Goal: Task Accomplishment & Management: Use online tool/utility

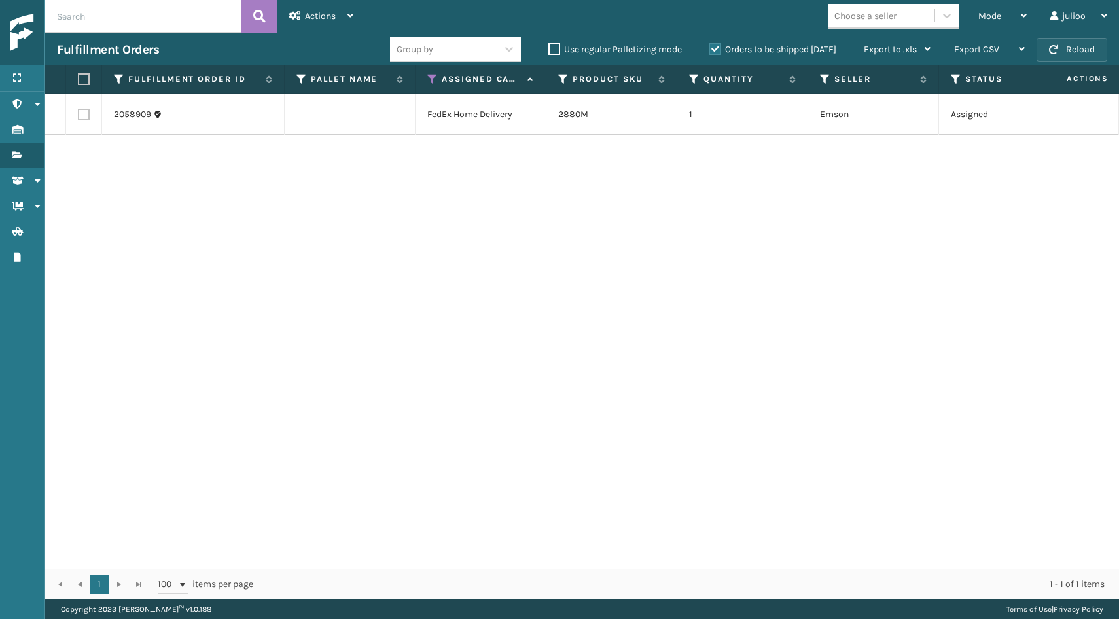
click at [1055, 43] on button "Reload" at bounding box center [1072, 50] width 71 height 24
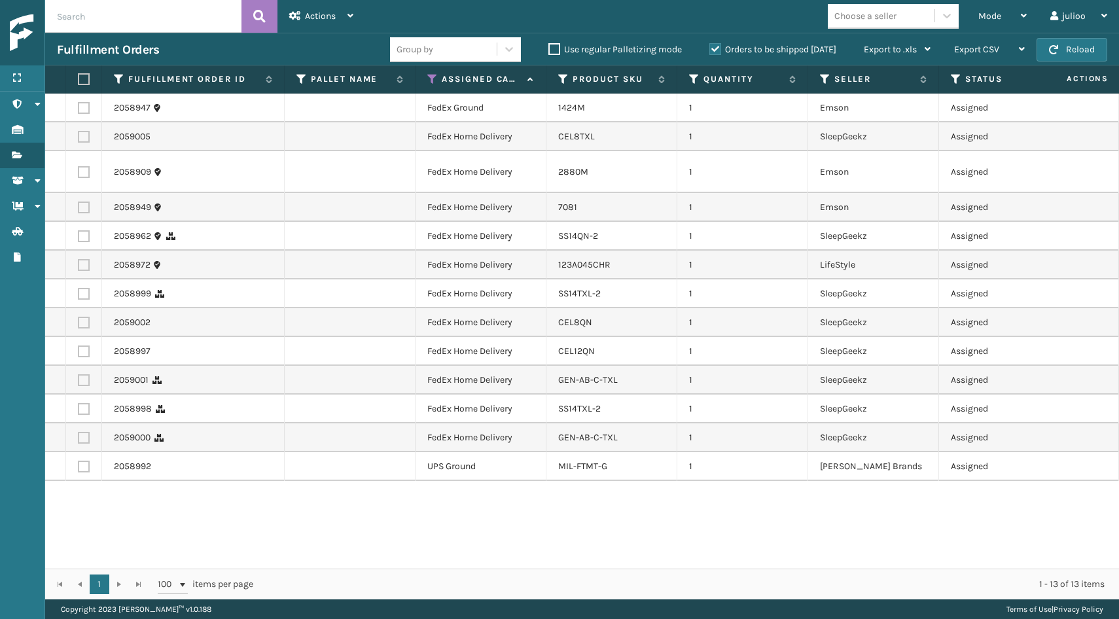
click at [86, 77] on label at bounding box center [82, 79] width 8 height 12
click at [79, 77] on input "checkbox" at bounding box center [78, 79] width 1 height 9
checkbox input "true"
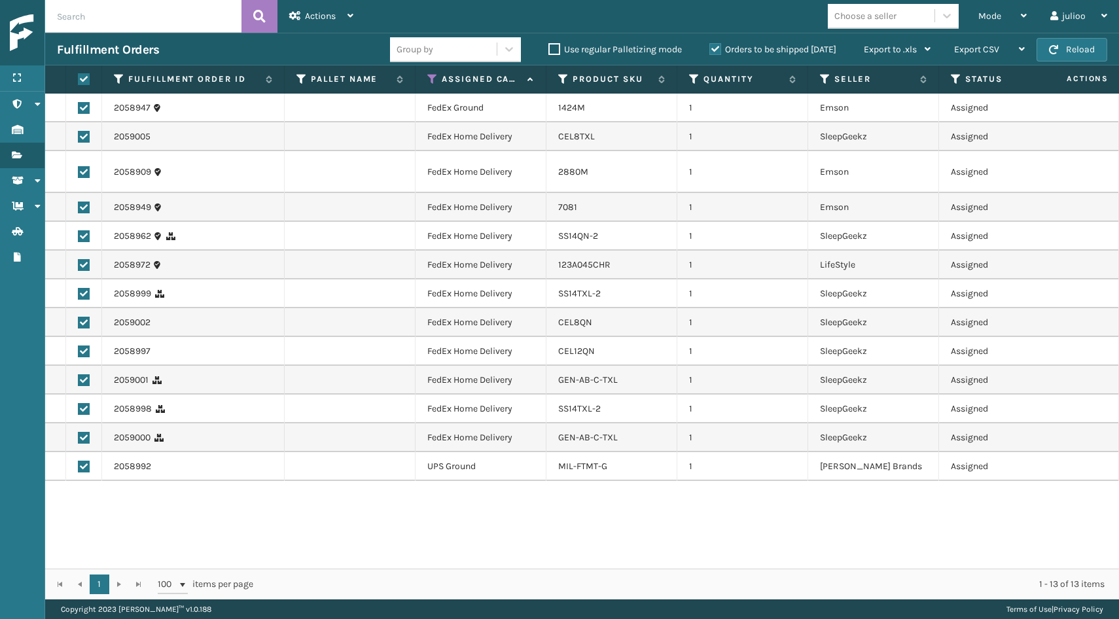
checkbox input "true"
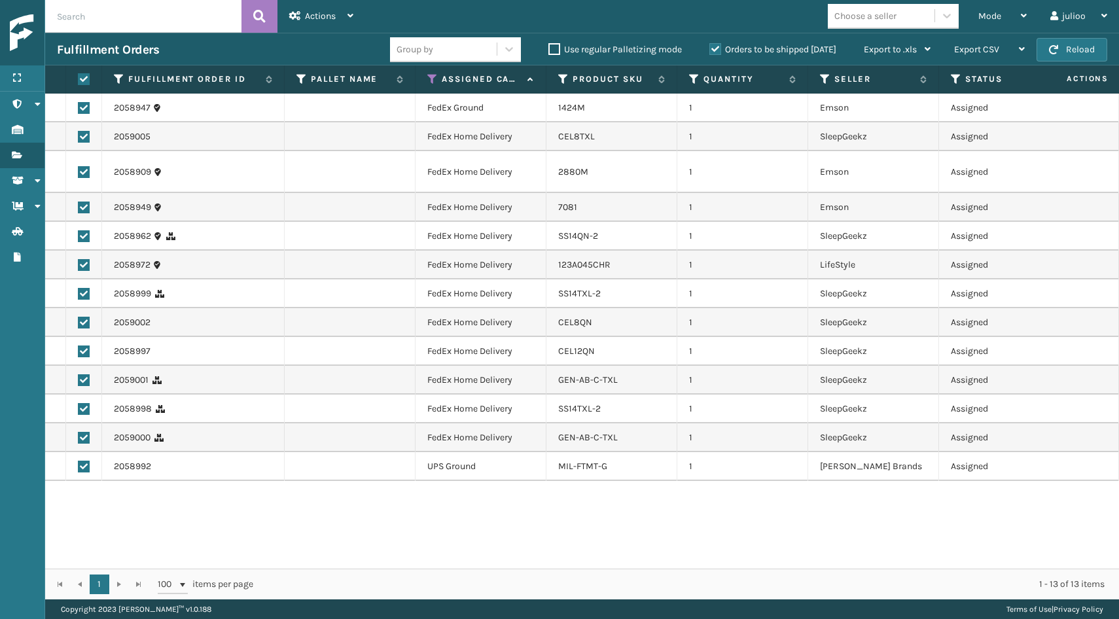
checkbox input "true"
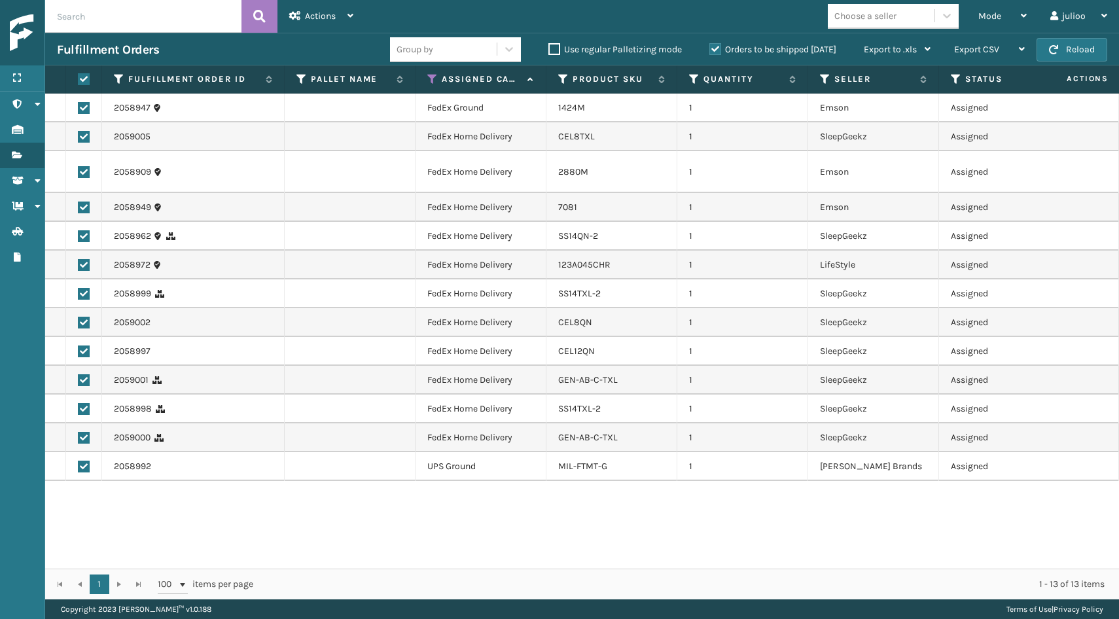
click at [86, 468] on label at bounding box center [84, 467] width 12 height 12
click at [79, 468] on input "checkbox" at bounding box center [78, 465] width 1 height 9
checkbox input "false"
click at [1090, 52] on button "Reload" at bounding box center [1072, 50] width 71 height 24
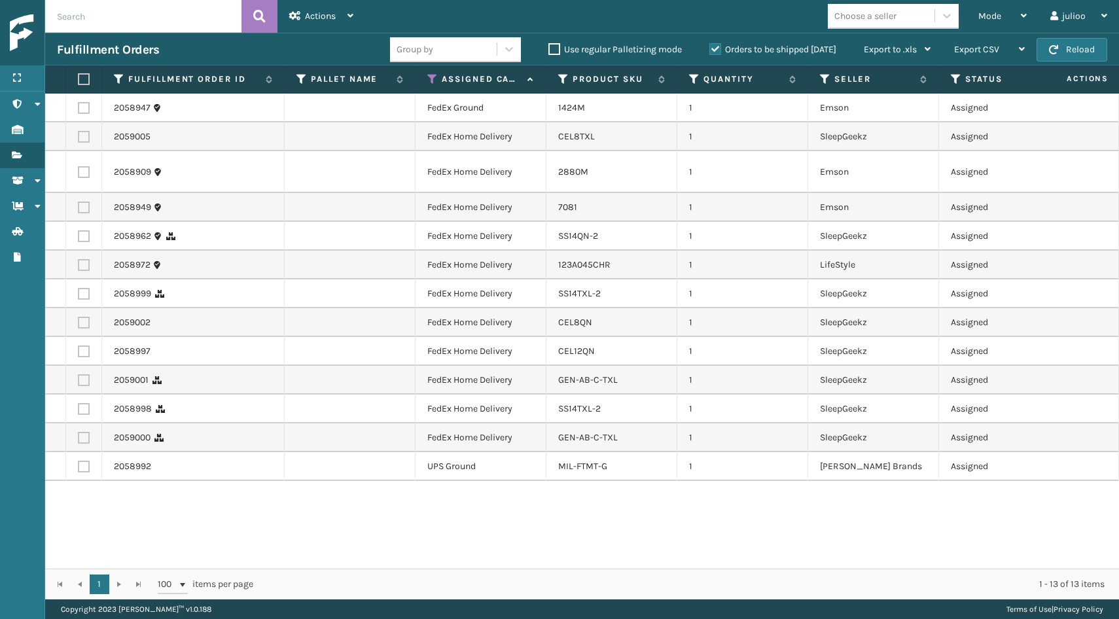
click at [81, 82] on label at bounding box center [82, 79] width 8 height 12
click at [79, 82] on input "checkbox" at bounding box center [78, 79] width 1 height 9
checkbox input "true"
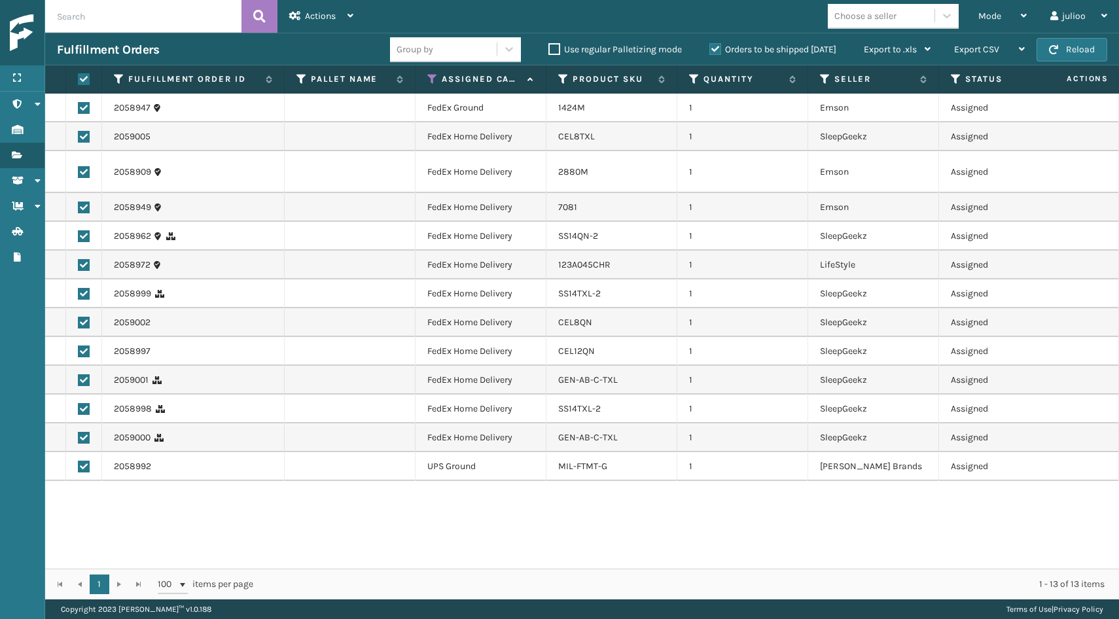
checkbox input "true"
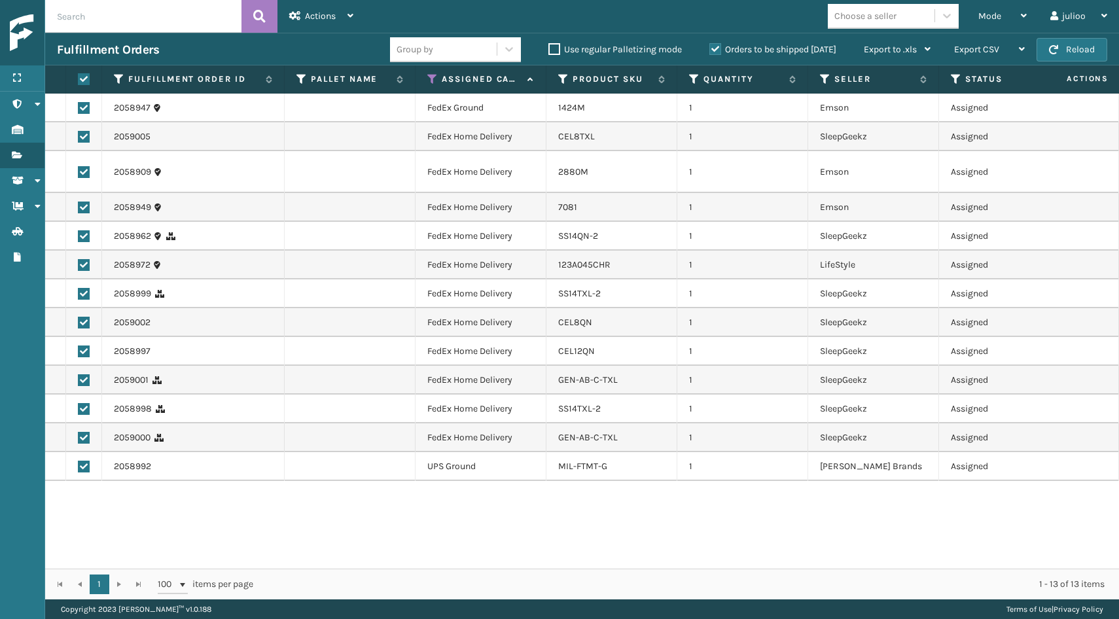
checkbox input "true"
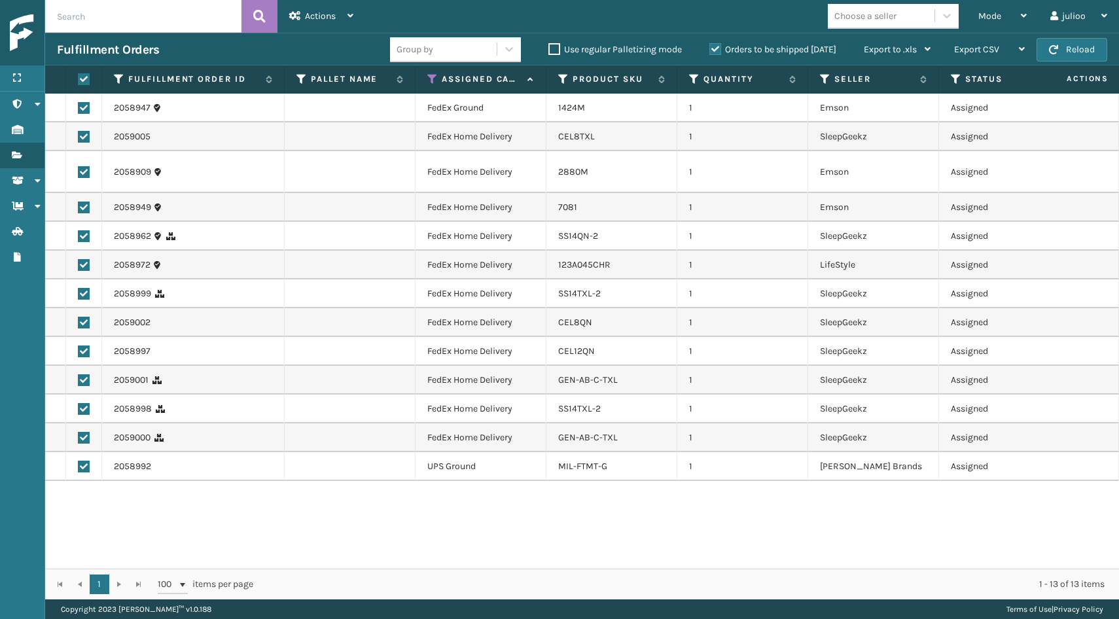
click at [83, 469] on label at bounding box center [84, 467] width 12 height 12
click at [79, 469] on input "checkbox" at bounding box center [78, 465] width 1 height 9
checkbox input "false"
click at [83, 469] on label at bounding box center [84, 467] width 12 height 12
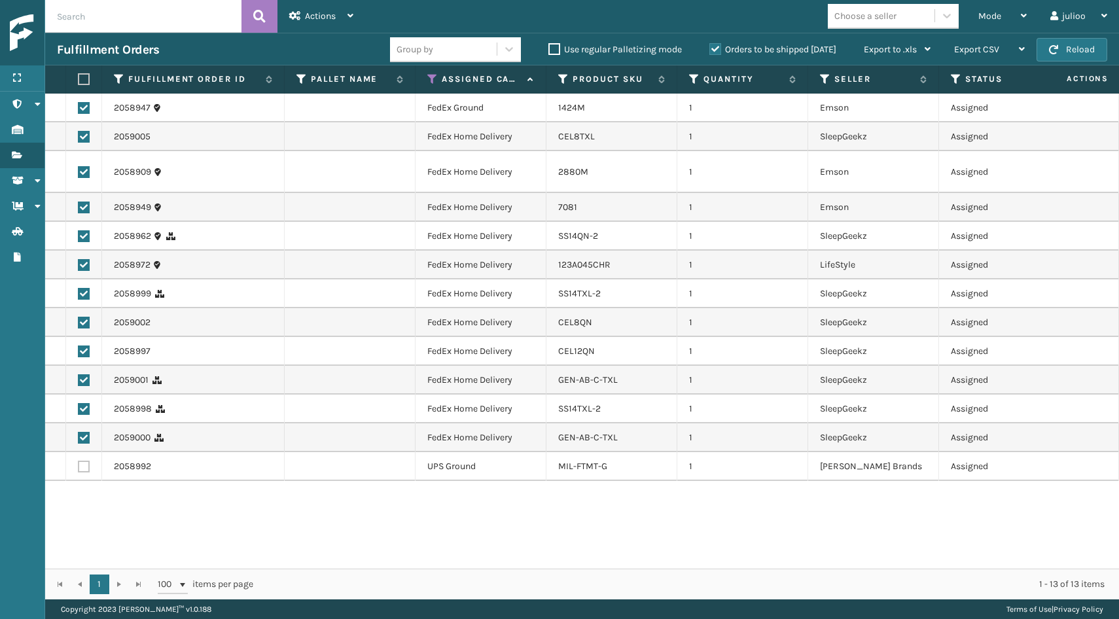
click at [79, 469] on input "checkbox" at bounding box center [78, 465] width 1 height 9
checkbox input "true"
click at [83, 469] on label at bounding box center [84, 467] width 12 height 12
click at [79, 469] on input "checkbox" at bounding box center [78, 465] width 1 height 9
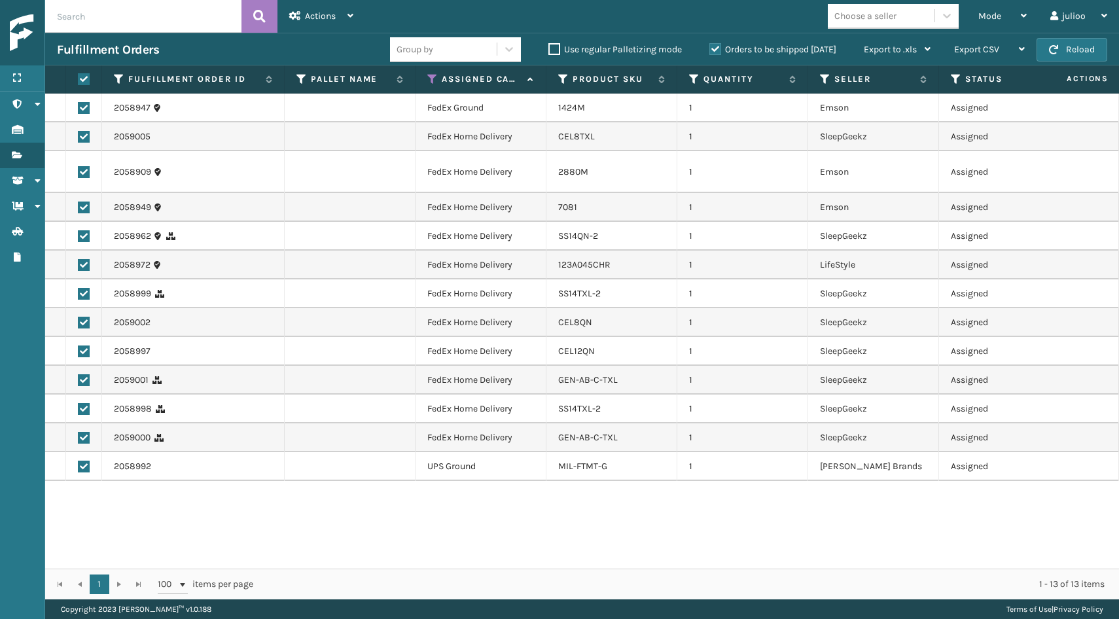
checkbox input "false"
click at [330, 12] on span "Actions" at bounding box center [320, 15] width 31 height 11
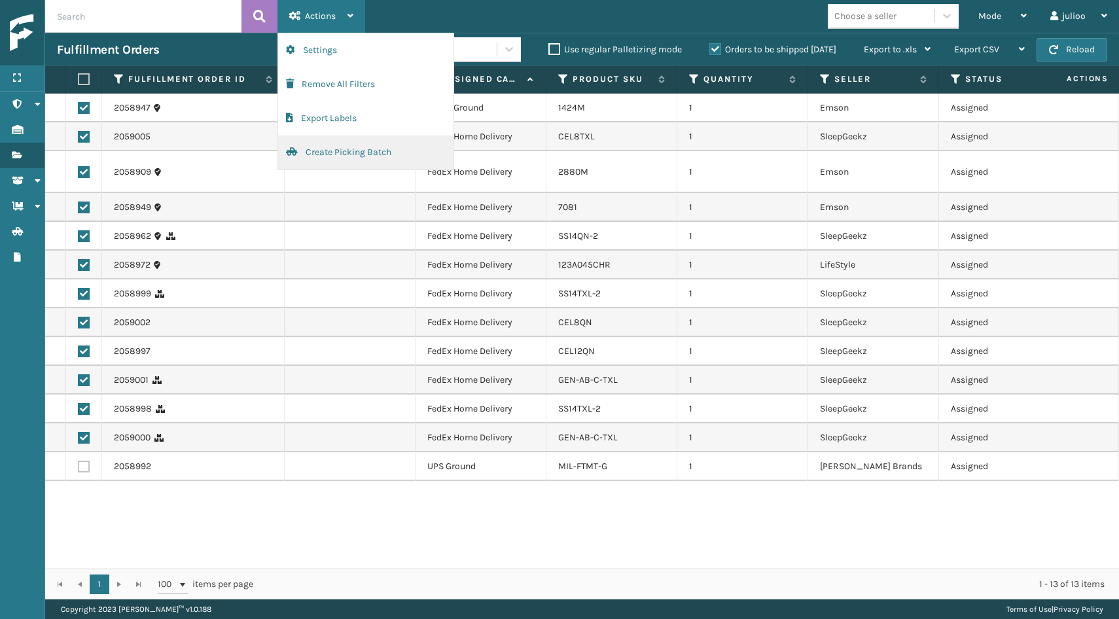
click at [323, 147] on button "Create Picking Batch" at bounding box center [365, 152] width 175 height 34
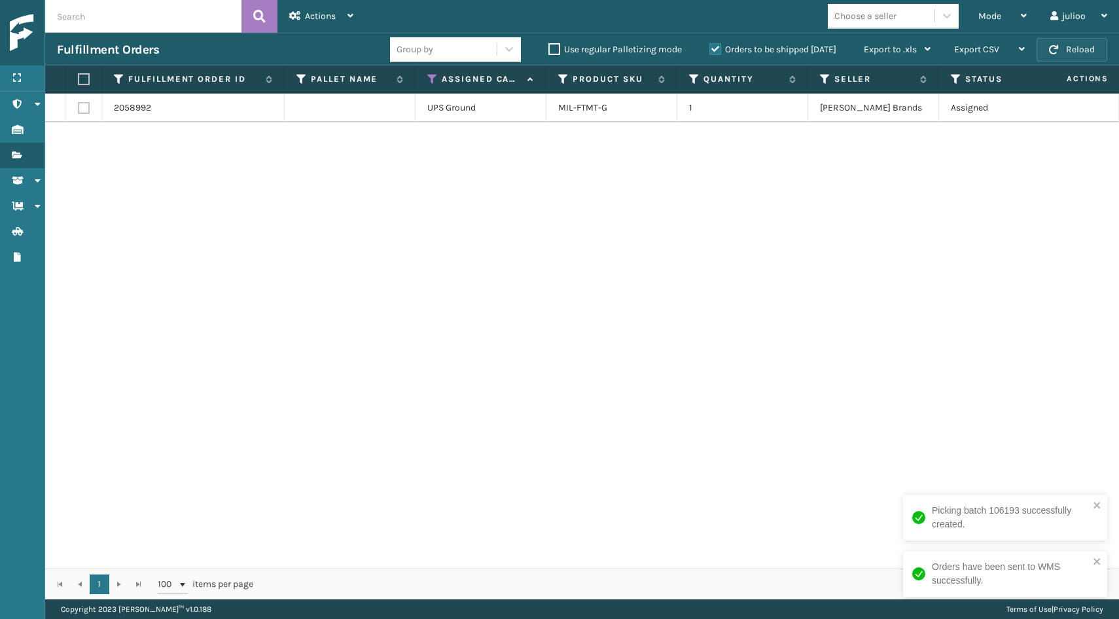
click at [1095, 58] on button "Reload" at bounding box center [1072, 50] width 71 height 24
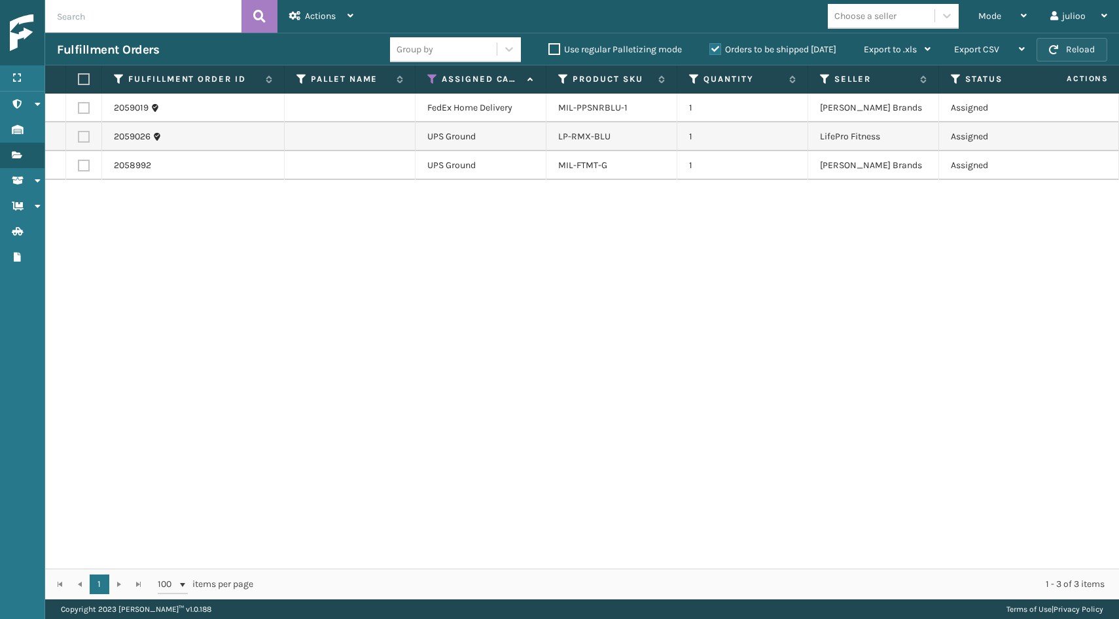
click at [1091, 54] on button "Reload" at bounding box center [1072, 50] width 71 height 24
click at [1072, 53] on button "Reload" at bounding box center [1072, 50] width 71 height 24
click at [1071, 54] on button "Reload" at bounding box center [1072, 50] width 71 height 24
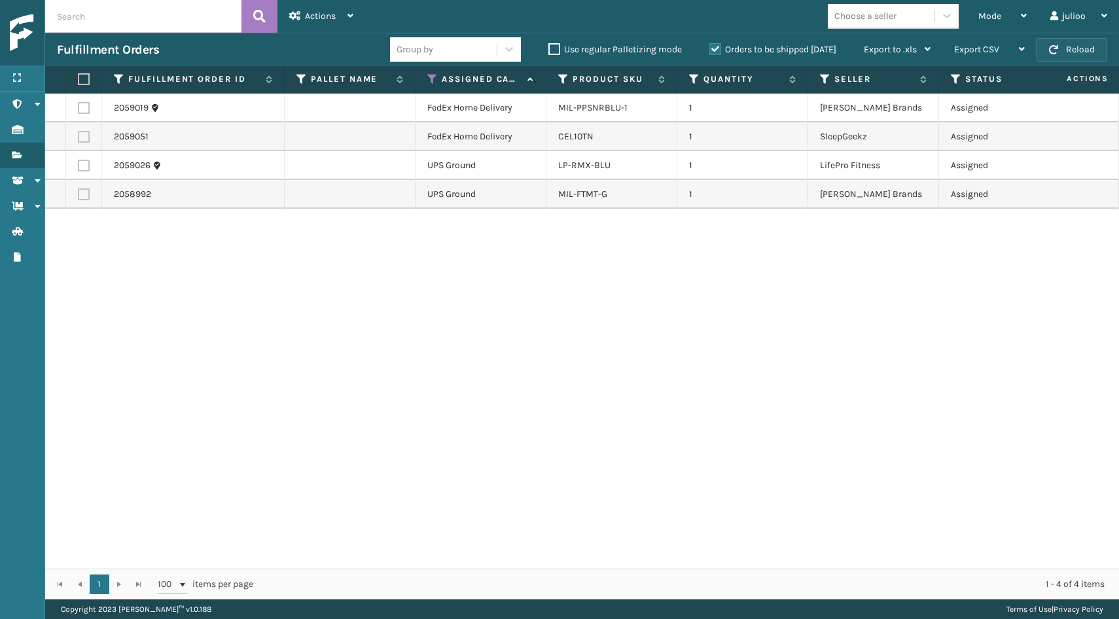
click at [1071, 50] on button "Reload" at bounding box center [1072, 50] width 71 height 24
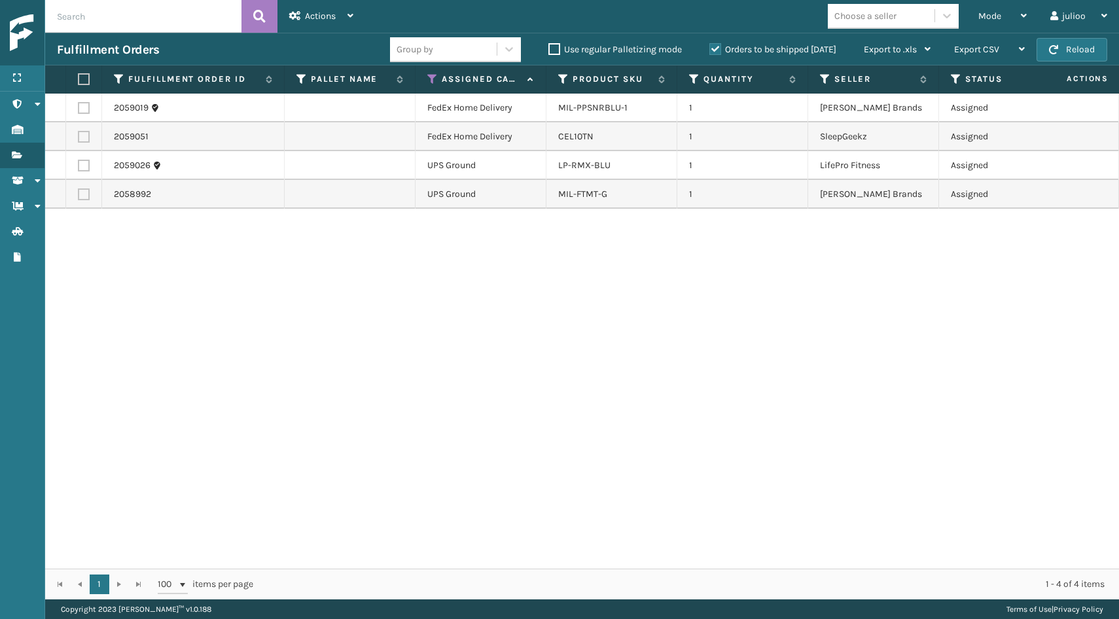
click at [1071, 50] on button "Reload" at bounding box center [1072, 50] width 71 height 24
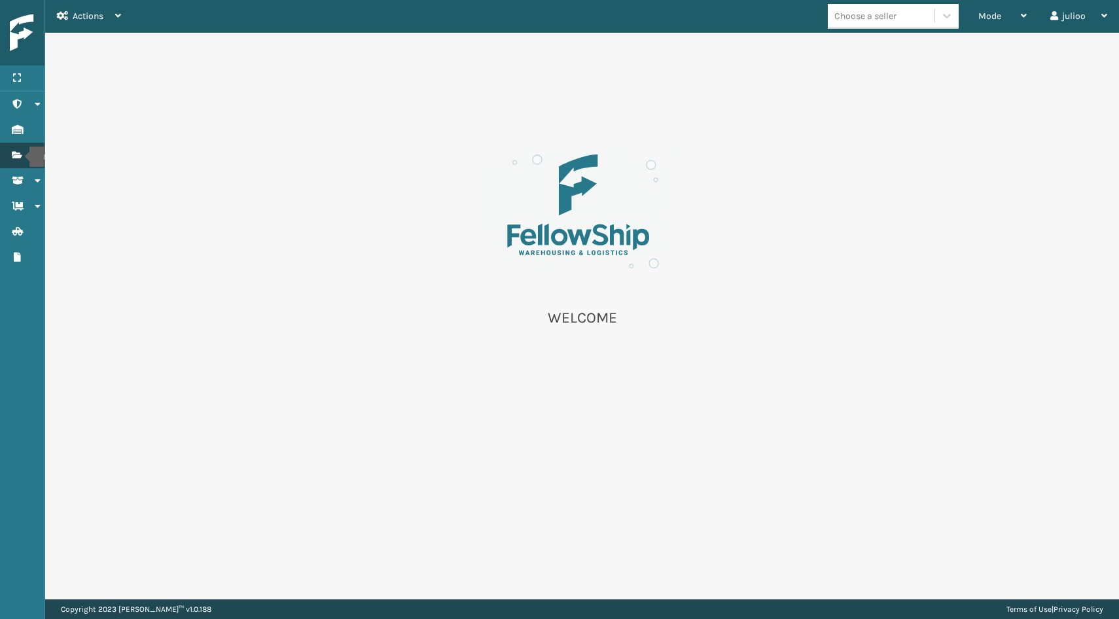
click at [21, 157] on icon "Fulfillment Orders" at bounding box center [17, 155] width 10 height 9
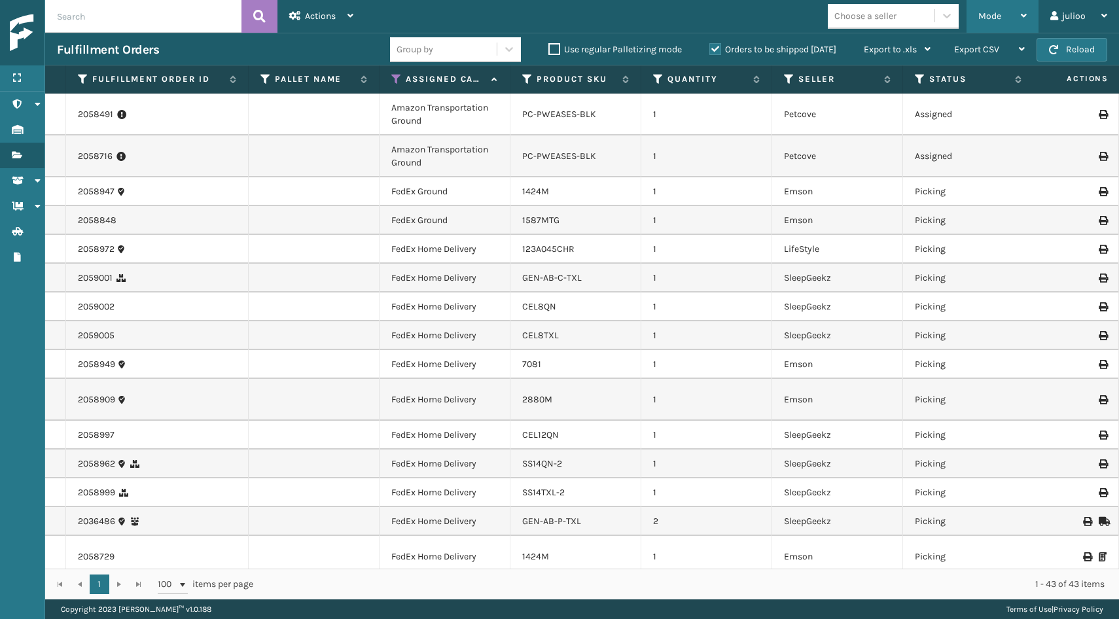
click at [1010, 20] on div "Mode" at bounding box center [1002, 16] width 48 height 33
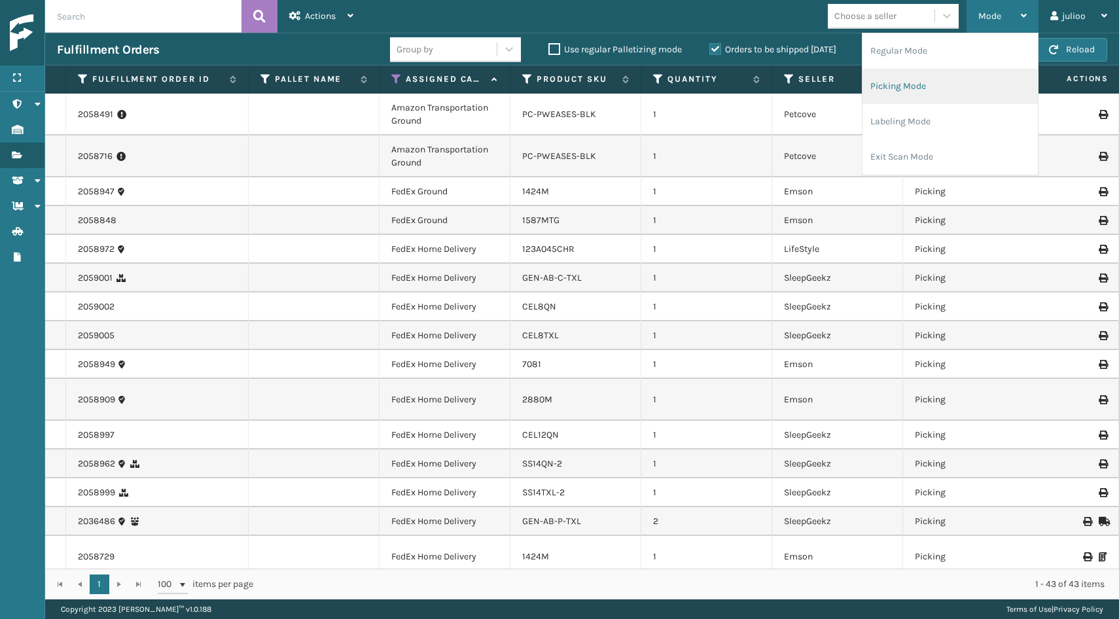
click at [919, 94] on li "Picking Mode" at bounding box center [950, 86] width 175 height 35
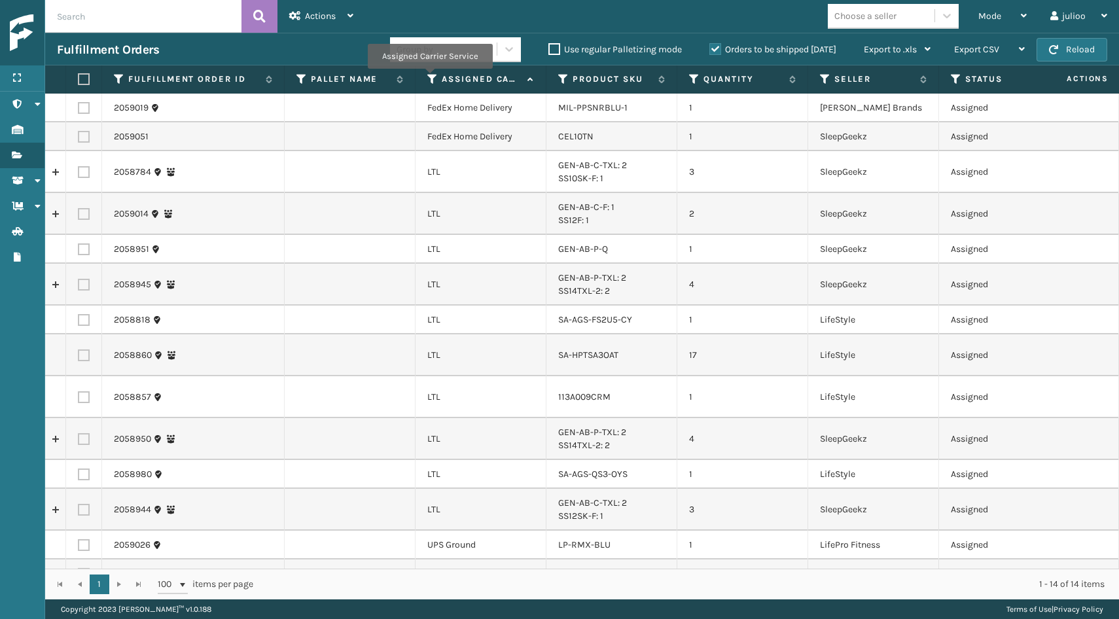
click at [429, 78] on icon at bounding box center [432, 79] width 10 height 12
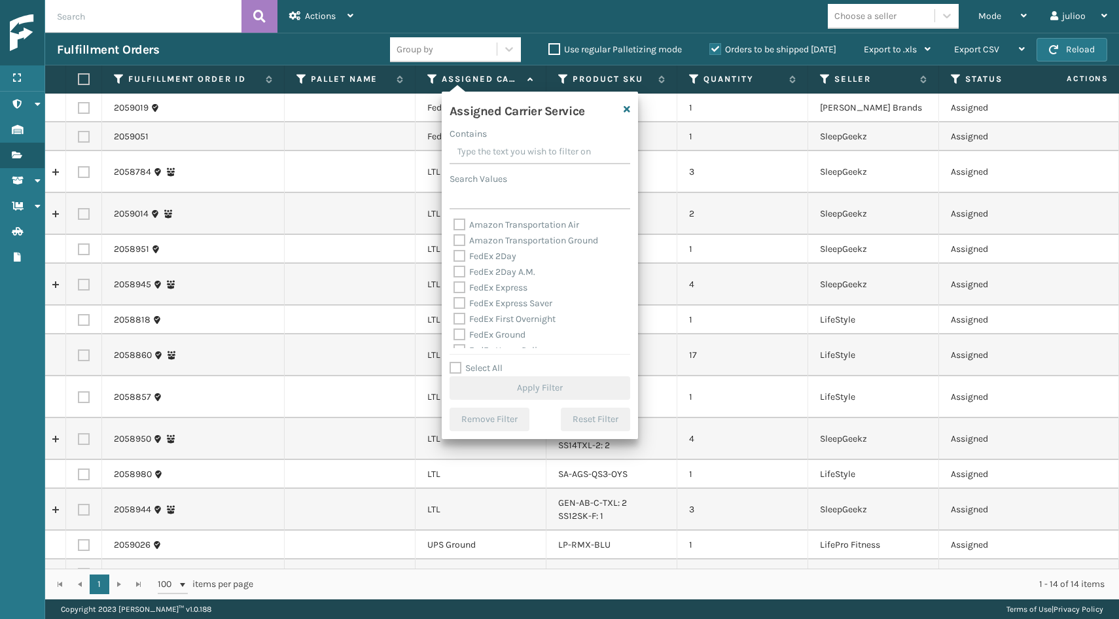
click at [457, 365] on label "Select All" at bounding box center [476, 368] width 53 height 11
click at [457, 362] on input "Select All" at bounding box center [548, 361] width 196 height 1
checkbox input "true"
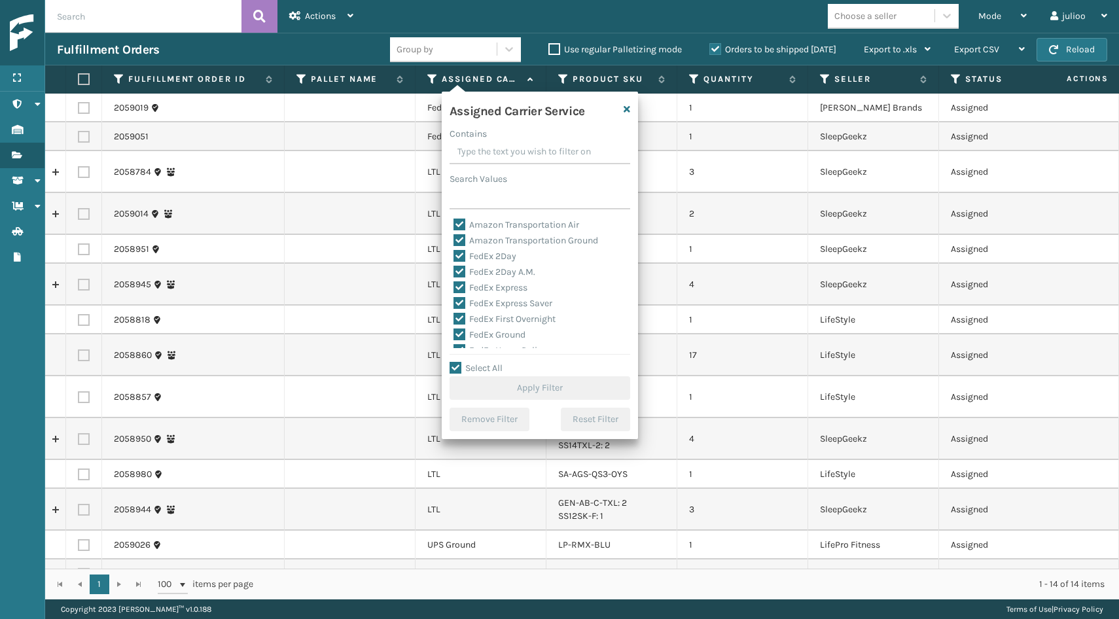
checkbox input "true"
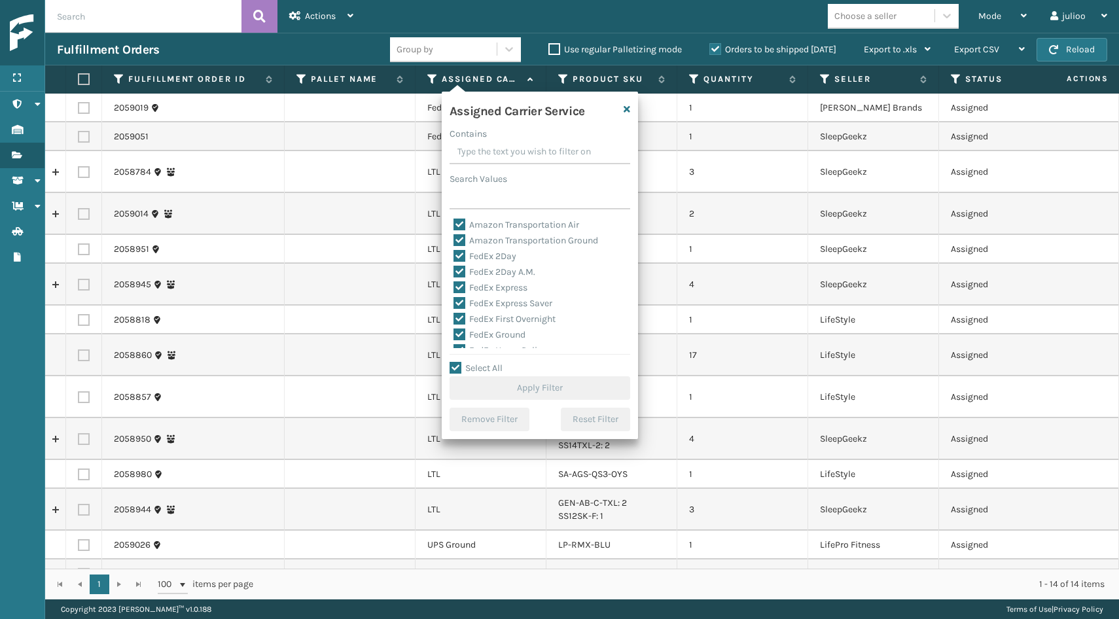
checkbox input "true"
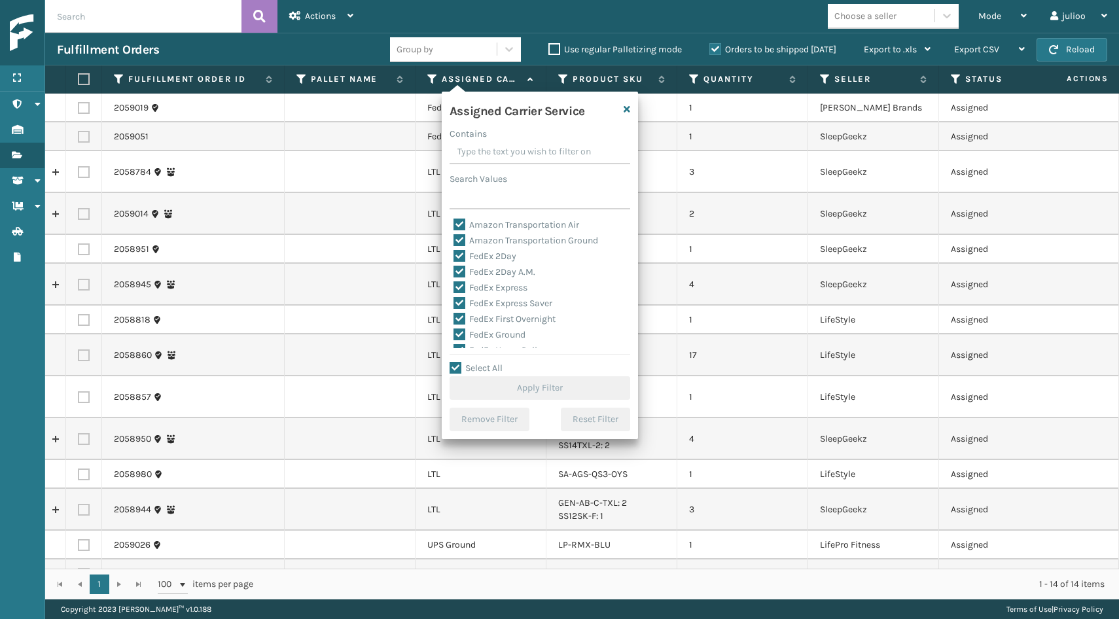
checkbox input "true"
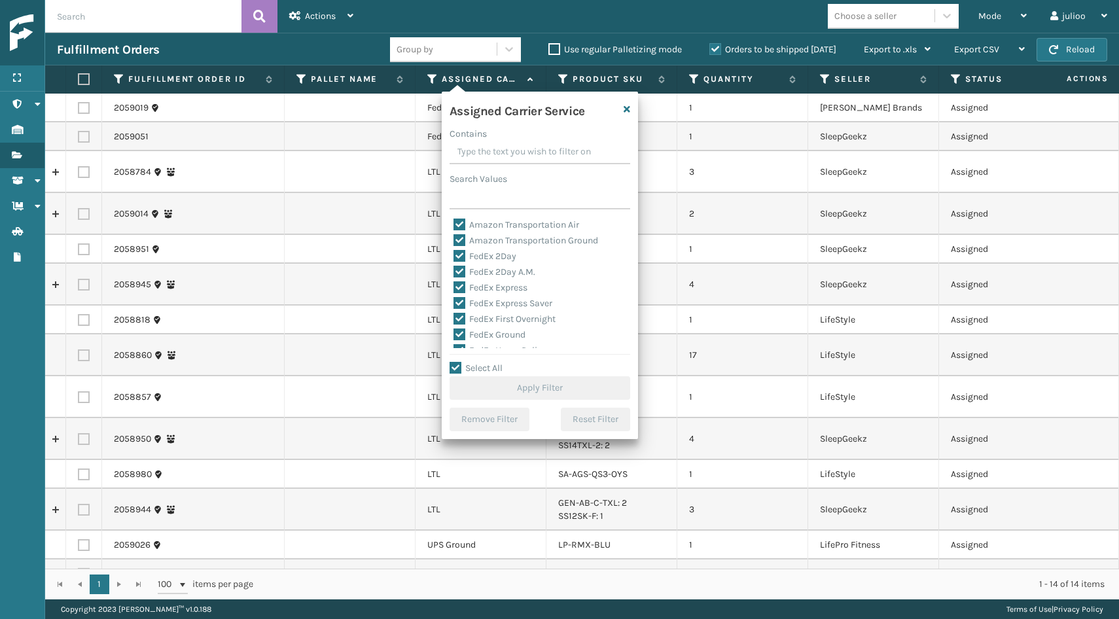
checkbox input "true"
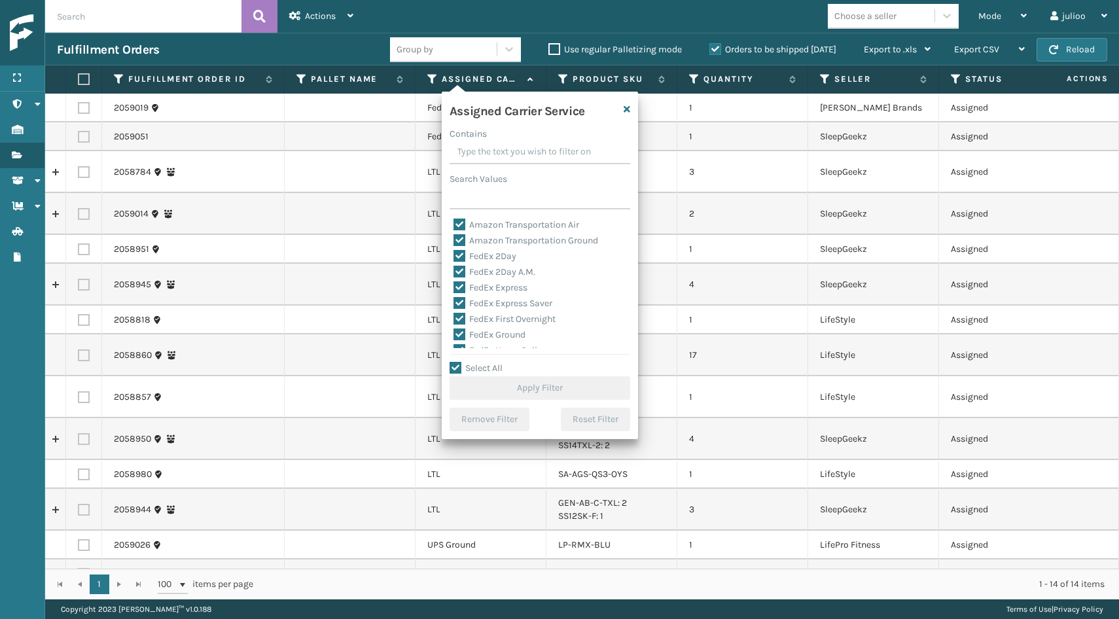
checkbox input "true"
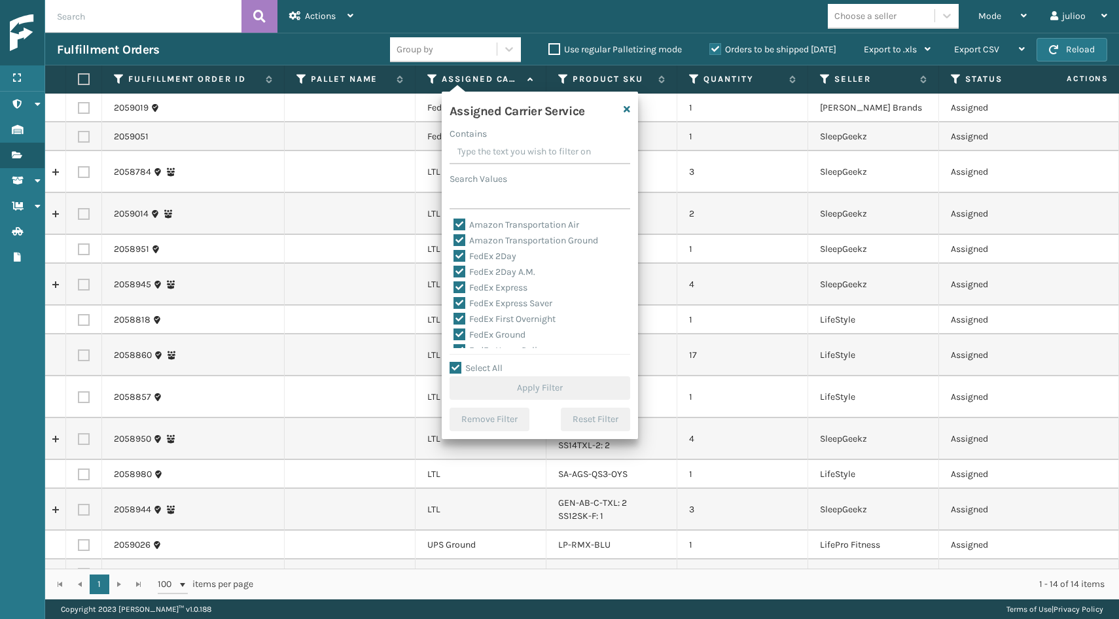
checkbox input "true"
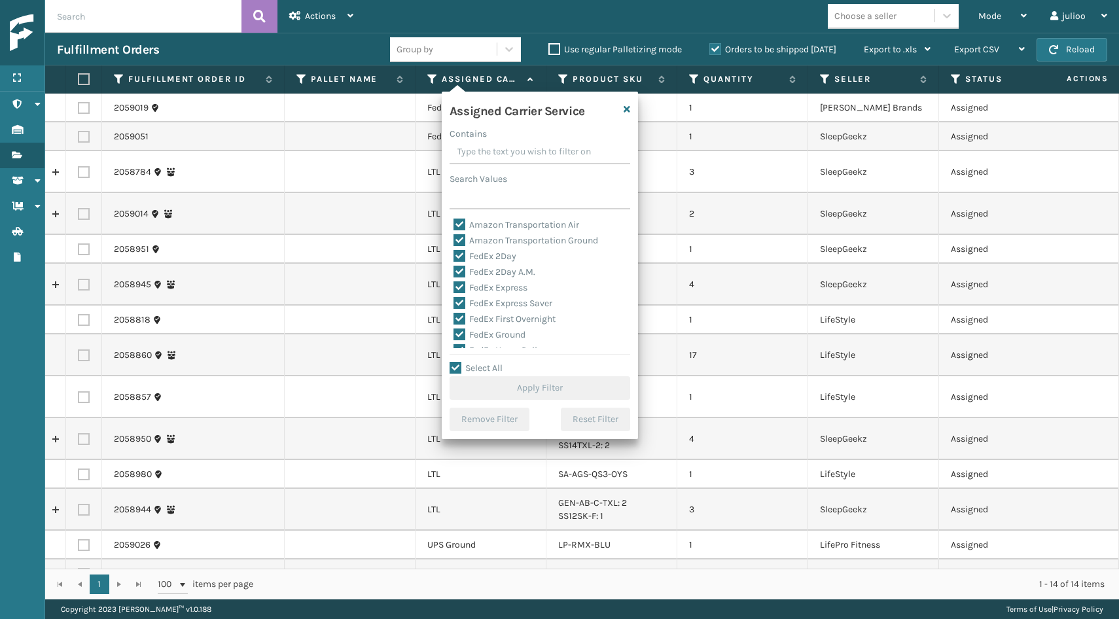
checkbox input "true"
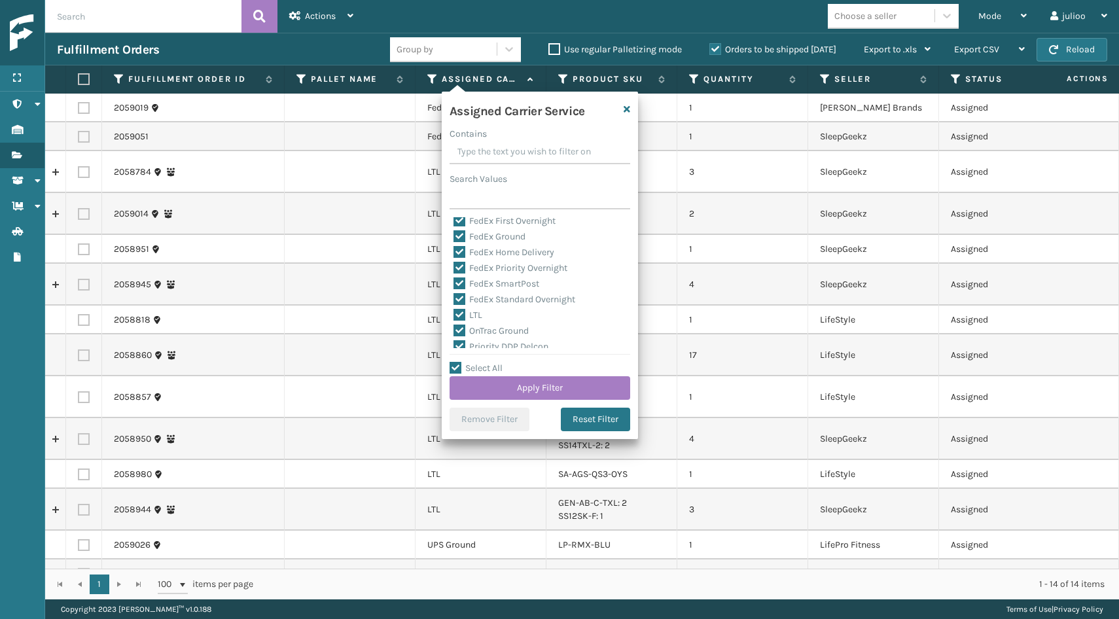
scroll to position [99, 0]
click at [455, 318] on label "LTL" at bounding box center [468, 314] width 29 height 11
click at [454, 315] on input "LTL" at bounding box center [454, 311] width 1 height 9
checkbox input "false"
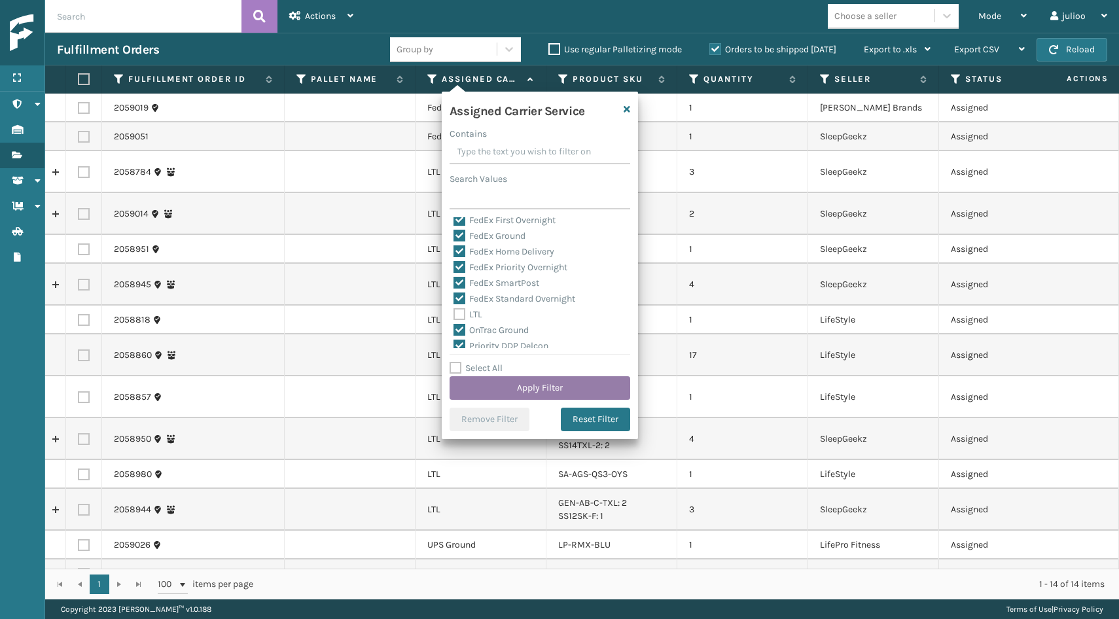
click at [481, 381] on button "Apply Filter" at bounding box center [540, 388] width 181 height 24
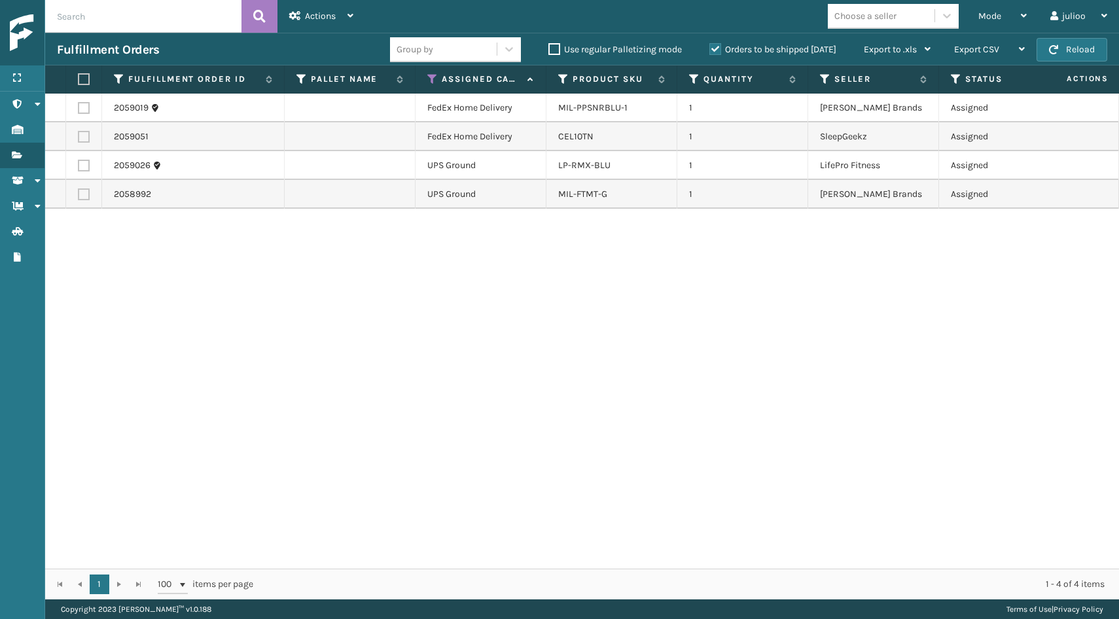
scroll to position [0, 0]
click at [1086, 54] on button "Reload" at bounding box center [1072, 50] width 71 height 24
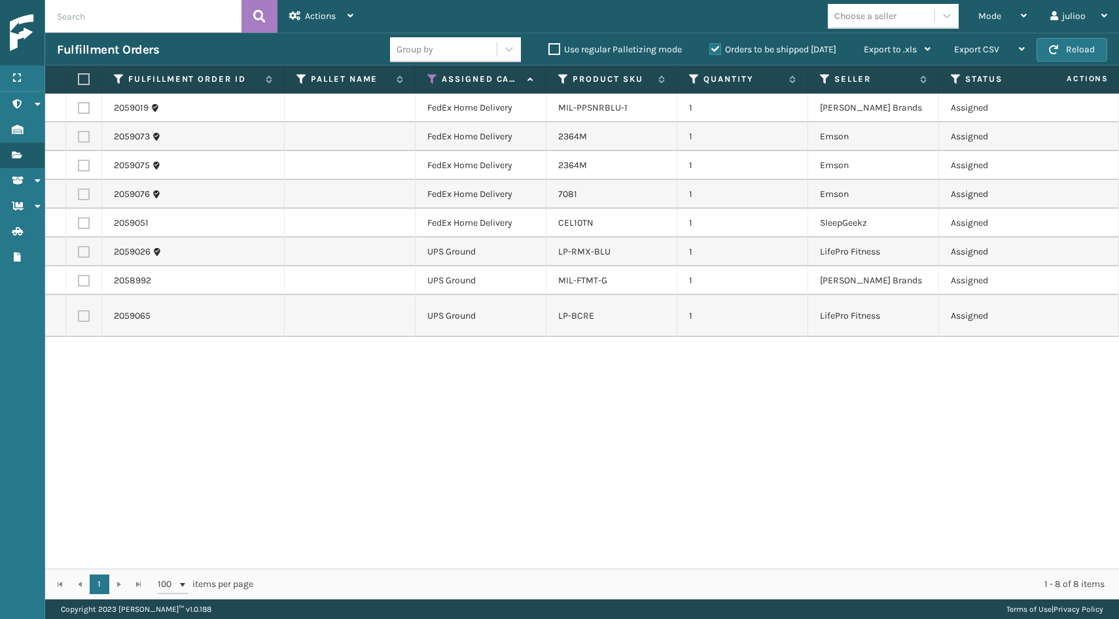
click at [1086, 54] on button "Reload" at bounding box center [1072, 50] width 71 height 24
click at [1070, 48] on button "Reload" at bounding box center [1072, 50] width 71 height 24
click at [1058, 52] on span "button" at bounding box center [1053, 49] width 9 height 9
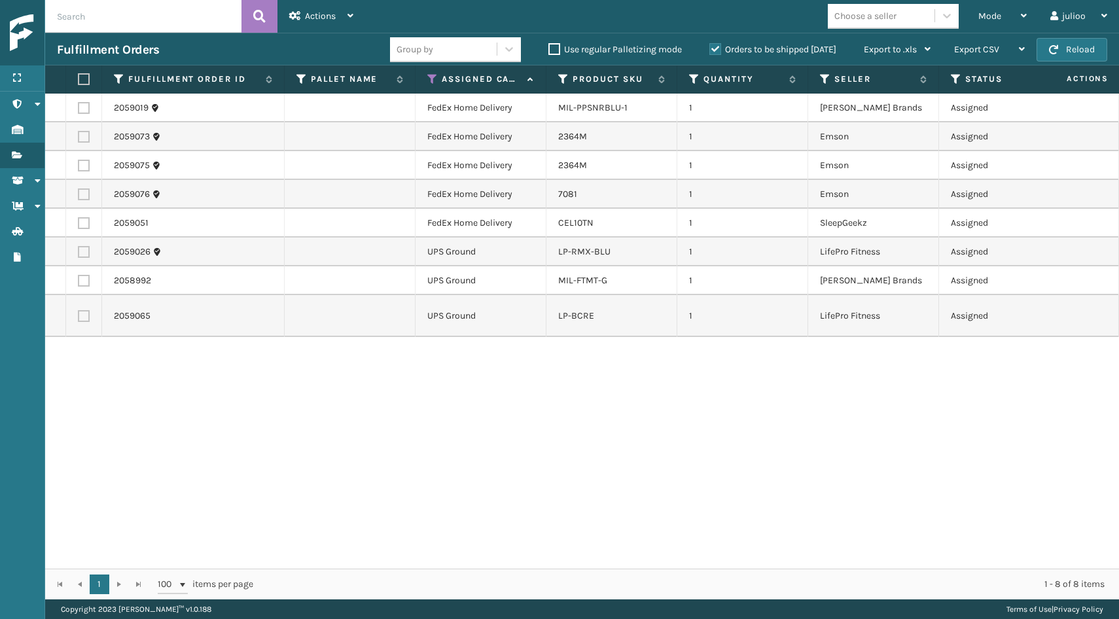
click at [80, 80] on label at bounding box center [82, 79] width 8 height 12
click at [79, 80] on input "checkbox" at bounding box center [78, 79] width 1 height 9
checkbox input "true"
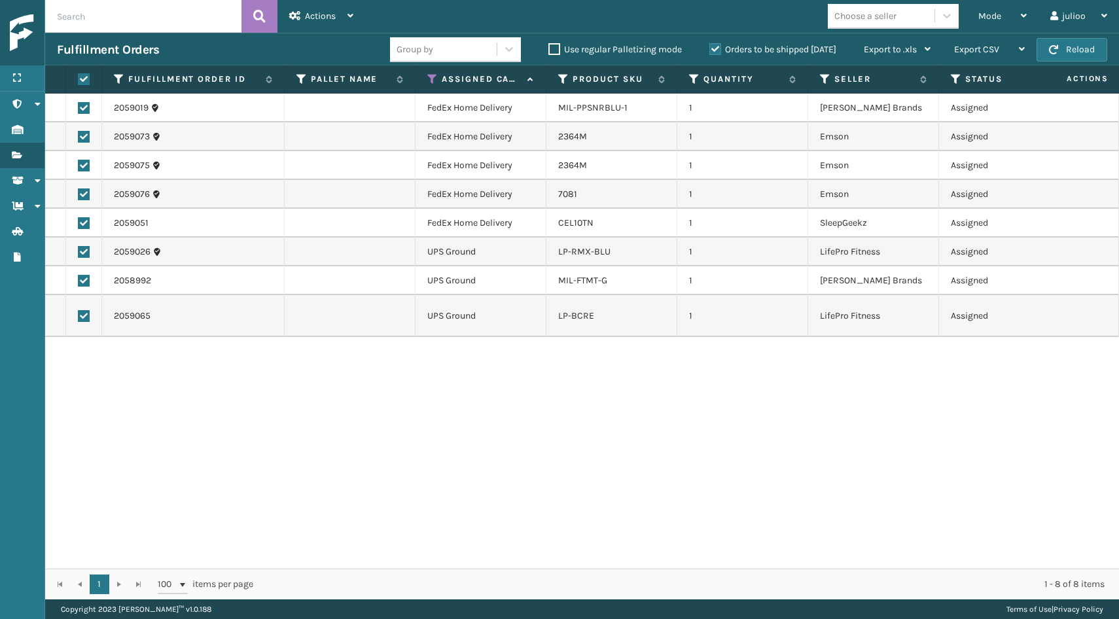
checkbox input "true"
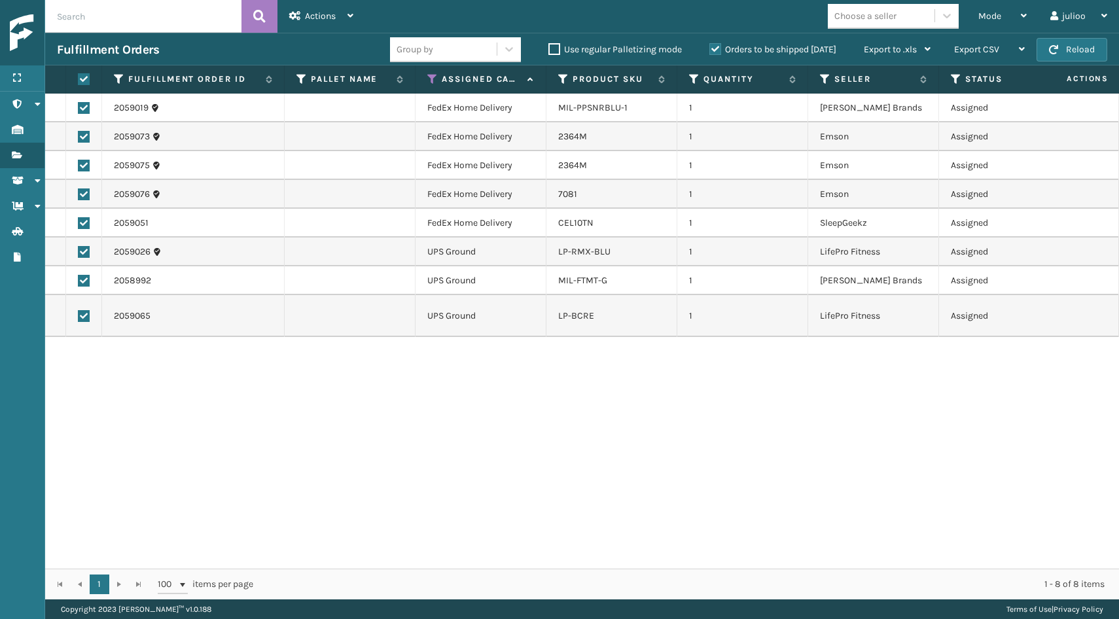
checkbox input "true"
click at [88, 253] on label at bounding box center [84, 252] width 12 height 12
click at [79, 253] on input "checkbox" at bounding box center [78, 250] width 1 height 9
checkbox input "false"
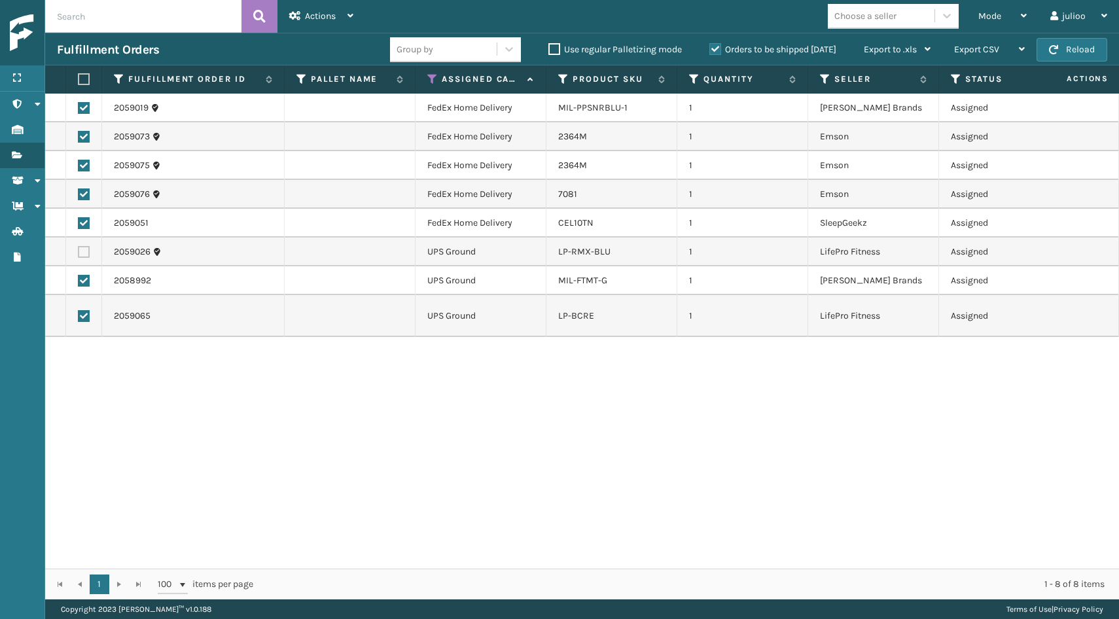
click at [82, 276] on label at bounding box center [84, 281] width 12 height 12
click at [79, 276] on input "checkbox" at bounding box center [78, 279] width 1 height 9
checkbox input "false"
click at [83, 313] on label at bounding box center [84, 316] width 12 height 12
click at [79, 313] on input "checkbox" at bounding box center [78, 314] width 1 height 9
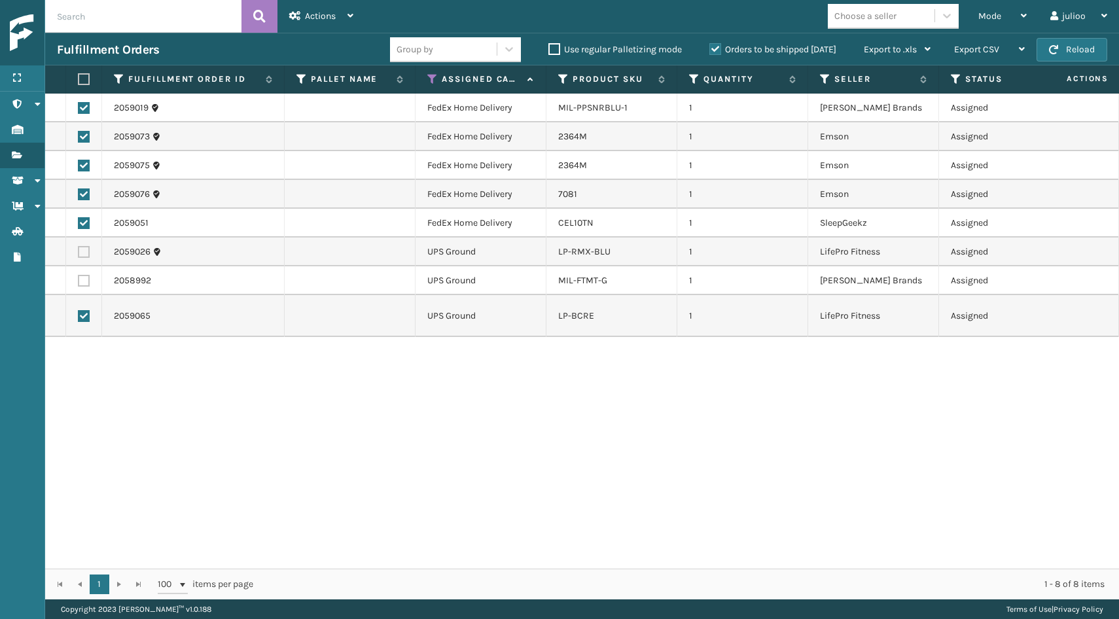
checkbox input "false"
click at [314, 10] on span "Actions" at bounding box center [320, 15] width 31 height 11
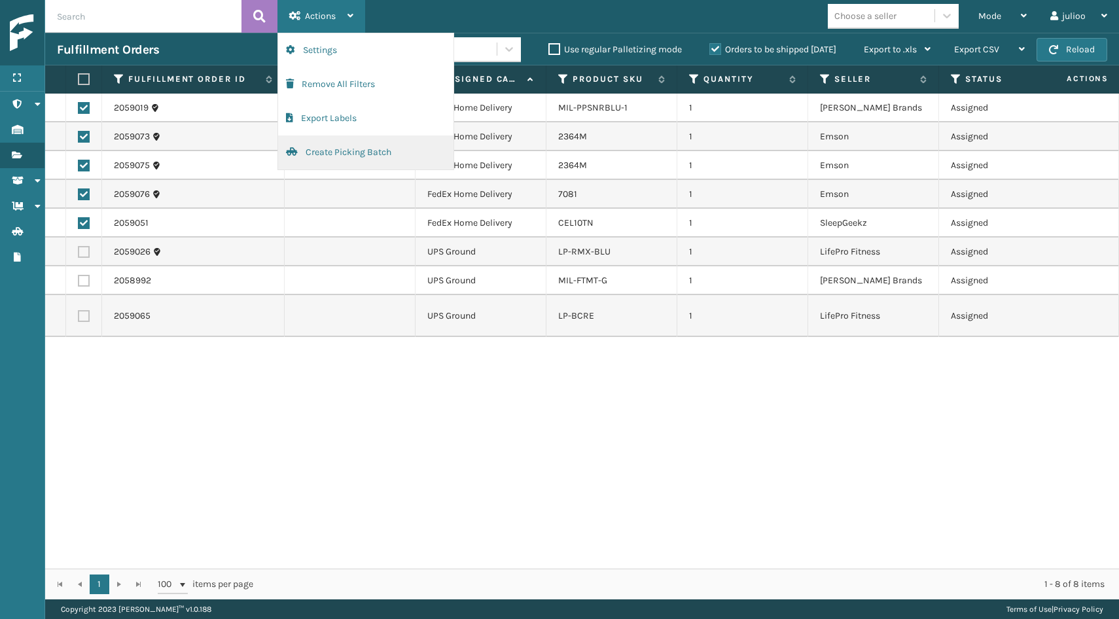
click at [324, 151] on button "Create Picking Batch" at bounding box center [365, 152] width 175 height 34
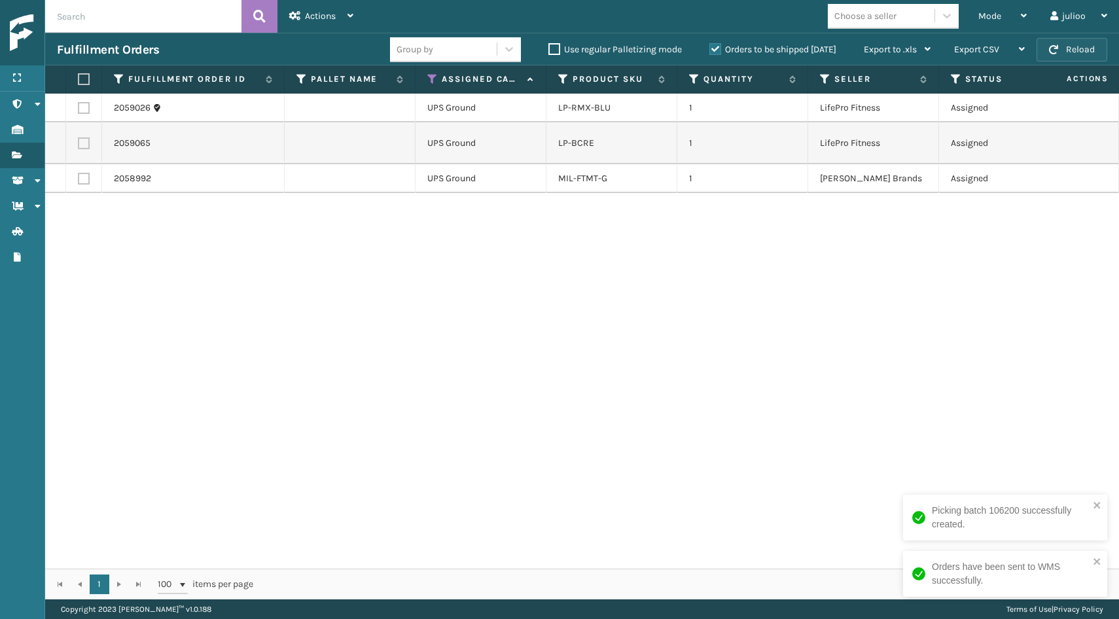
click at [1094, 53] on button "Reload" at bounding box center [1072, 50] width 71 height 24
click at [1071, 46] on button "Reload" at bounding box center [1072, 50] width 71 height 24
click at [81, 76] on label at bounding box center [82, 79] width 8 height 12
click at [79, 76] on input "checkbox" at bounding box center [78, 79] width 1 height 9
checkbox input "true"
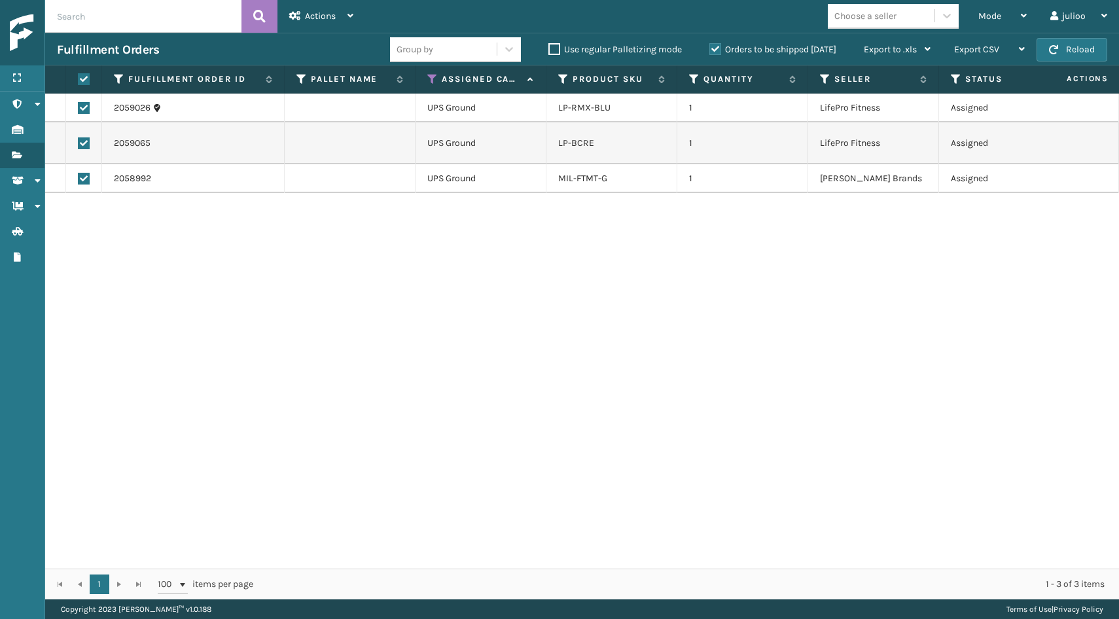
checkbox input "true"
click at [305, 10] on div "Actions" at bounding box center [321, 16] width 64 height 33
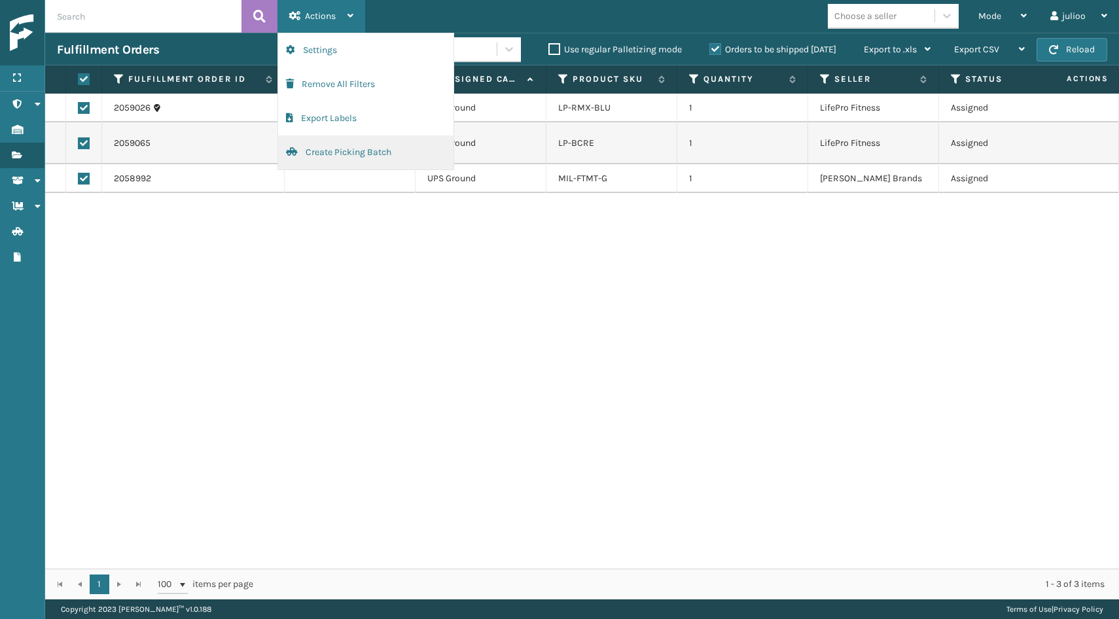
click at [327, 149] on button "Create Picking Batch" at bounding box center [365, 152] width 175 height 34
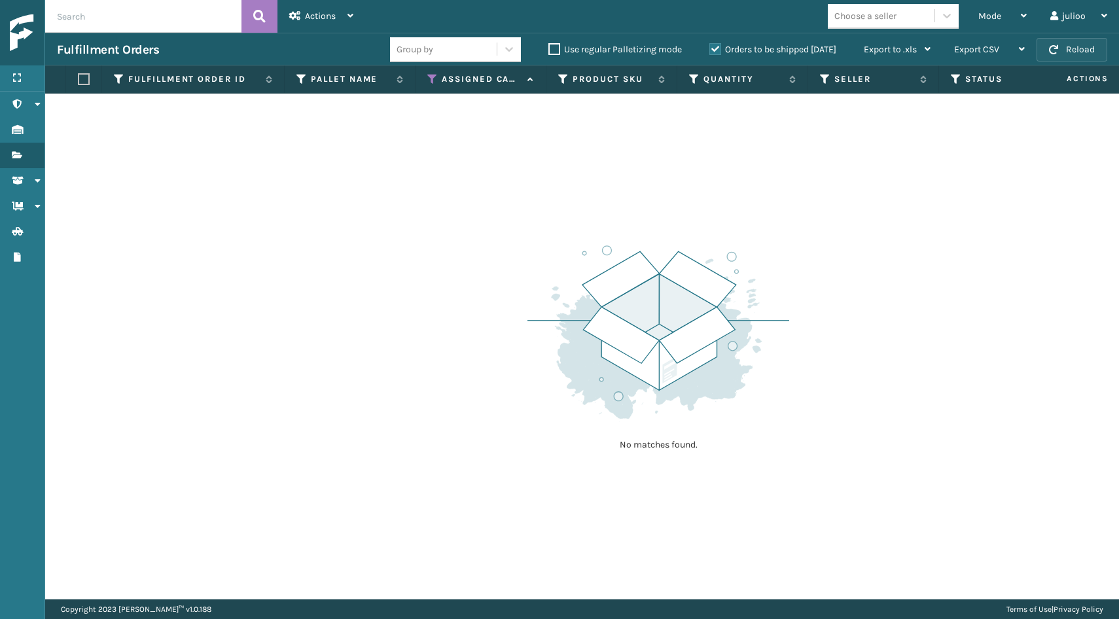
click at [1093, 46] on button "Reload" at bounding box center [1072, 50] width 71 height 24
click at [1062, 51] on button "Reload" at bounding box center [1072, 50] width 71 height 24
click at [1071, 49] on button "Reload" at bounding box center [1072, 50] width 71 height 24
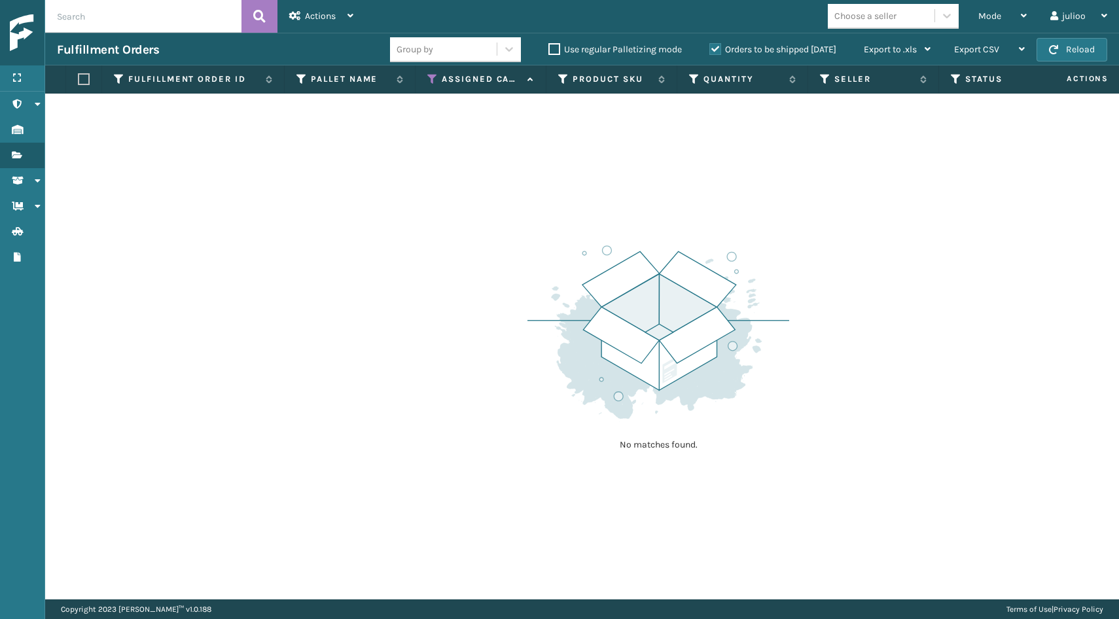
click at [1071, 49] on button "Reload" at bounding box center [1072, 50] width 71 height 24
click at [1005, 0] on div "Mode" at bounding box center [1002, 16] width 48 height 33
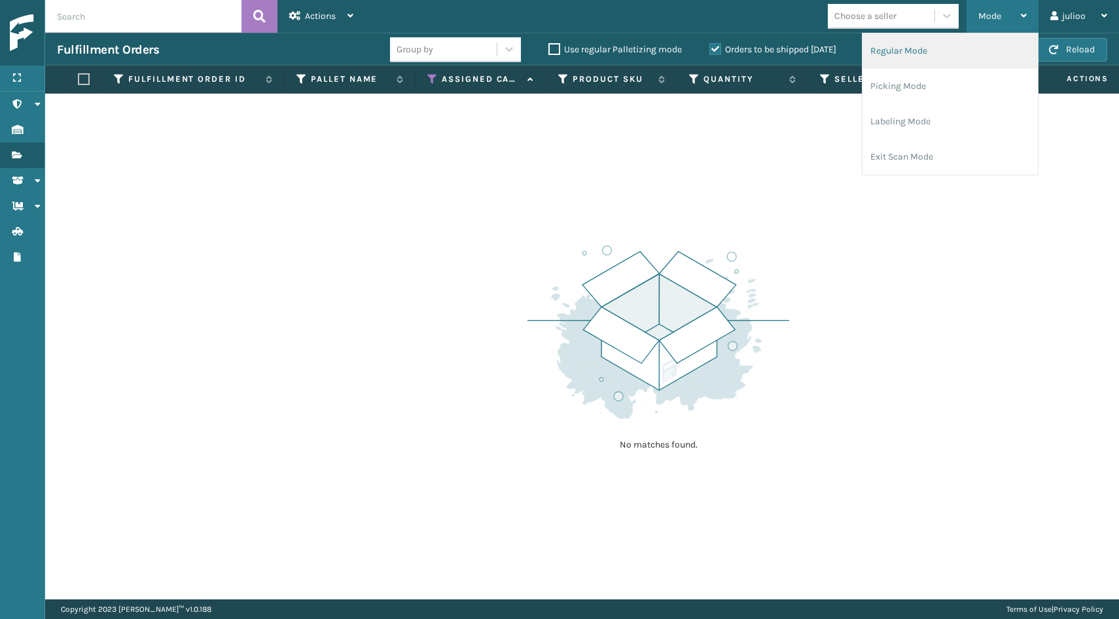
click at [947, 52] on li "Regular Mode" at bounding box center [950, 50] width 175 height 35
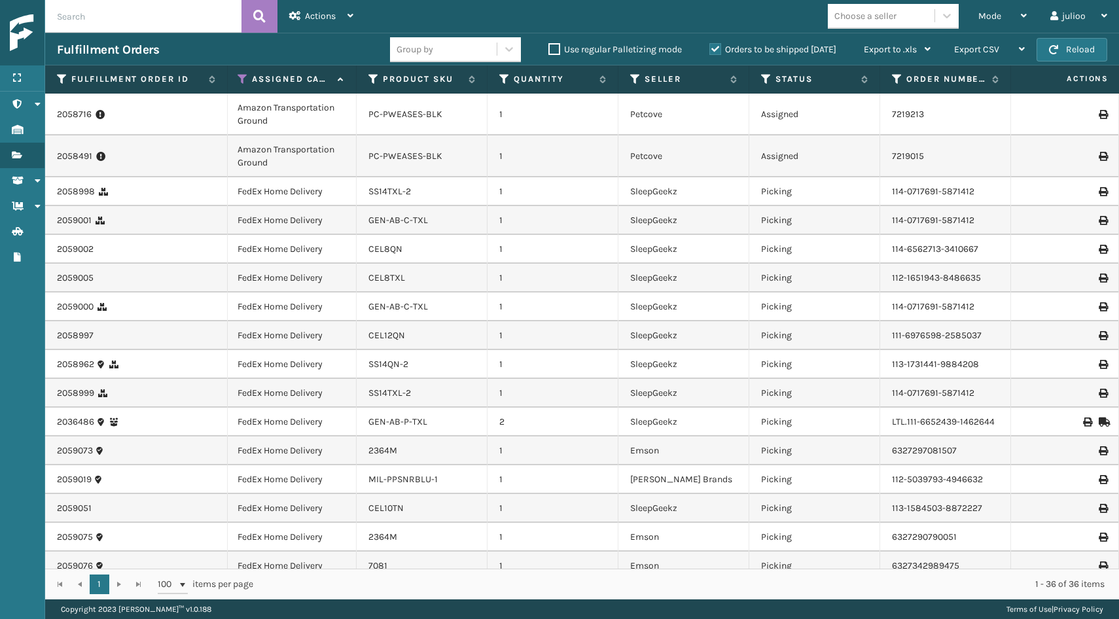
scroll to position [0, 154]
click at [1000, 9] on div "Mode" at bounding box center [1002, 16] width 48 height 33
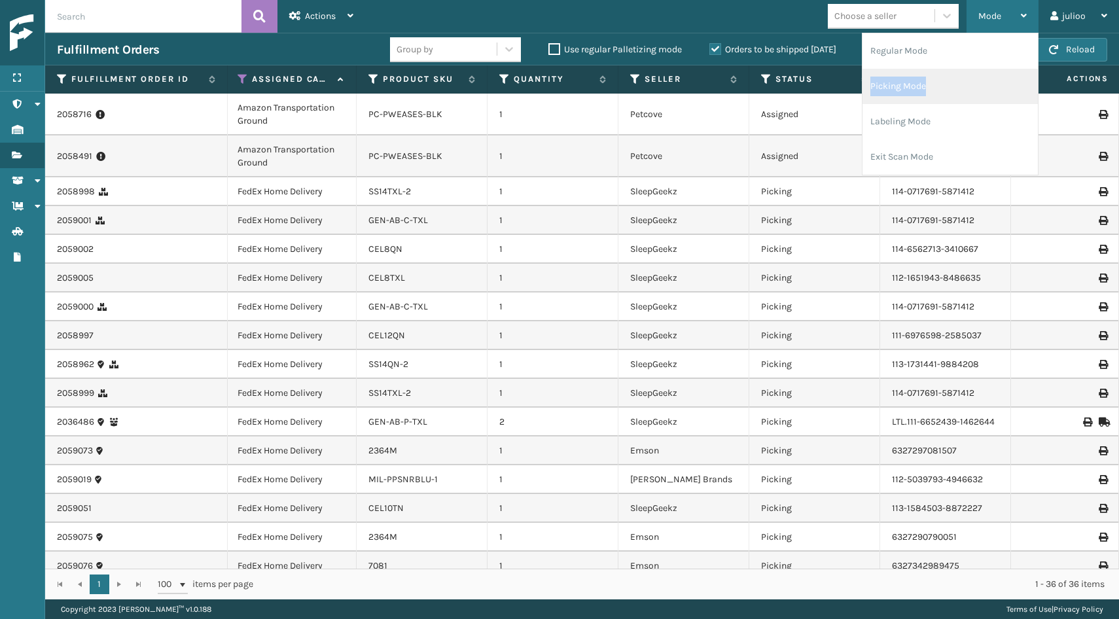
drag, startPoint x: 947, startPoint y: 43, endPoint x: 936, endPoint y: 92, distance: 50.8
click at [936, 92] on ul "Regular Mode Picking Mode Labeling Mode Exit Scan Mode" at bounding box center [950, 103] width 175 height 141
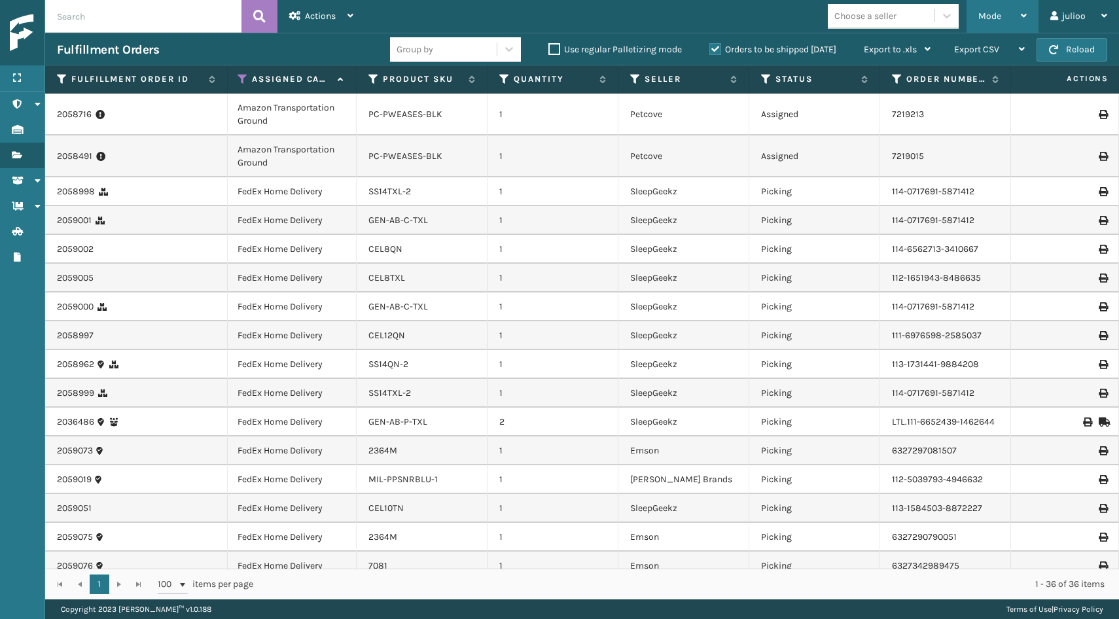
click at [997, 20] on span "Mode" at bounding box center [989, 15] width 23 height 11
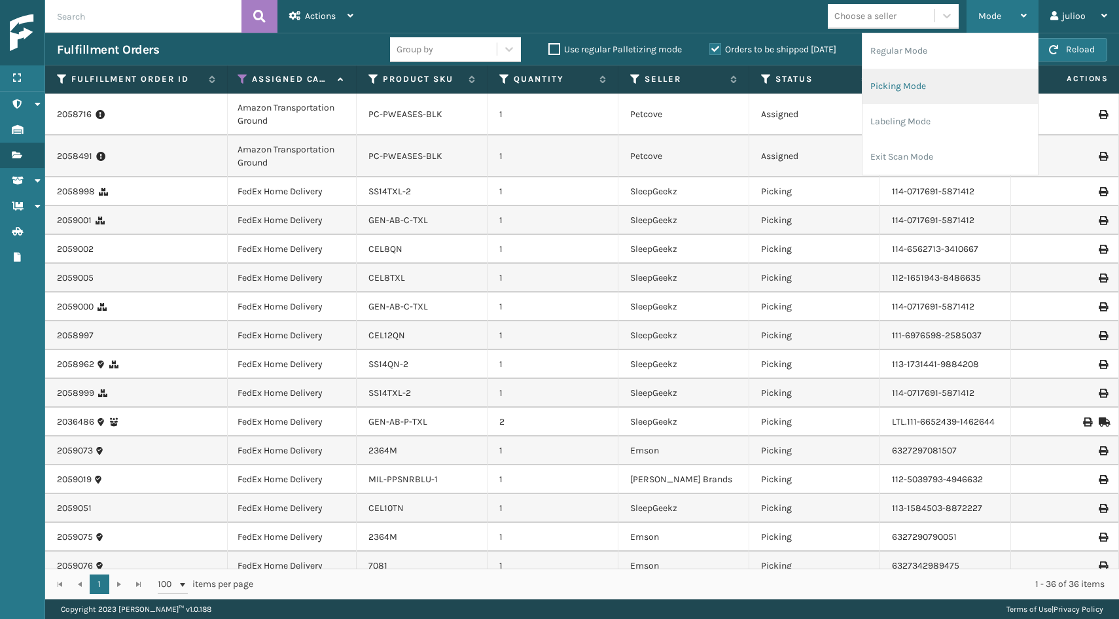
click at [933, 78] on li "Picking Mode" at bounding box center [950, 86] width 175 height 35
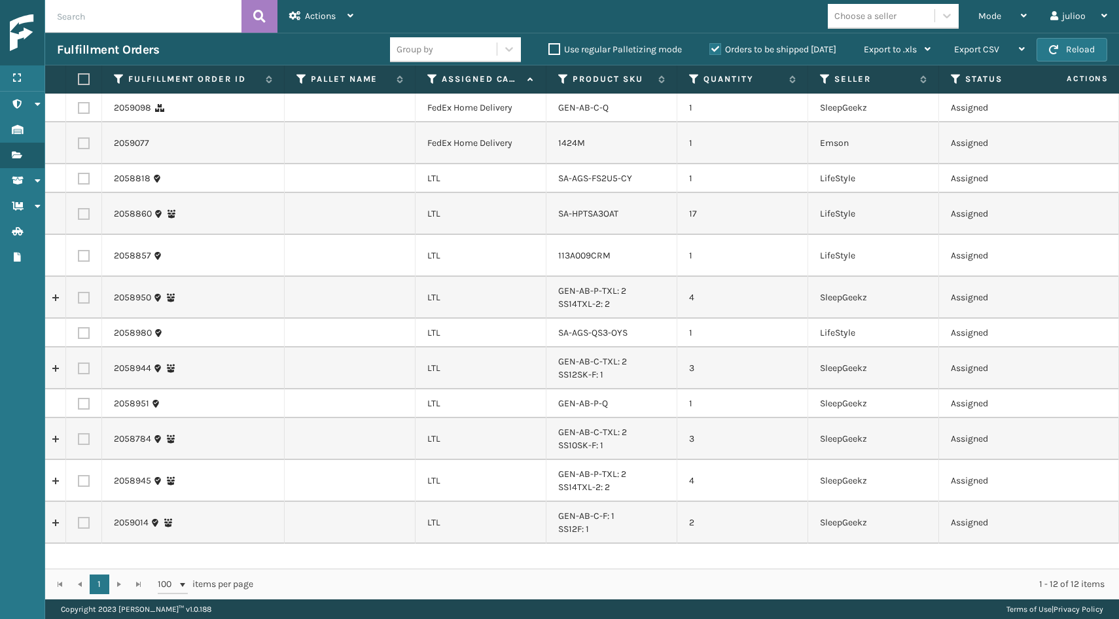
scroll to position [0, 0]
click at [994, 22] on div "Mode" at bounding box center [1002, 16] width 48 height 33
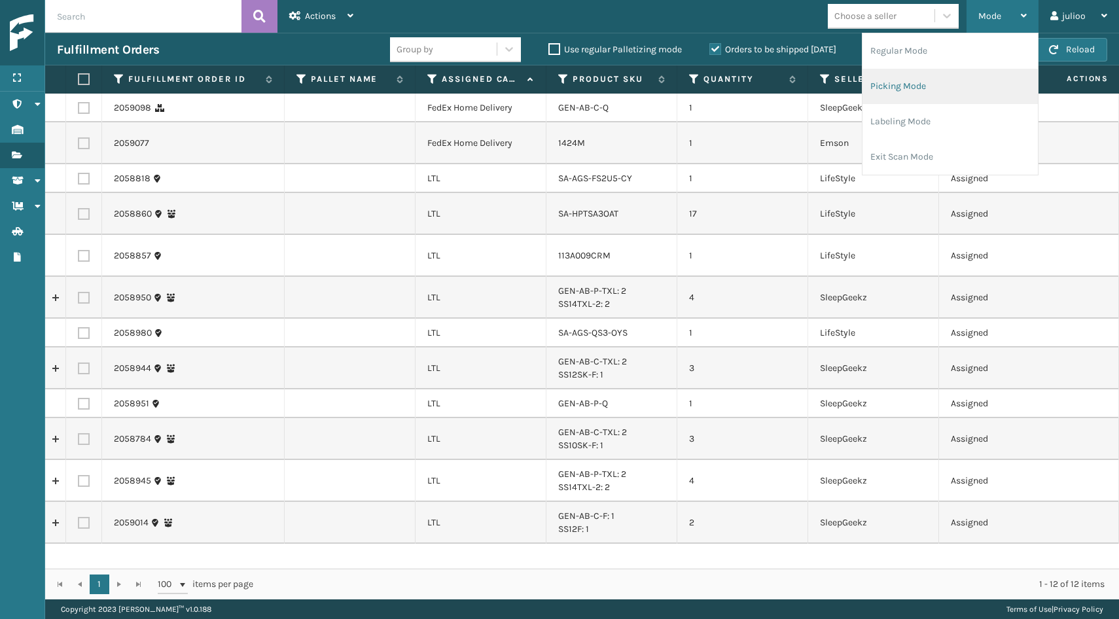
click at [922, 86] on li "Picking Mode" at bounding box center [950, 86] width 175 height 35
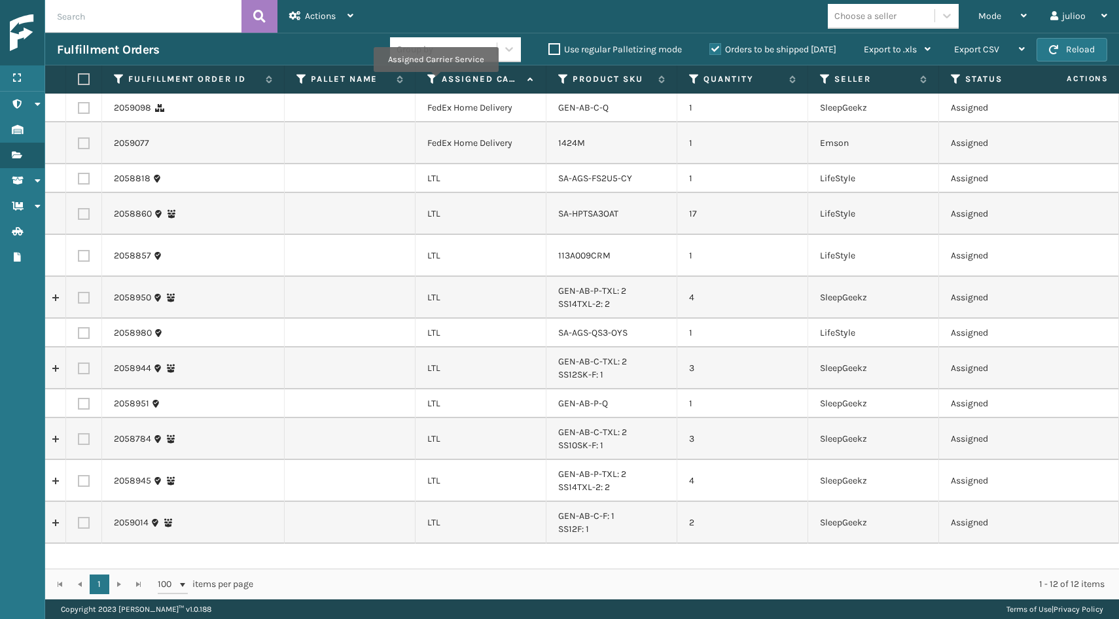
click at [435, 80] on icon at bounding box center [432, 79] width 10 height 12
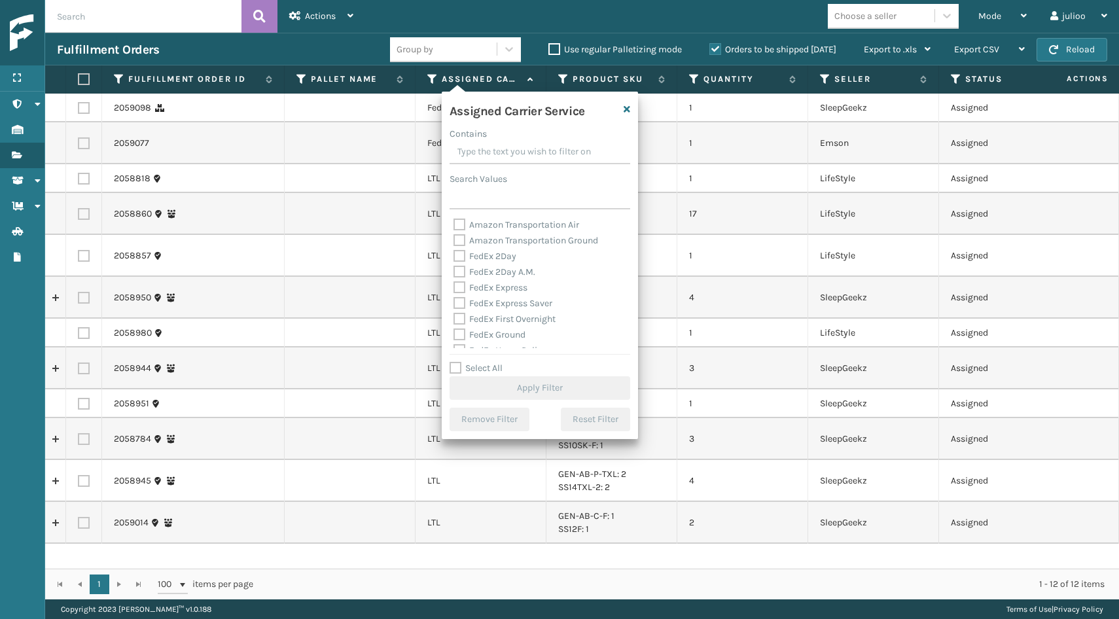
click at [456, 365] on label "Select All" at bounding box center [476, 368] width 53 height 11
click at [456, 362] on input "Select All" at bounding box center [548, 361] width 196 height 1
checkbox input "true"
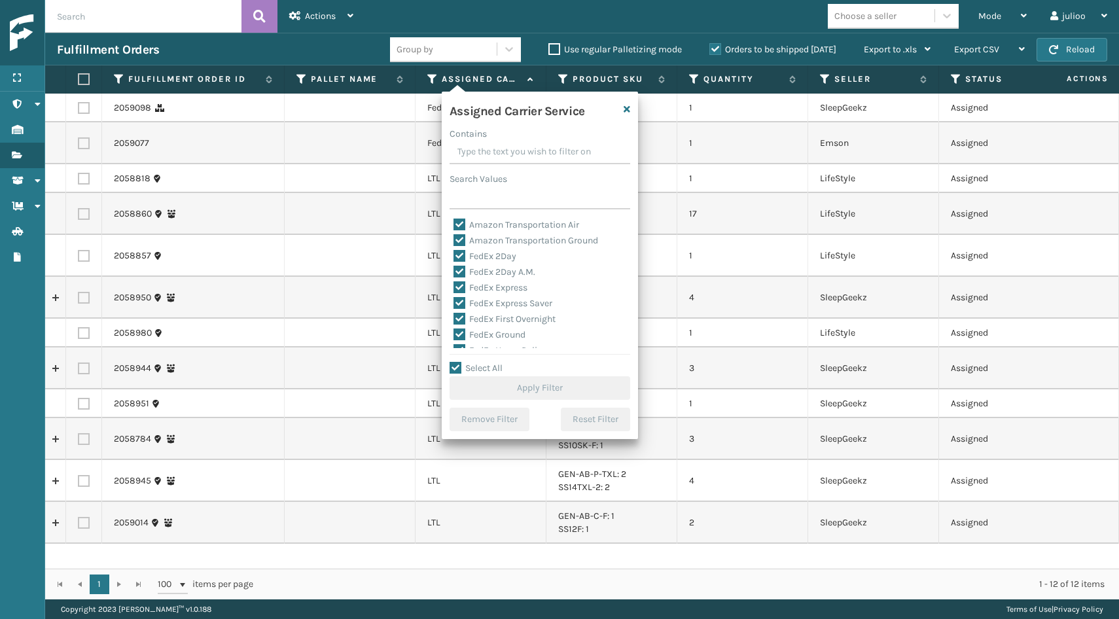
checkbox input "true"
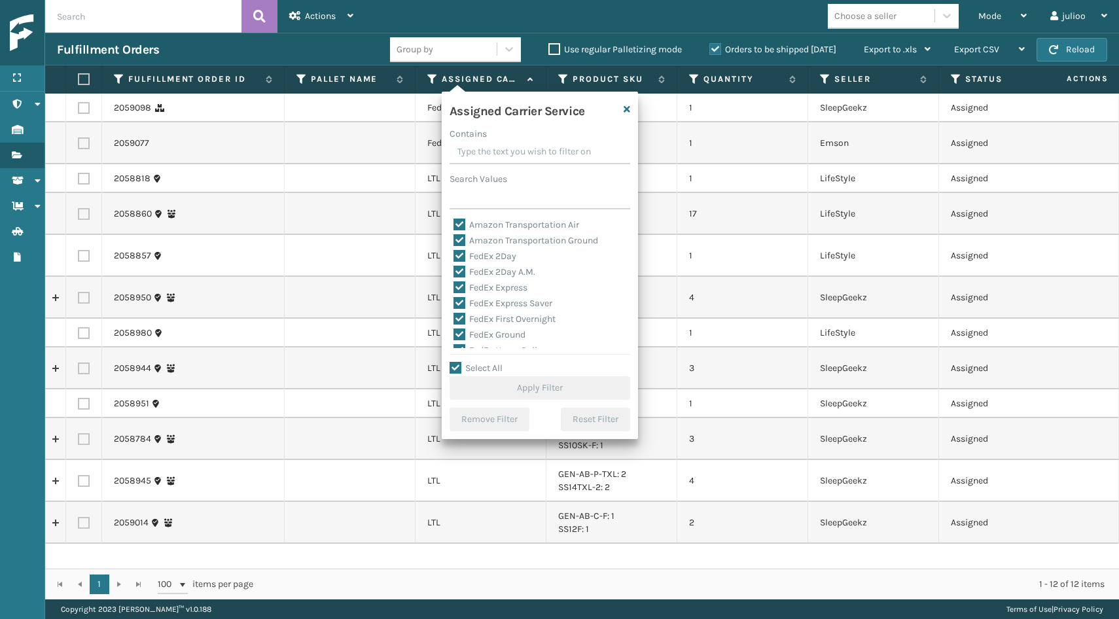
checkbox input "true"
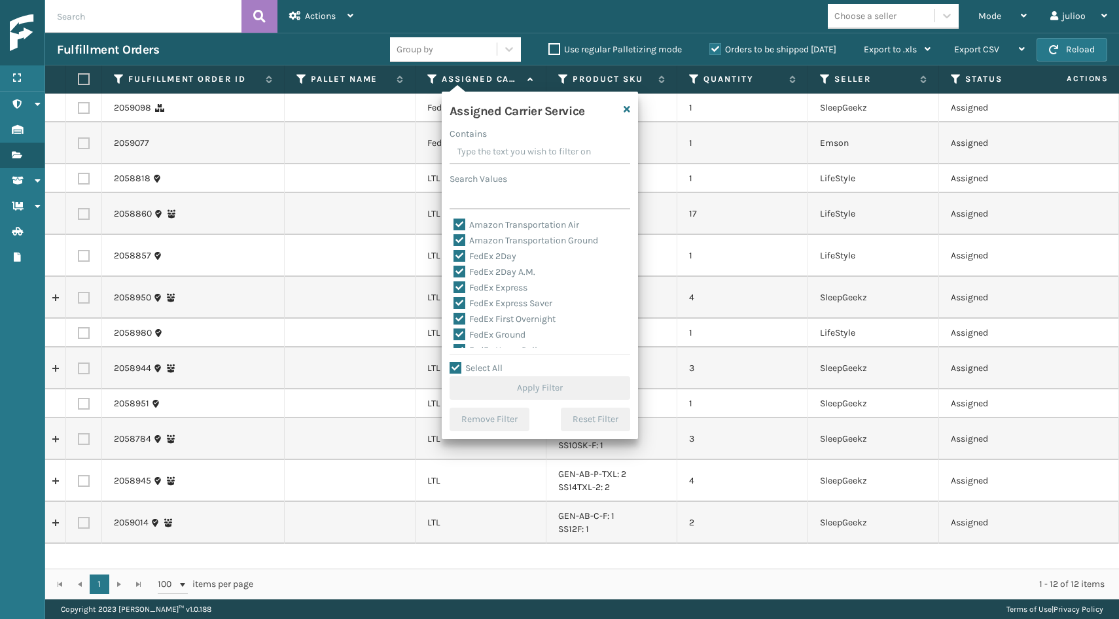
checkbox input "true"
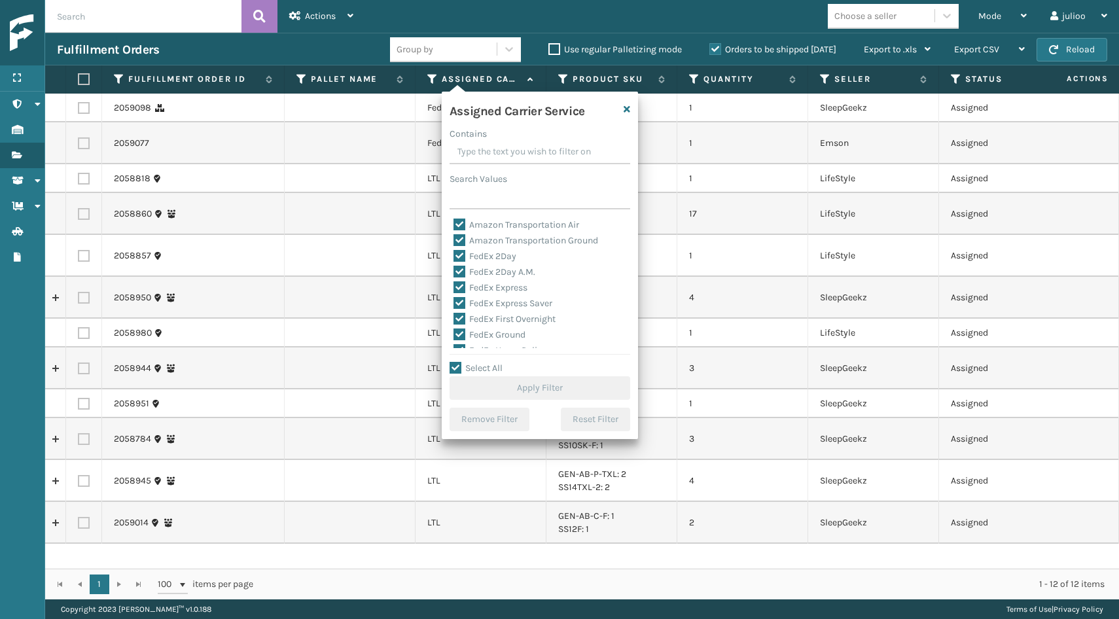
checkbox input "true"
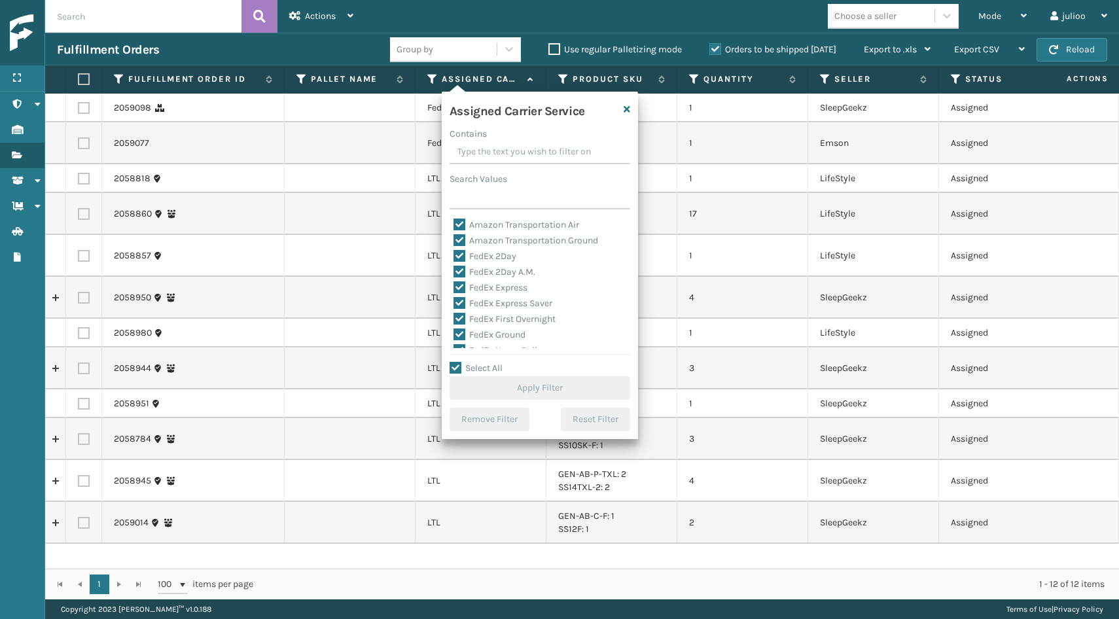
checkbox input "true"
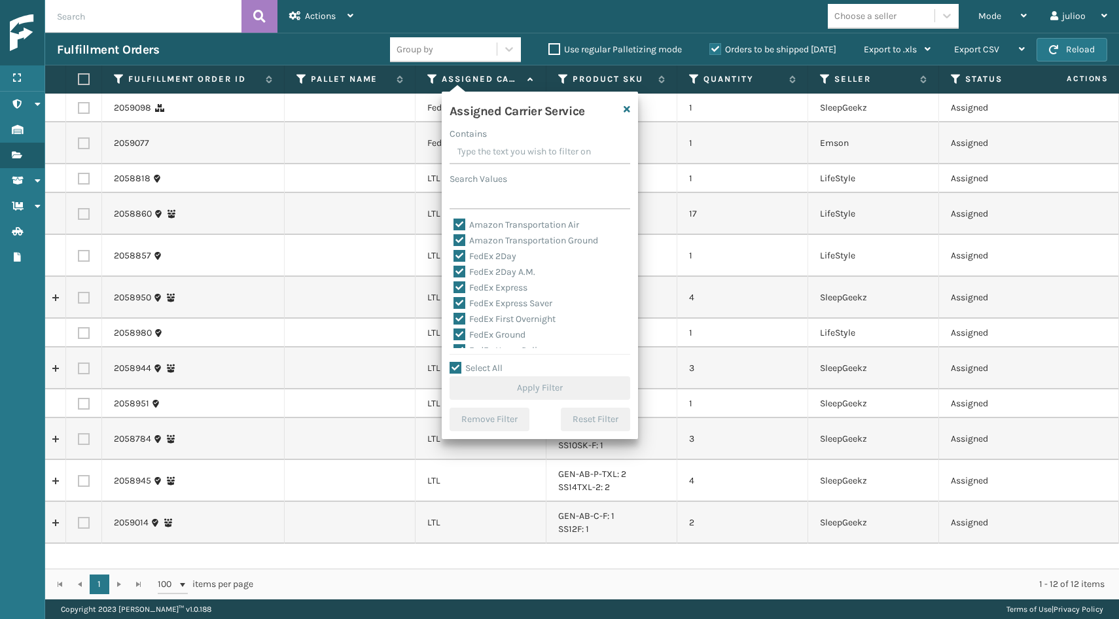
checkbox input "true"
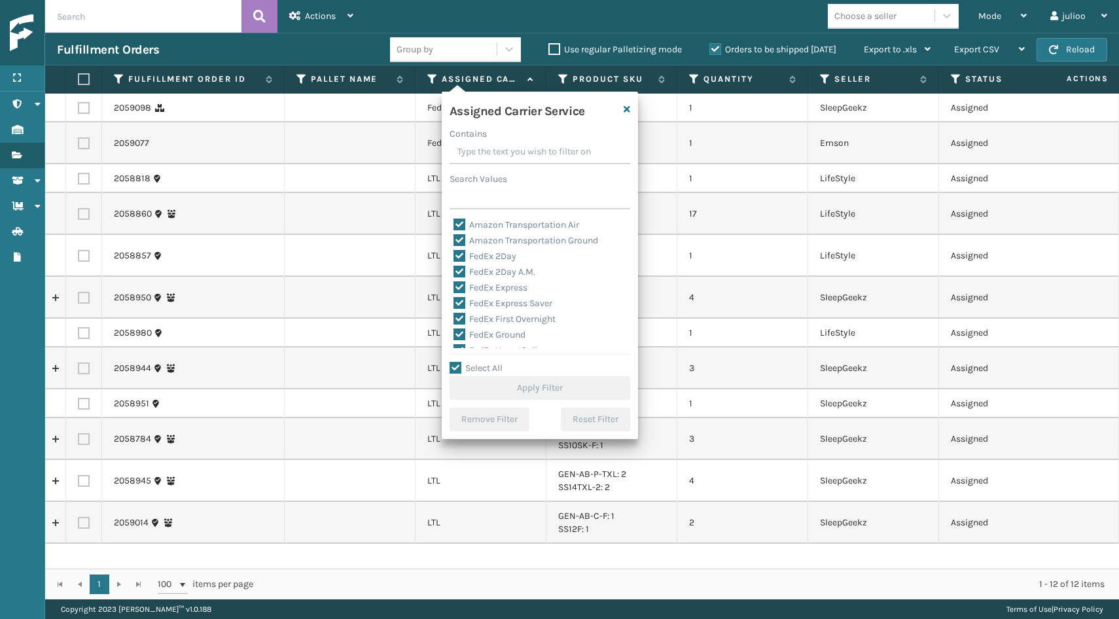
checkbox input "true"
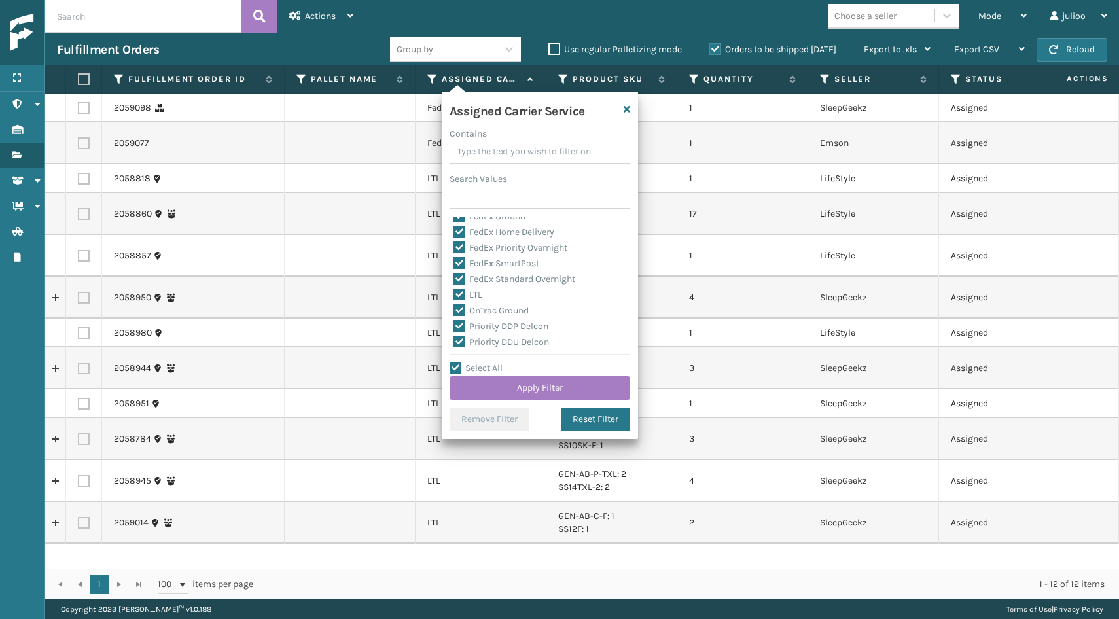
scroll to position [120, 0]
click at [461, 292] on label "LTL" at bounding box center [468, 292] width 29 height 11
click at [454, 292] on input "LTL" at bounding box center [454, 289] width 1 height 9
checkbox input "false"
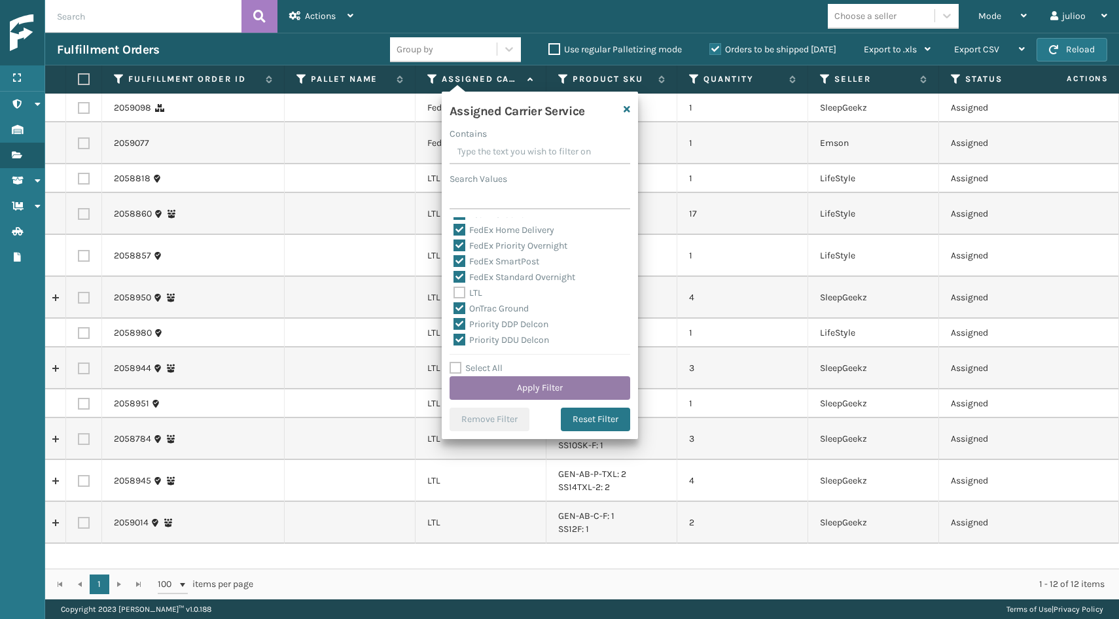
click at [493, 385] on button "Apply Filter" at bounding box center [540, 388] width 181 height 24
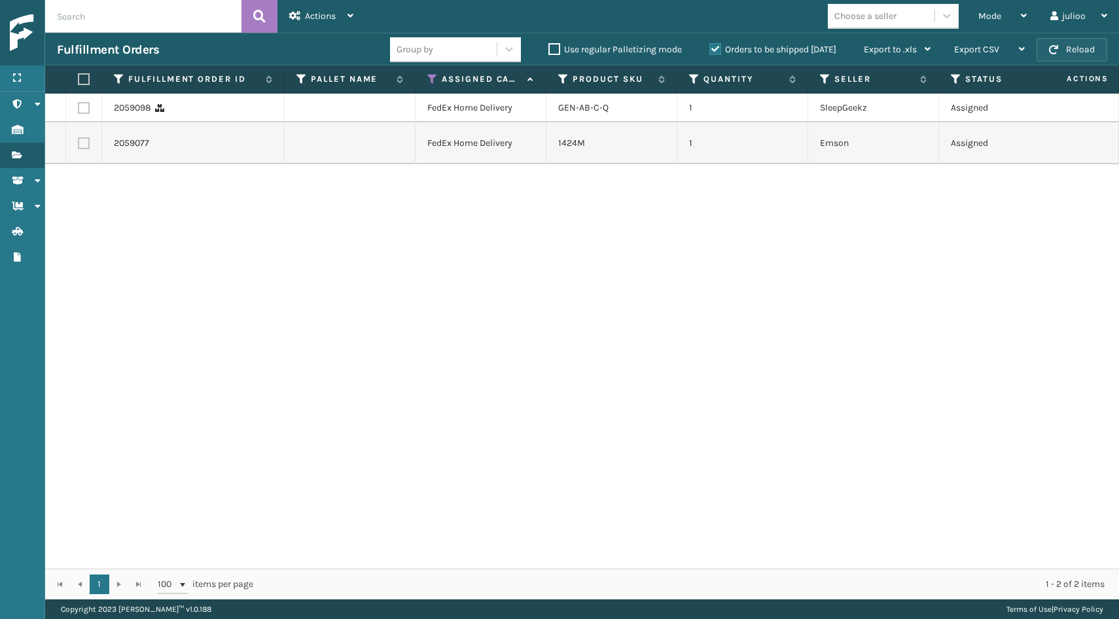
click at [1072, 53] on button "Reload" at bounding box center [1072, 50] width 71 height 24
click at [1070, 43] on button "Reload" at bounding box center [1072, 50] width 71 height 24
click at [1071, 55] on button "Reload" at bounding box center [1072, 50] width 71 height 24
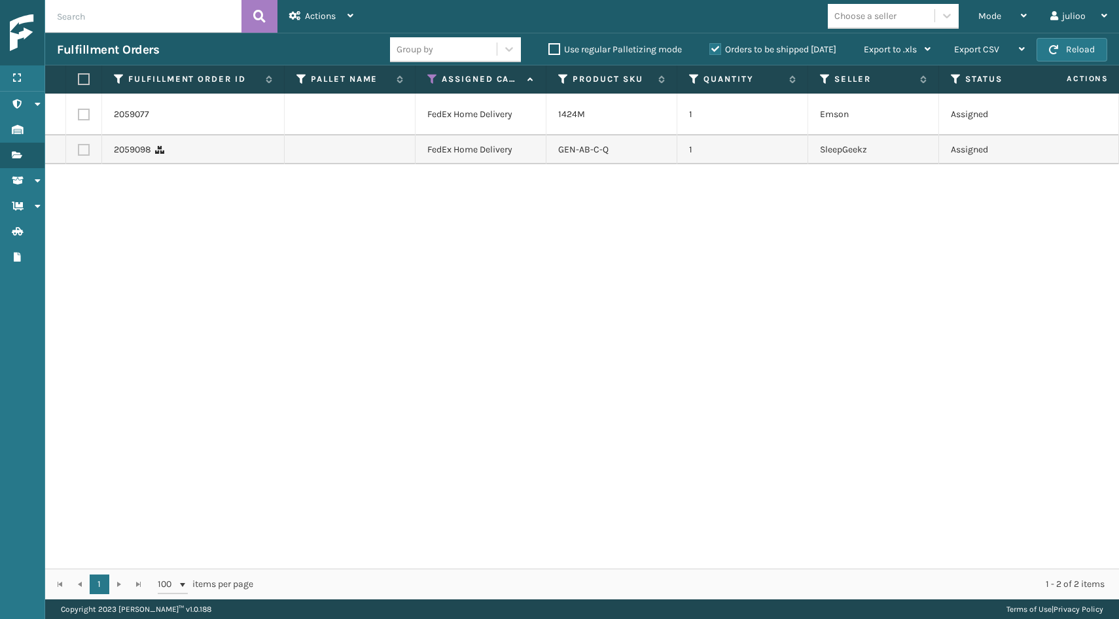
click at [1071, 55] on button "Reload" at bounding box center [1072, 50] width 71 height 24
click at [1086, 48] on button "Reload" at bounding box center [1072, 50] width 71 height 24
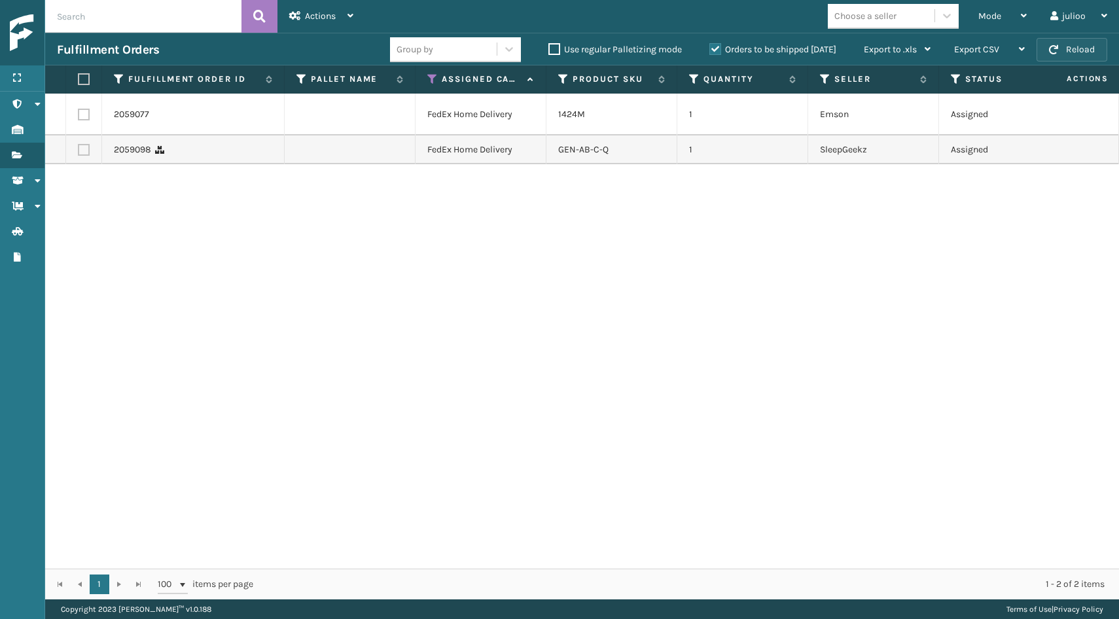
click at [1081, 48] on button "Reload" at bounding box center [1072, 50] width 71 height 24
click at [1084, 51] on button "Reload" at bounding box center [1072, 50] width 71 height 24
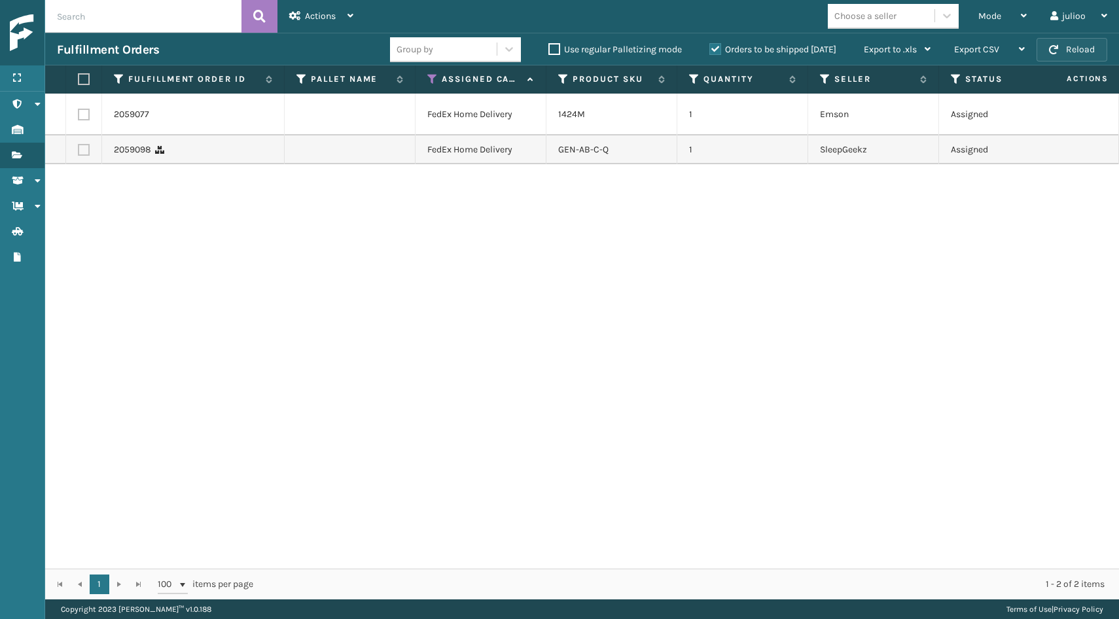
click at [1076, 54] on button "Reload" at bounding box center [1072, 50] width 71 height 24
click at [1086, 46] on button "Reload" at bounding box center [1072, 50] width 71 height 24
click at [1075, 49] on button "Reload" at bounding box center [1072, 50] width 71 height 24
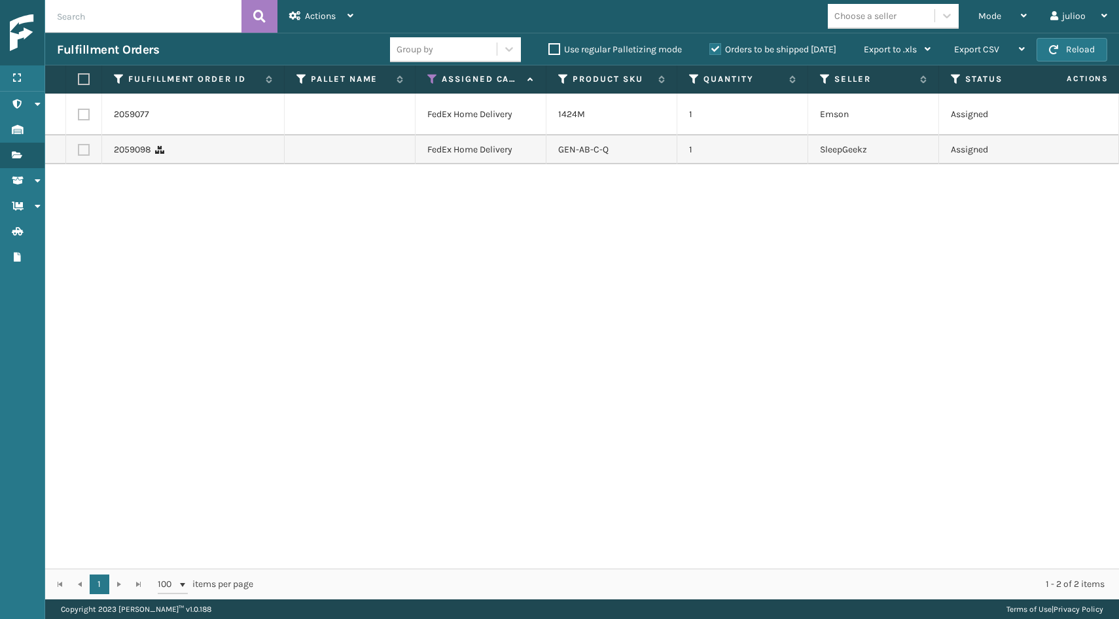
click at [1075, 49] on button "Reload" at bounding box center [1072, 50] width 71 height 24
click at [84, 82] on label at bounding box center [82, 79] width 8 height 12
click at [79, 82] on input "checkbox" at bounding box center [78, 79] width 1 height 9
checkbox input "true"
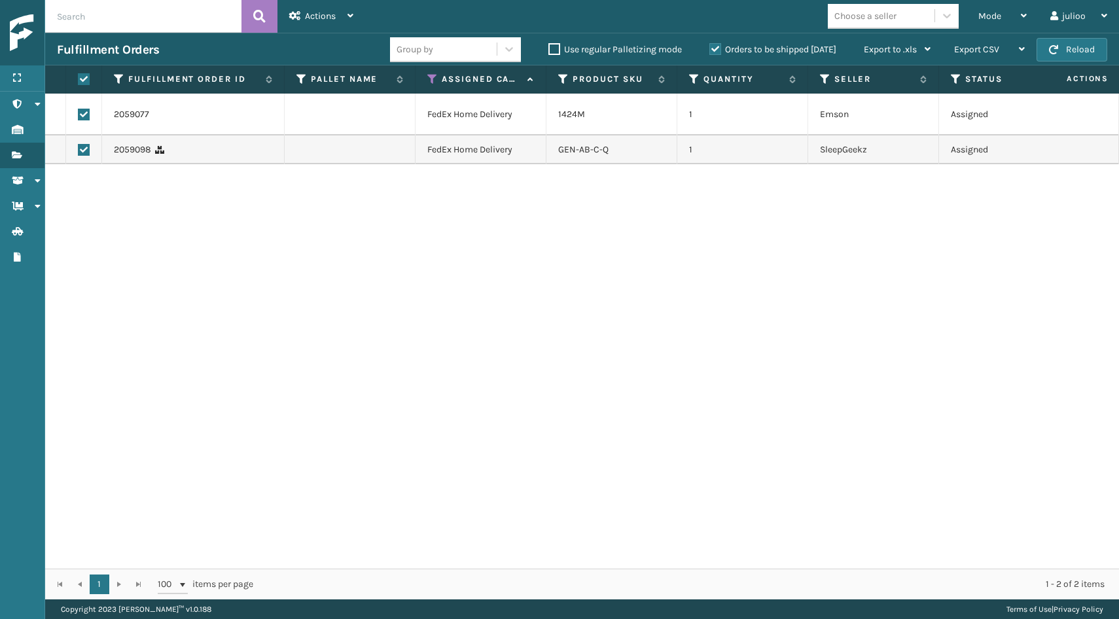
checkbox input "true"
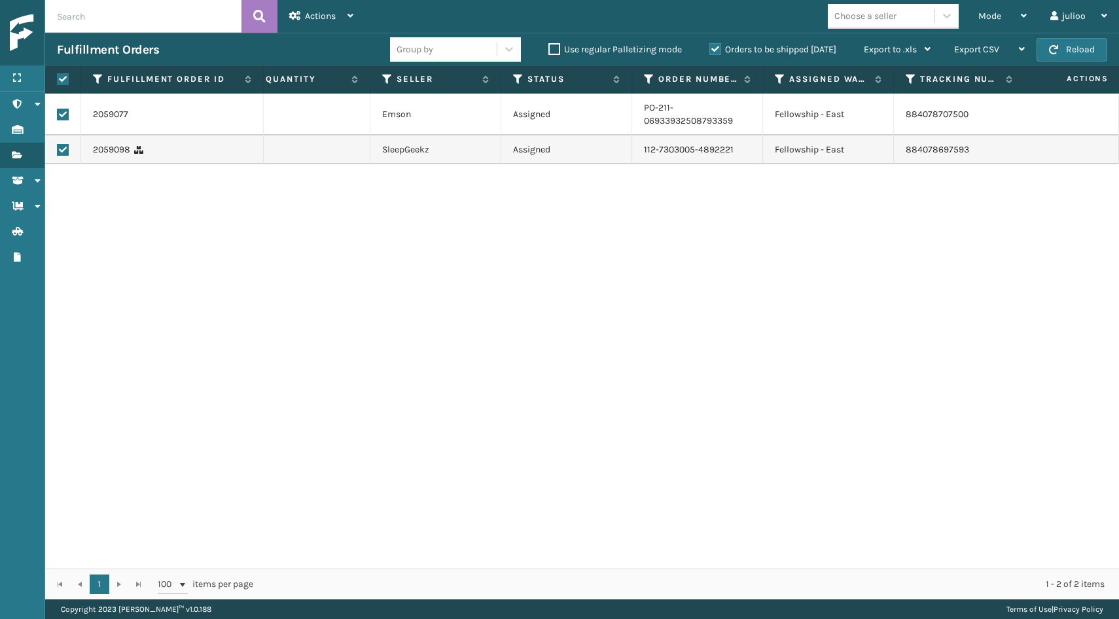
scroll to position [0, 440]
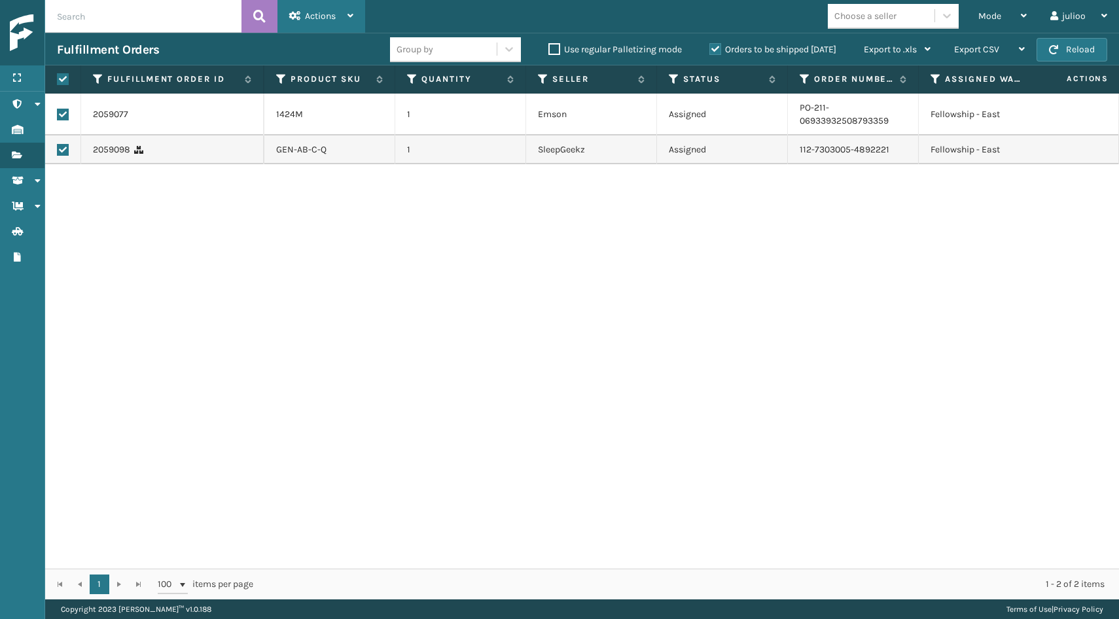
click at [323, 7] on div "Actions" at bounding box center [321, 16] width 64 height 33
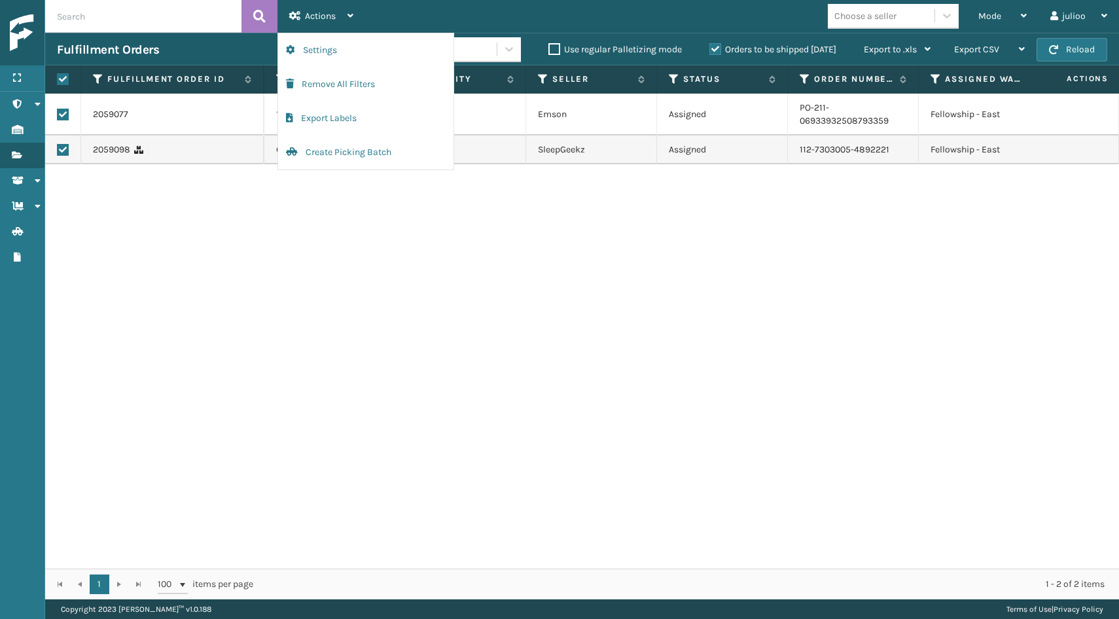
click at [306, 292] on div "2059077 FedEx Home Delivery 1424M 1 Emson Assigned PO-211-06933932508793359 Fel…" at bounding box center [582, 331] width 1074 height 475
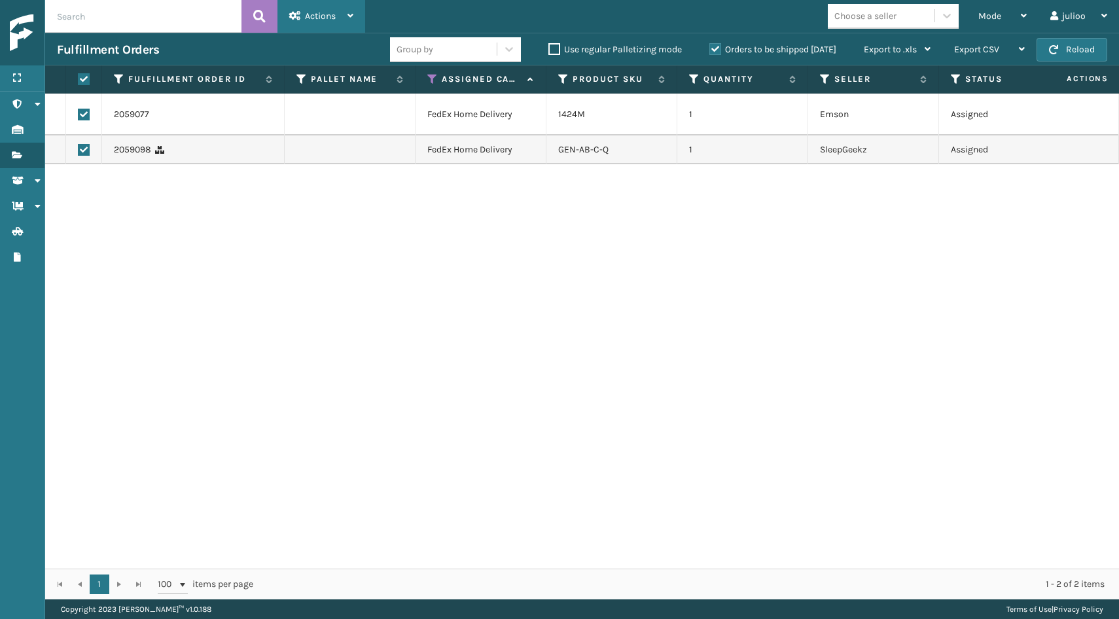
click at [318, 22] on div "Actions" at bounding box center [321, 16] width 64 height 33
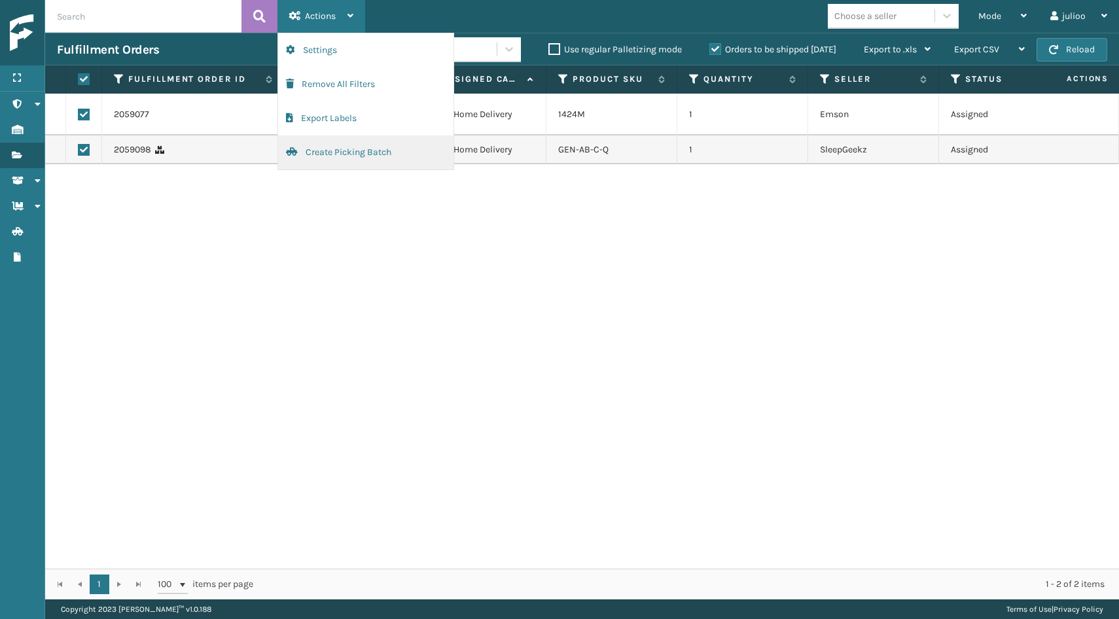
click at [349, 146] on button "Create Picking Batch" at bounding box center [365, 152] width 175 height 34
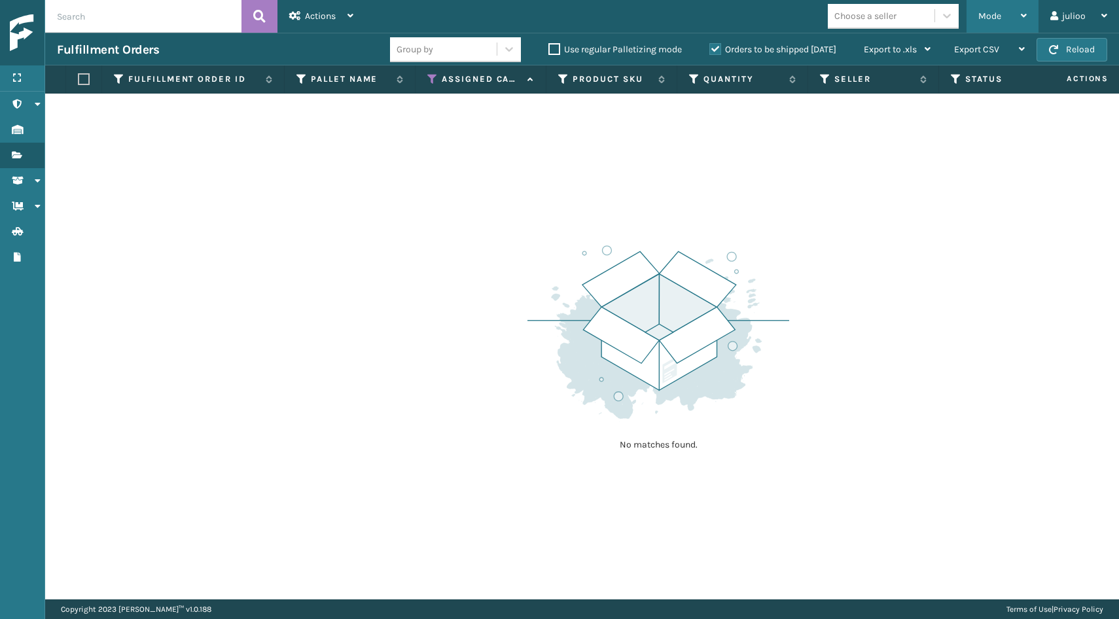
click at [986, 21] on span "Mode" at bounding box center [989, 15] width 23 height 11
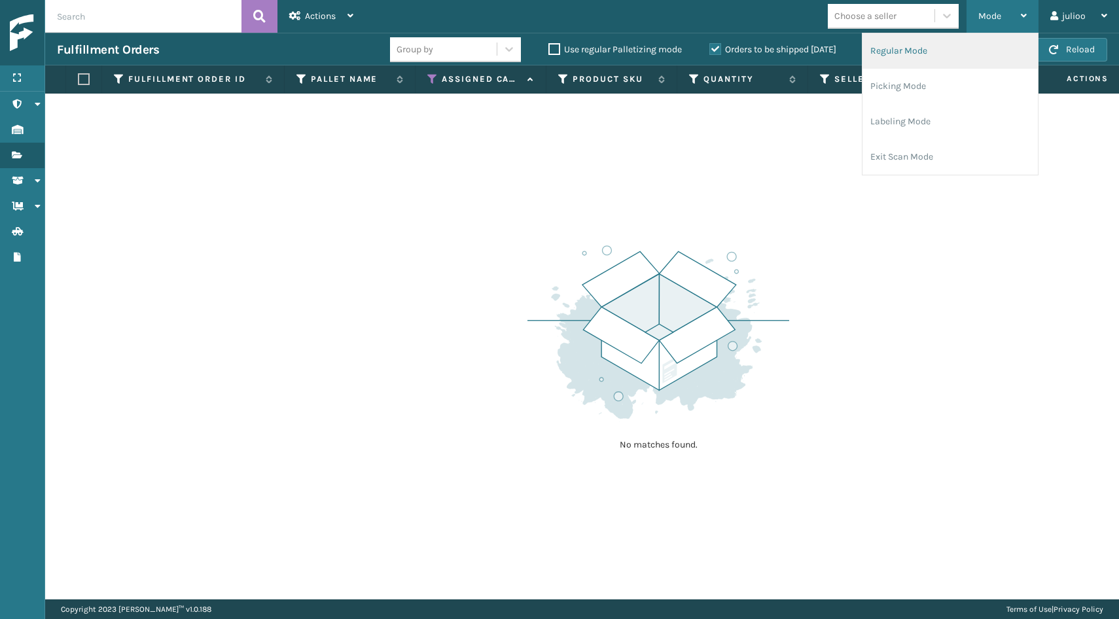
click at [959, 58] on li "Regular Mode" at bounding box center [950, 50] width 175 height 35
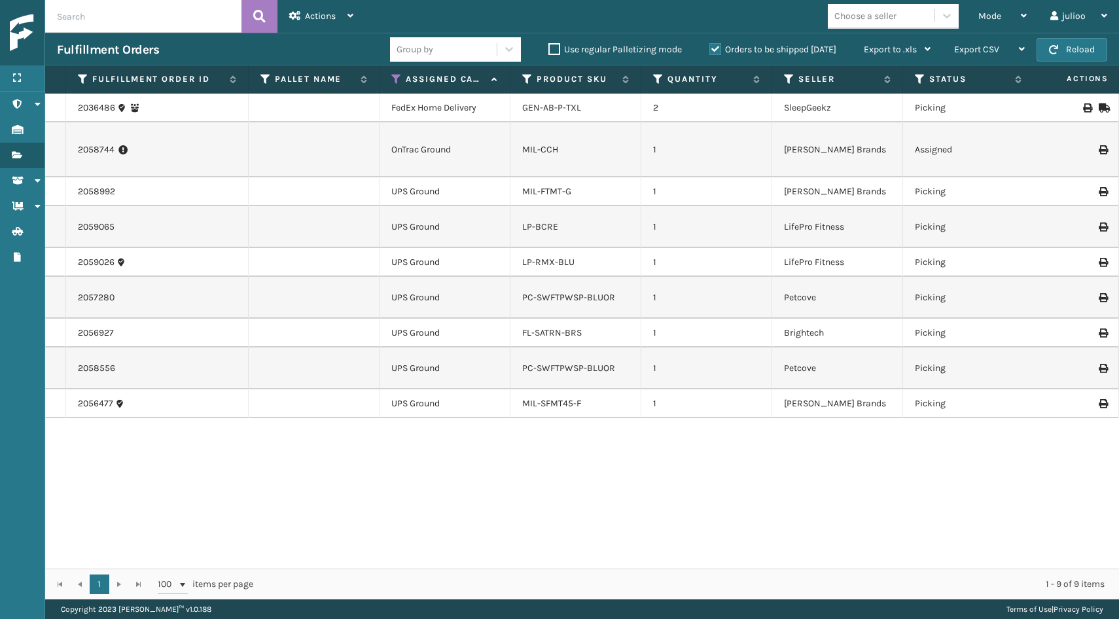
scroll to position [0, 0]
click at [122, 144] on icon at bounding box center [122, 149] width 9 height 13
click at [713, 53] on label "Orders to be shipped [DATE]" at bounding box center [772, 49] width 127 height 11
click at [710, 50] on input "Orders to be shipped [DATE]" at bounding box center [709, 46] width 1 height 9
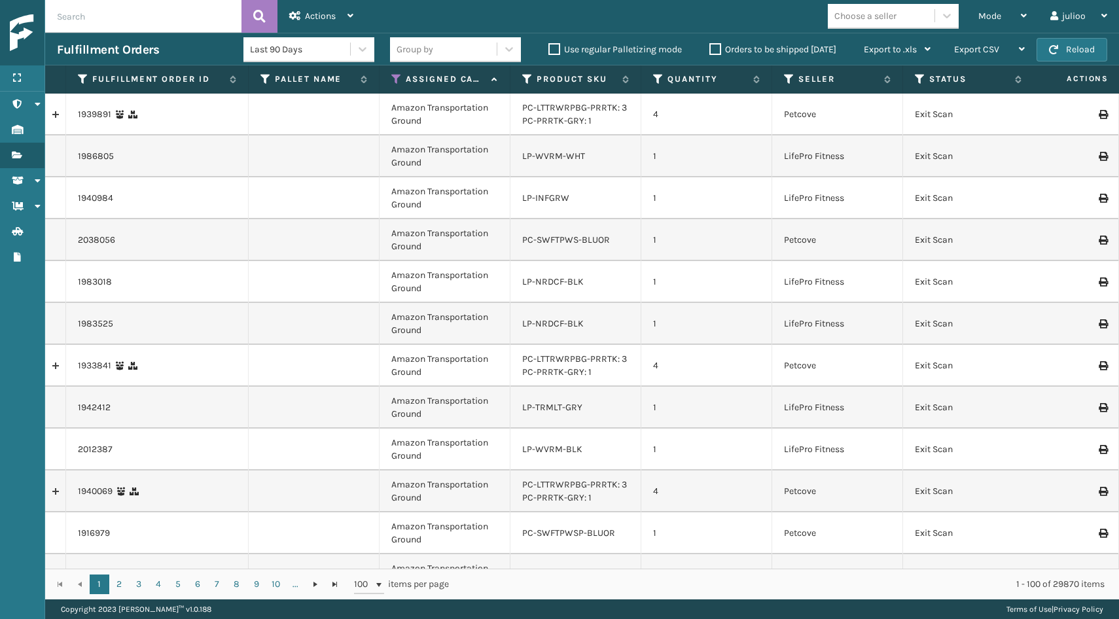
click at [714, 50] on label "Orders to be shipped [DATE]" at bounding box center [772, 49] width 127 height 11
click at [710, 50] on input "Orders to be shipped [DATE]" at bounding box center [709, 46] width 1 height 9
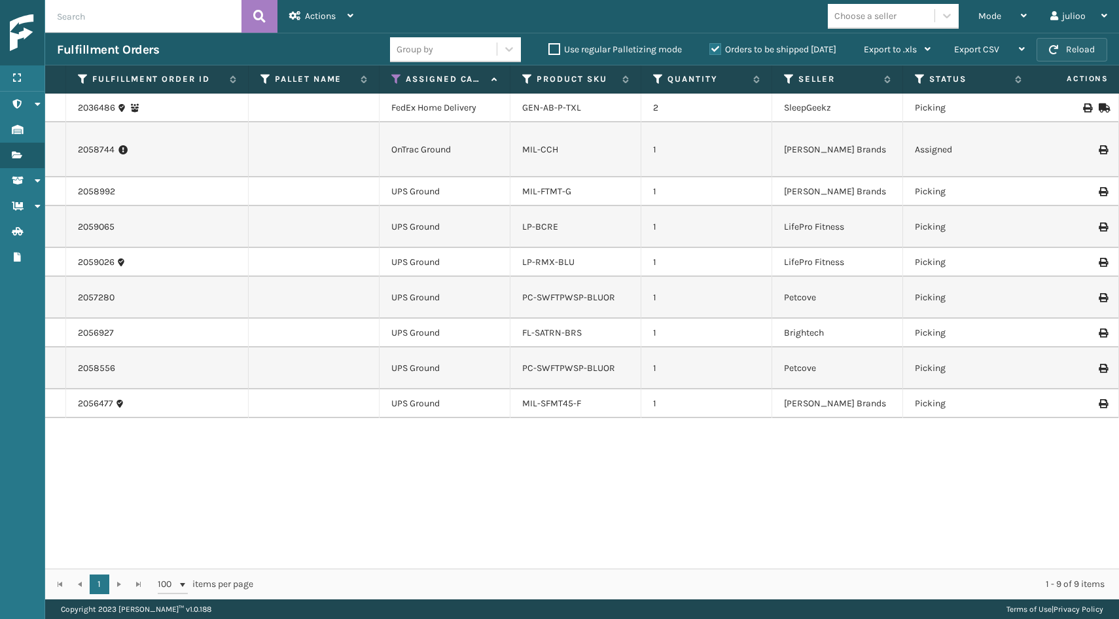
click at [1079, 47] on button "Reload" at bounding box center [1072, 50] width 71 height 24
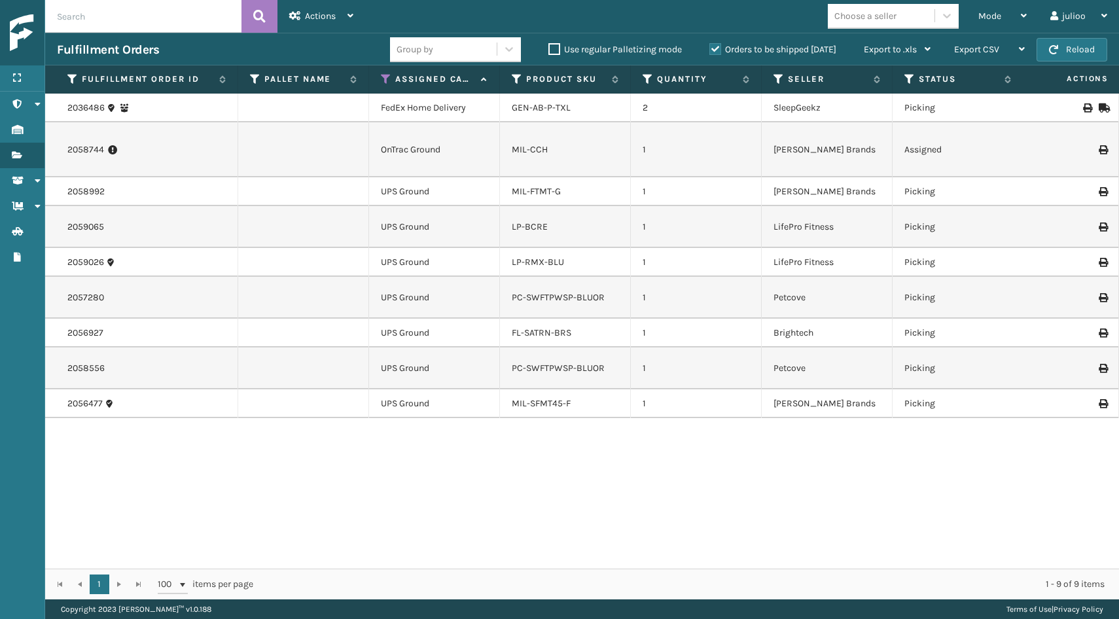
scroll to position [0, 60]
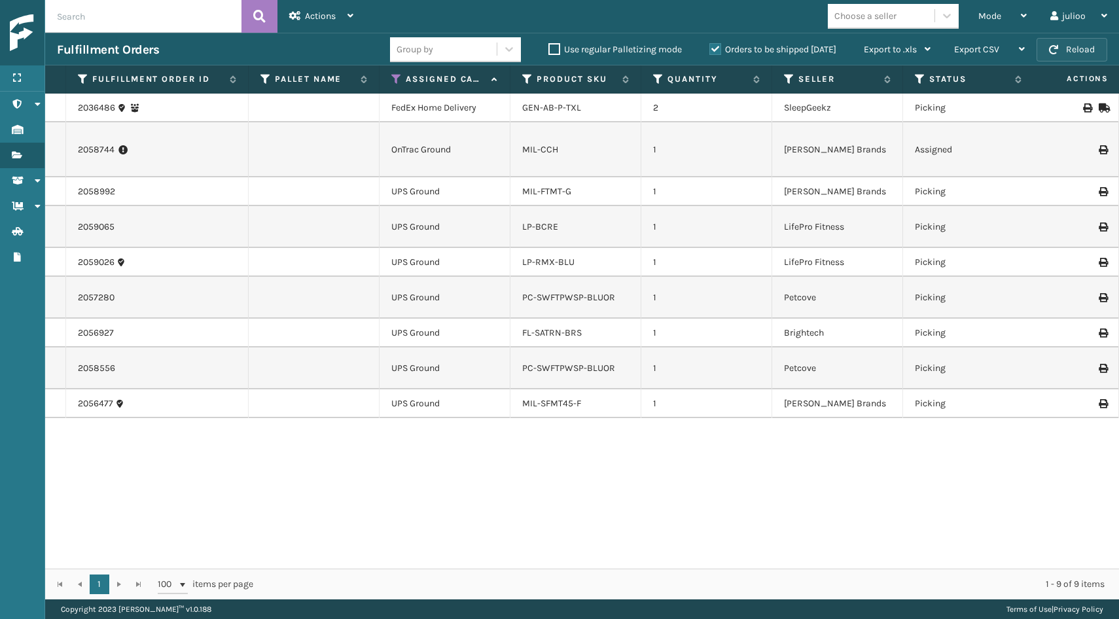
click at [1063, 48] on button "Reload" at bounding box center [1072, 50] width 71 height 24
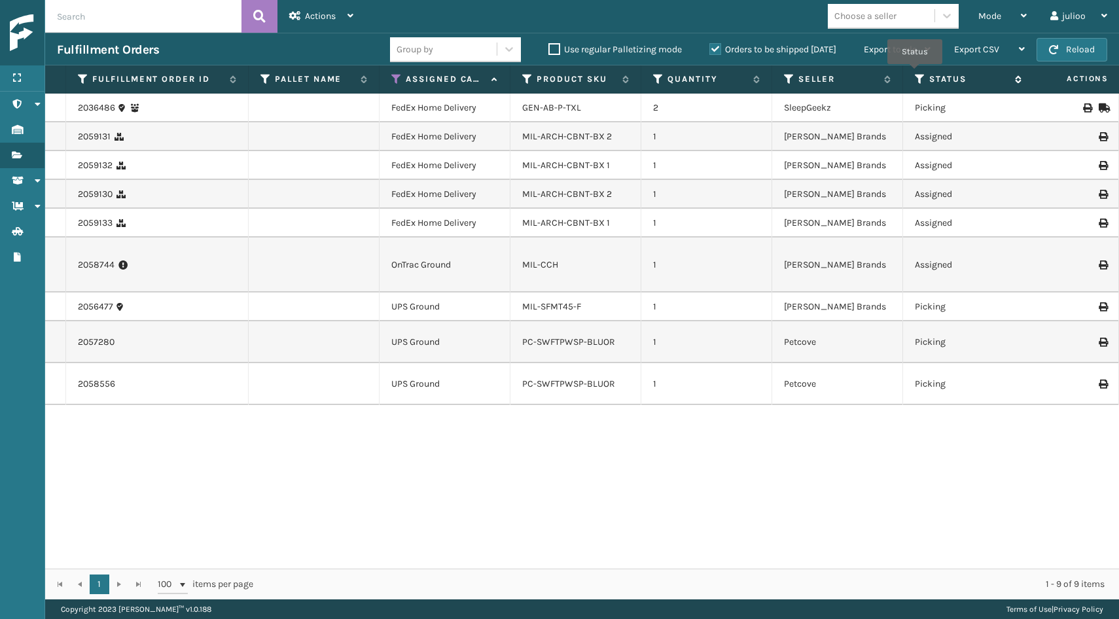
click at [916, 73] on icon at bounding box center [920, 79] width 10 height 12
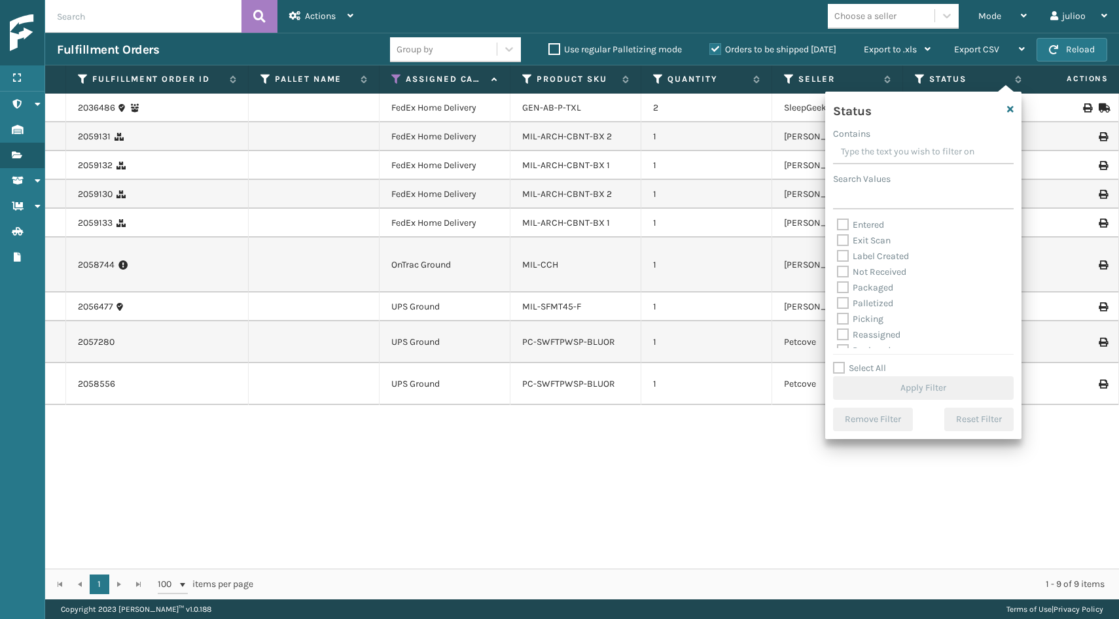
scroll to position [40, 0]
click at [842, 314] on label "Picking" at bounding box center [860, 310] width 46 height 11
click at [838, 311] on input "Picking" at bounding box center [837, 307] width 1 height 9
checkbox input "true"
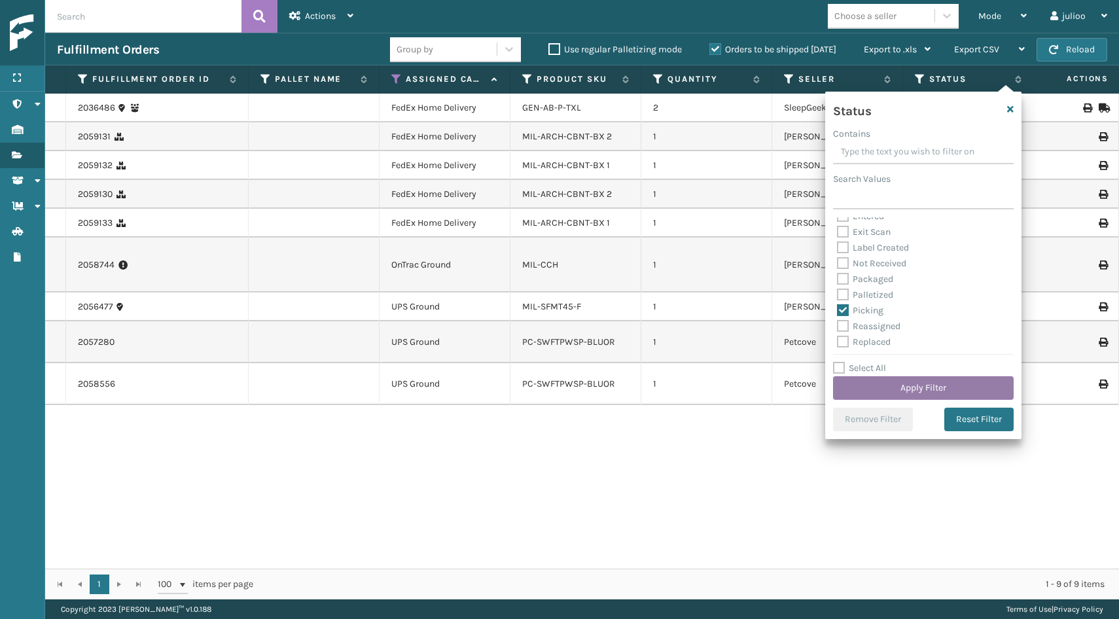
click at [877, 383] on button "Apply Filter" at bounding box center [923, 388] width 181 height 24
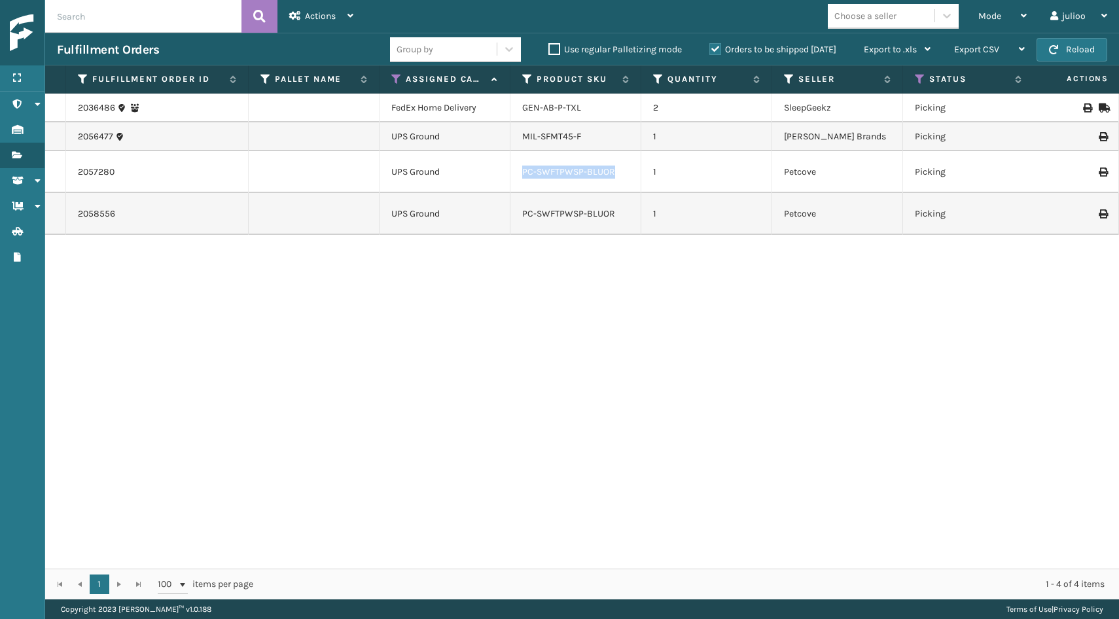
drag, startPoint x: 518, startPoint y: 176, endPoint x: 614, endPoint y: 177, distance: 96.9
click at [614, 177] on td "PC-SWFTPWSP-BLUOR" at bounding box center [575, 172] width 131 height 42
copy link "PC-SWFTPWSP-BLUOR"
click at [1063, 50] on button "Reload" at bounding box center [1072, 50] width 71 height 24
drag, startPoint x: 518, startPoint y: 138, endPoint x: 585, endPoint y: 136, distance: 67.4
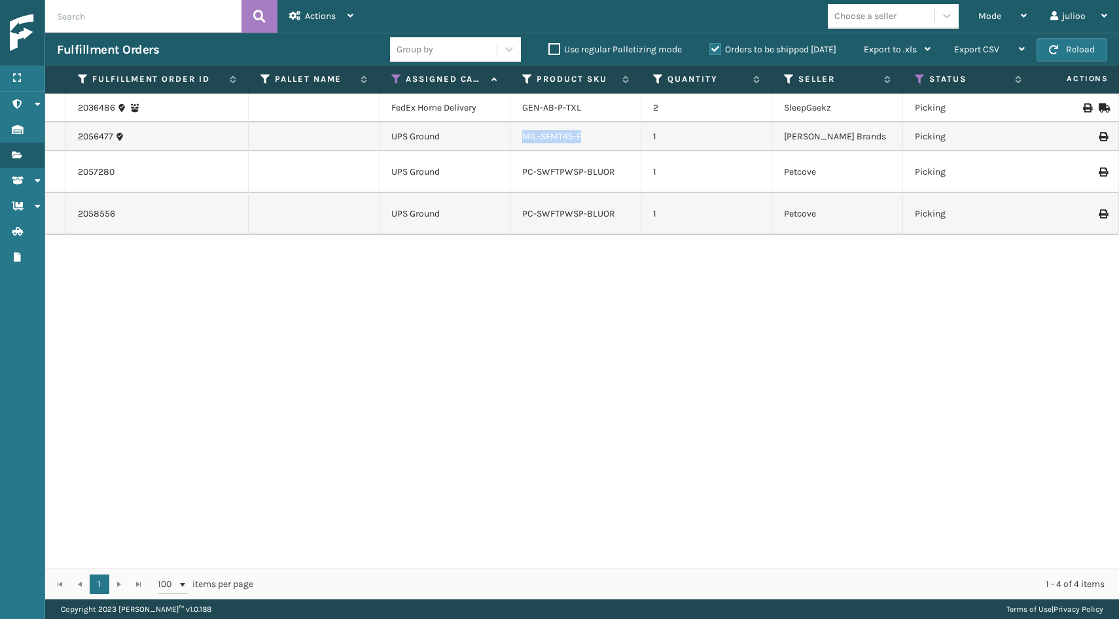
click at [585, 136] on td "MIL-SFMT45-F" at bounding box center [575, 136] width 131 height 29
copy link "MIL-SFMT45-F"
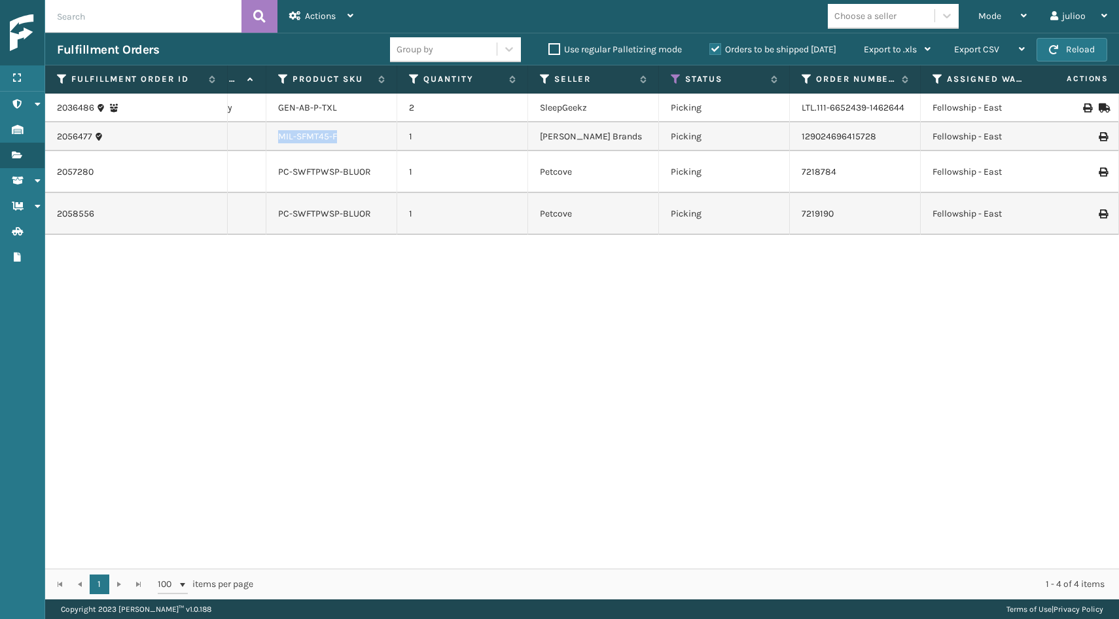
scroll to position [0, 281]
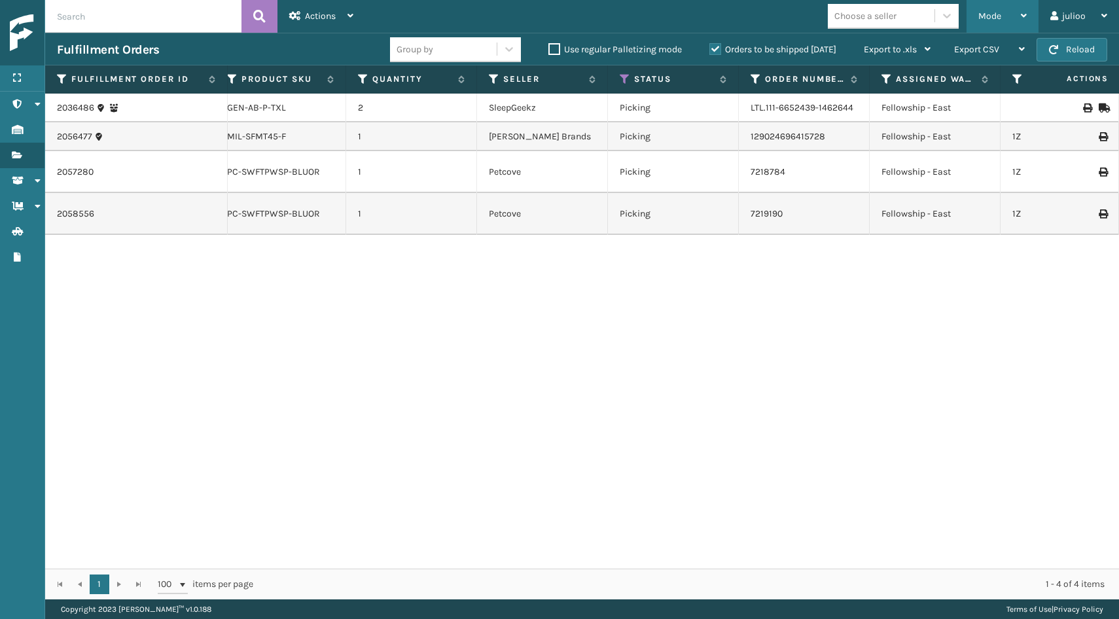
click at [991, 16] on span "Mode" at bounding box center [989, 15] width 23 height 11
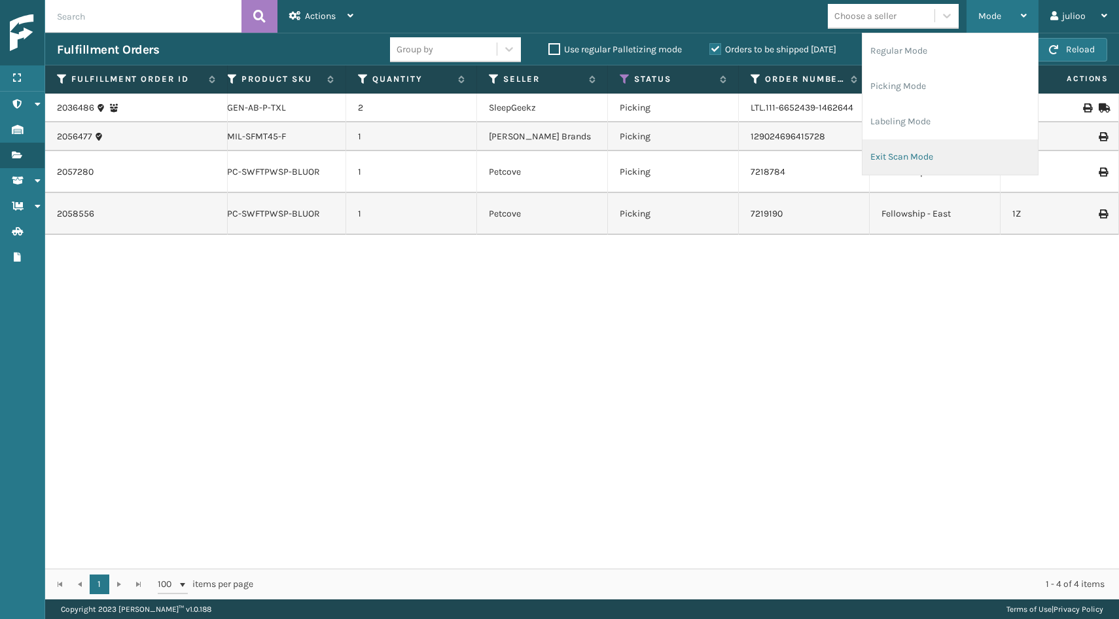
click at [920, 149] on li "Exit Scan Mode" at bounding box center [950, 156] width 175 height 35
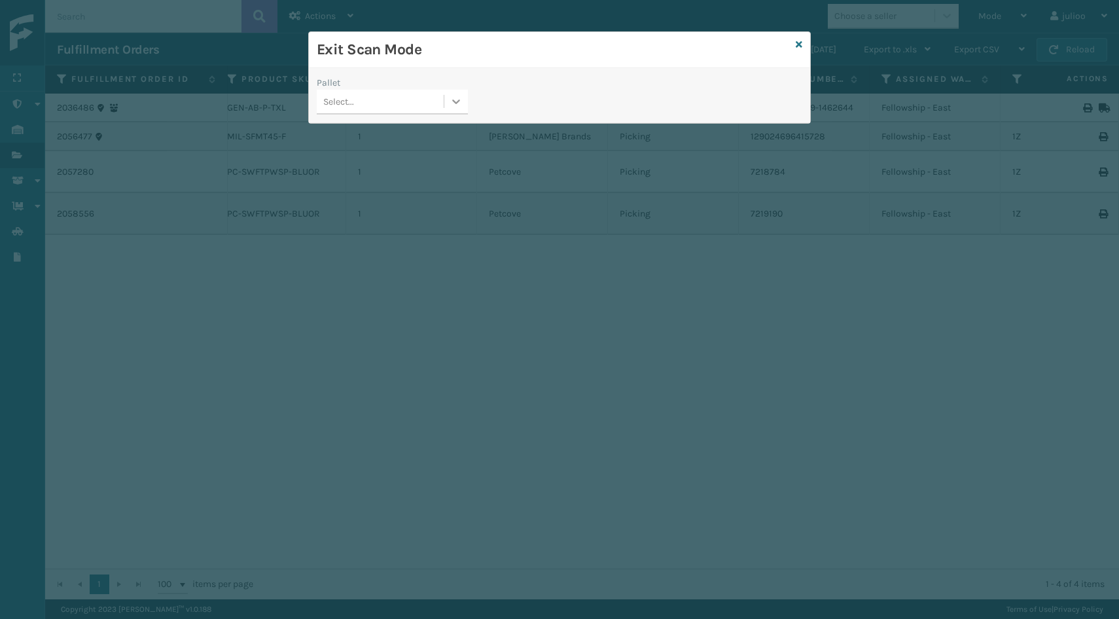
click at [449, 107] on div at bounding box center [456, 102] width 24 height 24
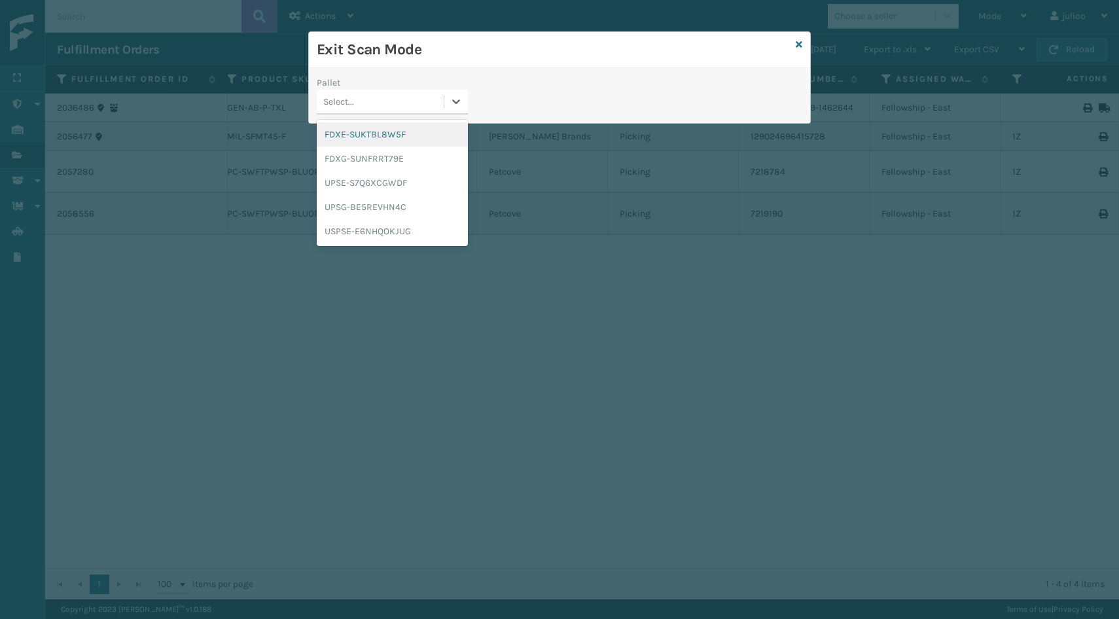
click at [418, 136] on div "FDXE-SUKTBL8W5F" at bounding box center [392, 134] width 151 height 24
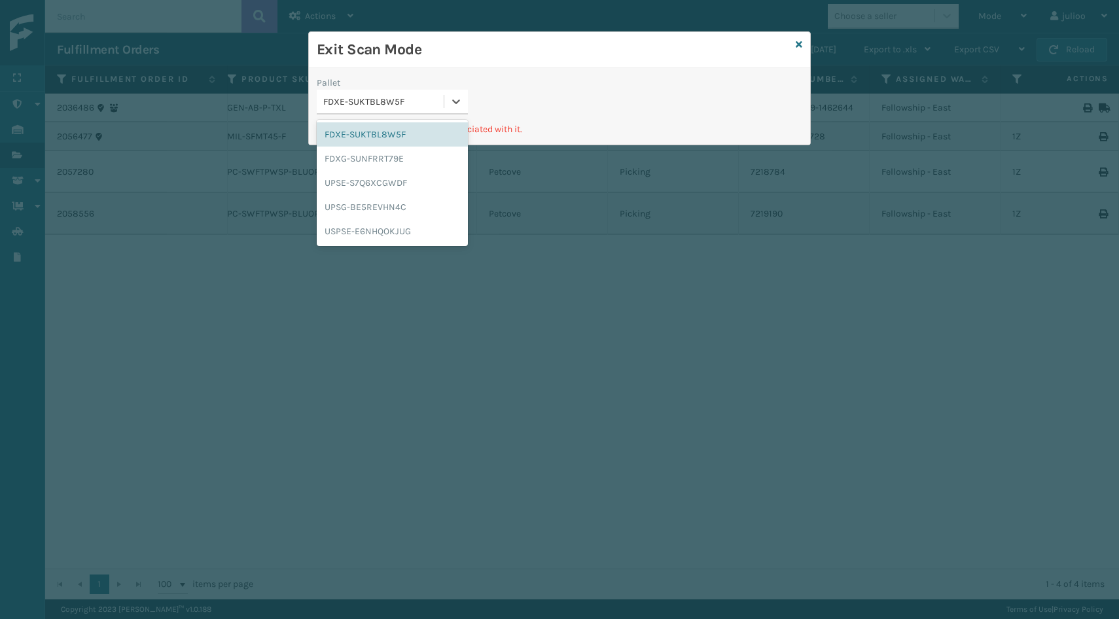
click at [432, 111] on div "FDXE-SUKTBL8W5F" at bounding box center [380, 102] width 127 height 22
click at [383, 151] on div "FDXG-SUNFRRT79E" at bounding box center [392, 159] width 151 height 24
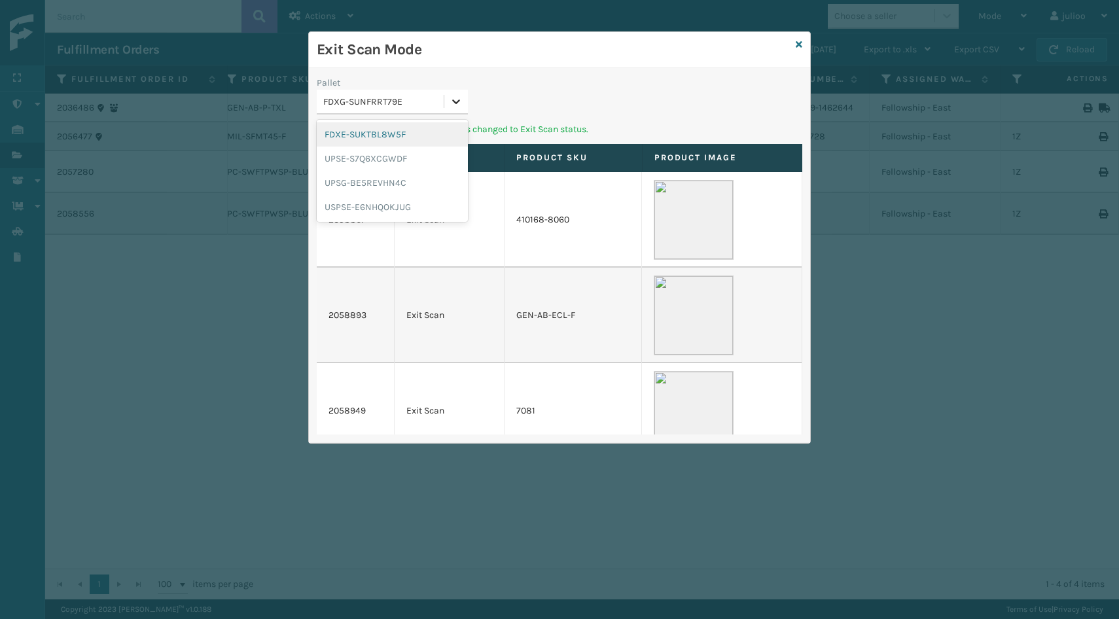
click at [447, 101] on div at bounding box center [456, 102] width 24 height 24
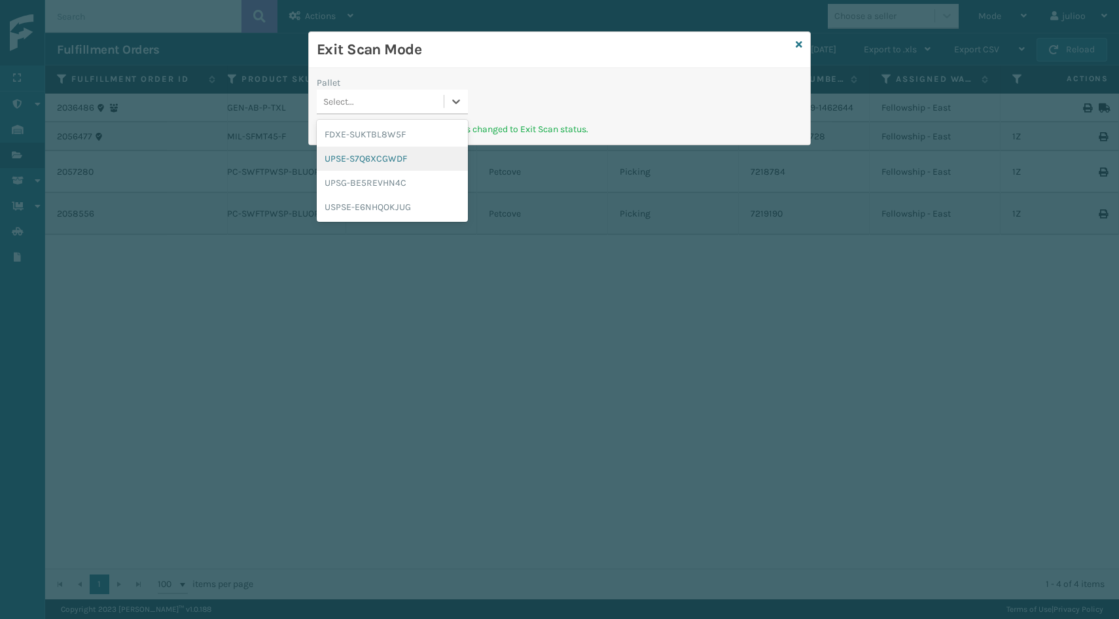
click at [397, 158] on div "UPSE-S7Q6XCGWDF" at bounding box center [392, 159] width 151 height 24
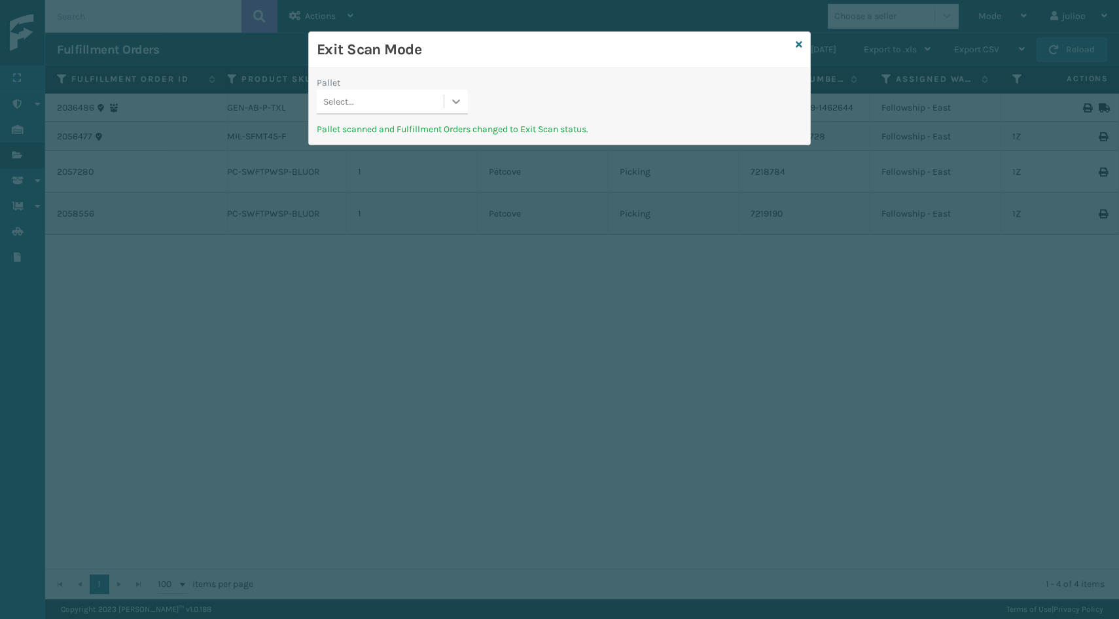
click at [451, 97] on icon at bounding box center [456, 101] width 13 height 13
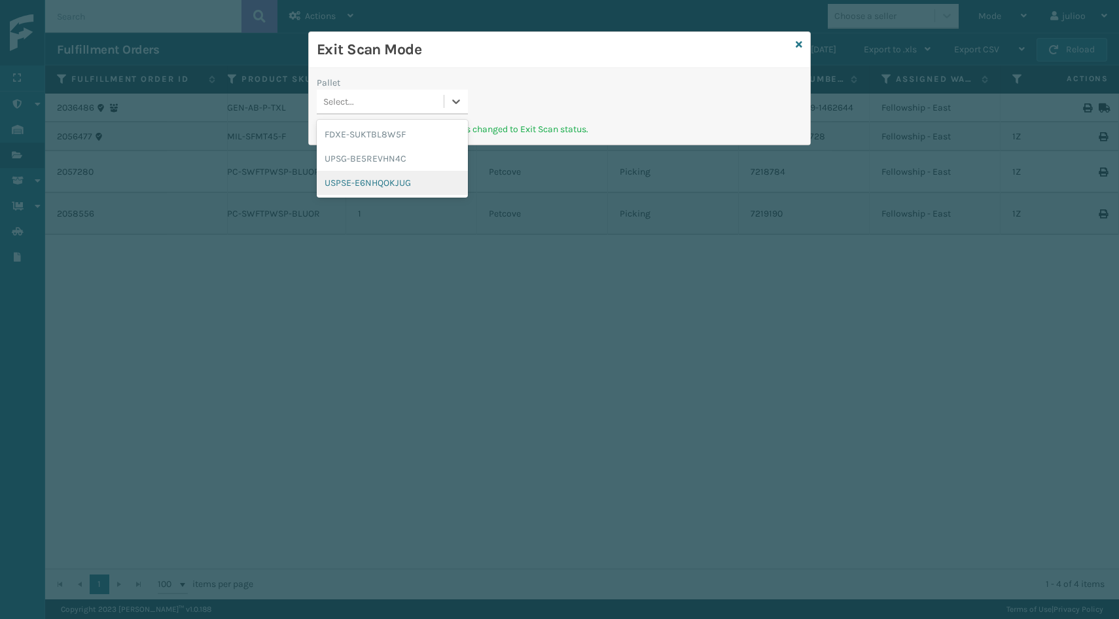
click at [419, 184] on div "USPSE-E6NHQOKJUG" at bounding box center [392, 183] width 151 height 24
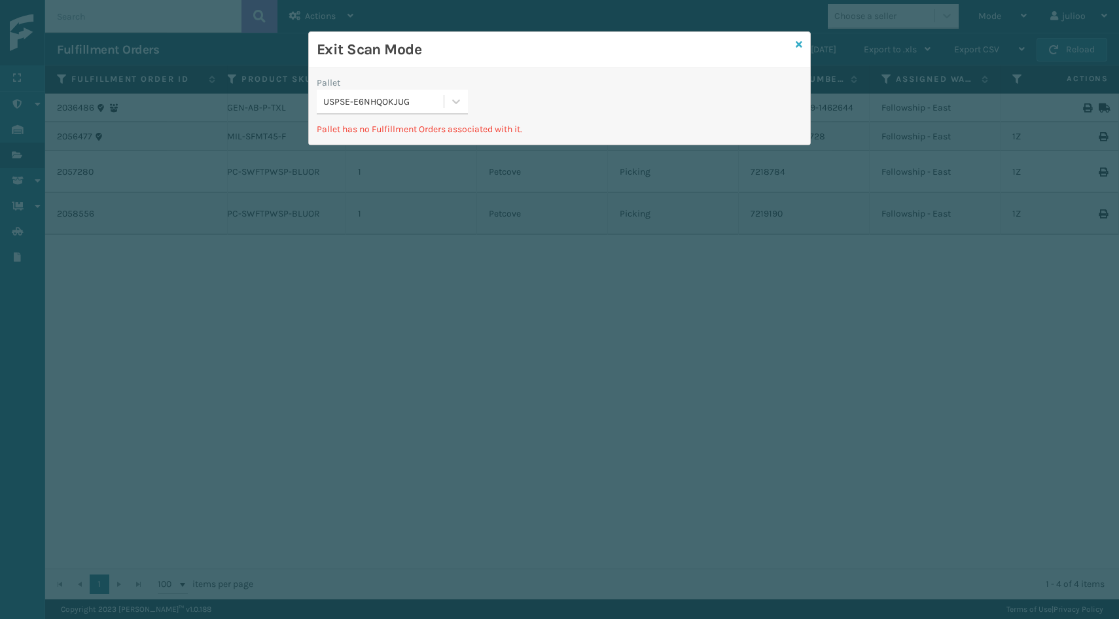
click at [796, 46] on icon at bounding box center [799, 44] width 7 height 9
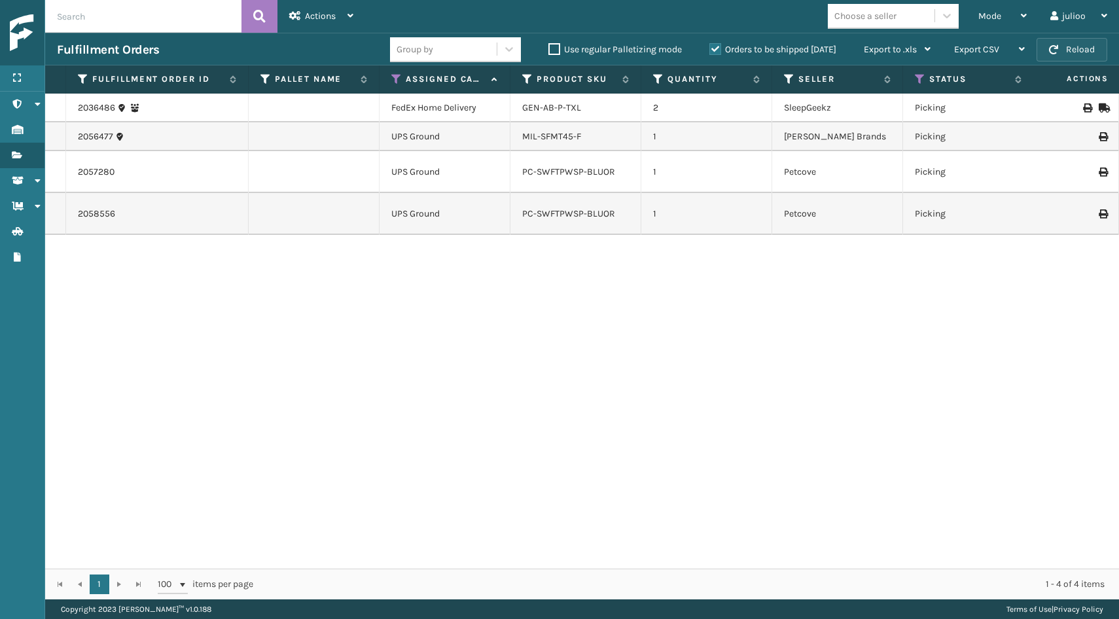
click at [1091, 45] on button "Reload" at bounding box center [1072, 50] width 71 height 24
